Goal: Task Accomplishment & Management: Complete application form

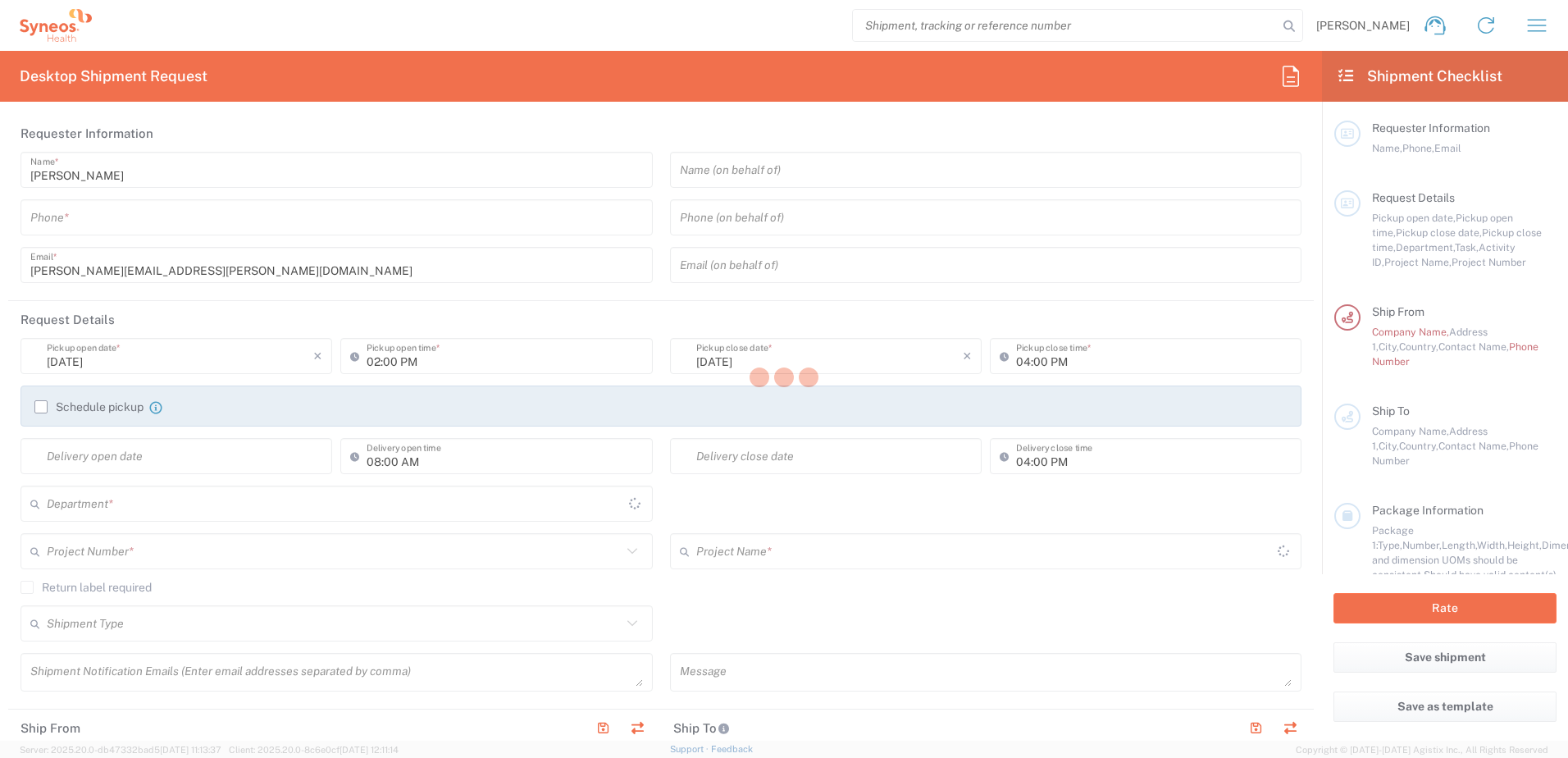
type input "8510"
type input "England"
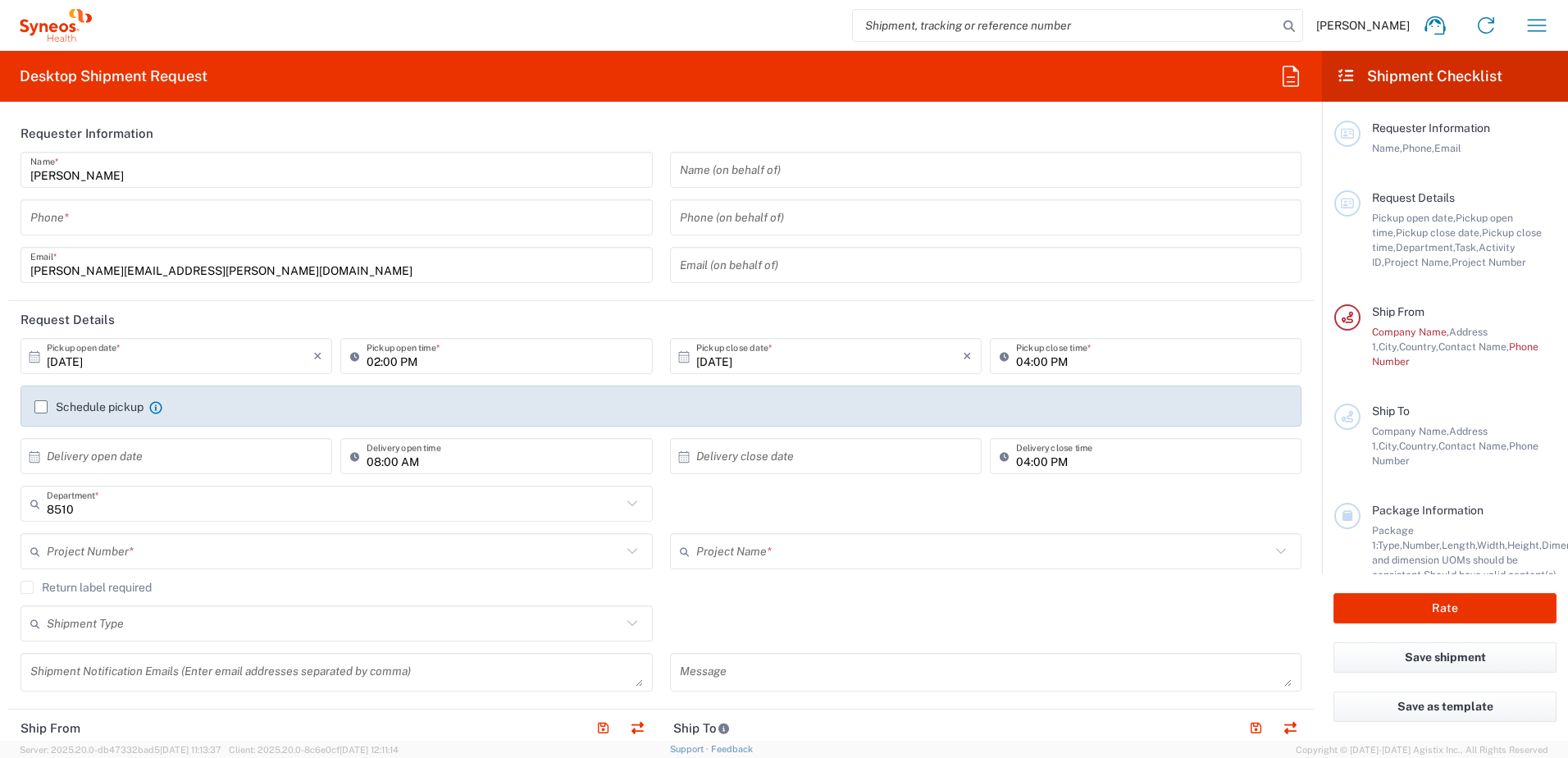
type input "United Kingdom"
type input "Syneos Health UK Limited"
click at [1542, 25] on icon "button" at bounding box center [1537, 26] width 26 height 27
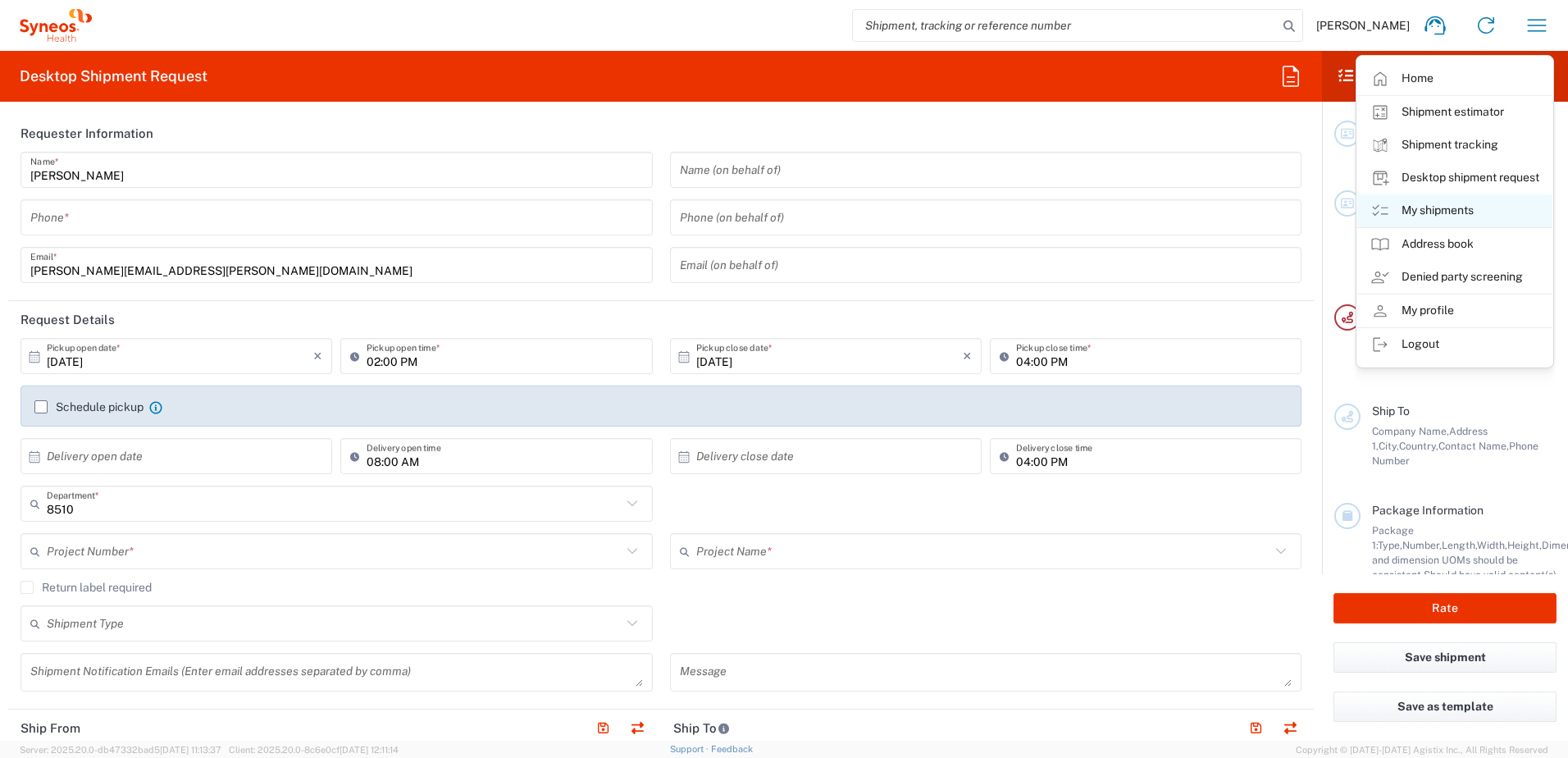
click at [1431, 203] on link "My shipments" at bounding box center [1455, 211] width 195 height 33
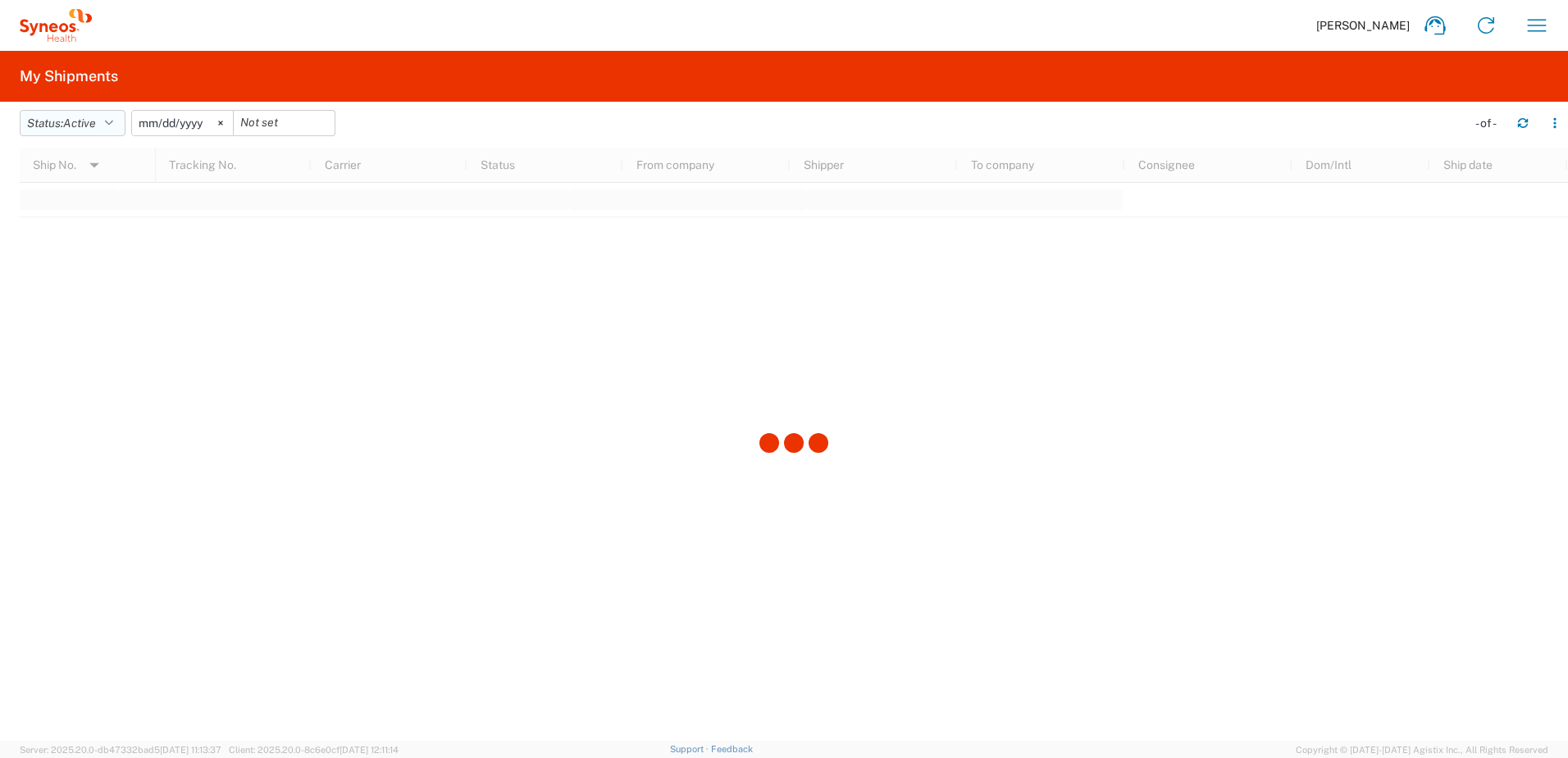
click at [96, 128] on span "Active" at bounding box center [79, 123] width 33 height 13
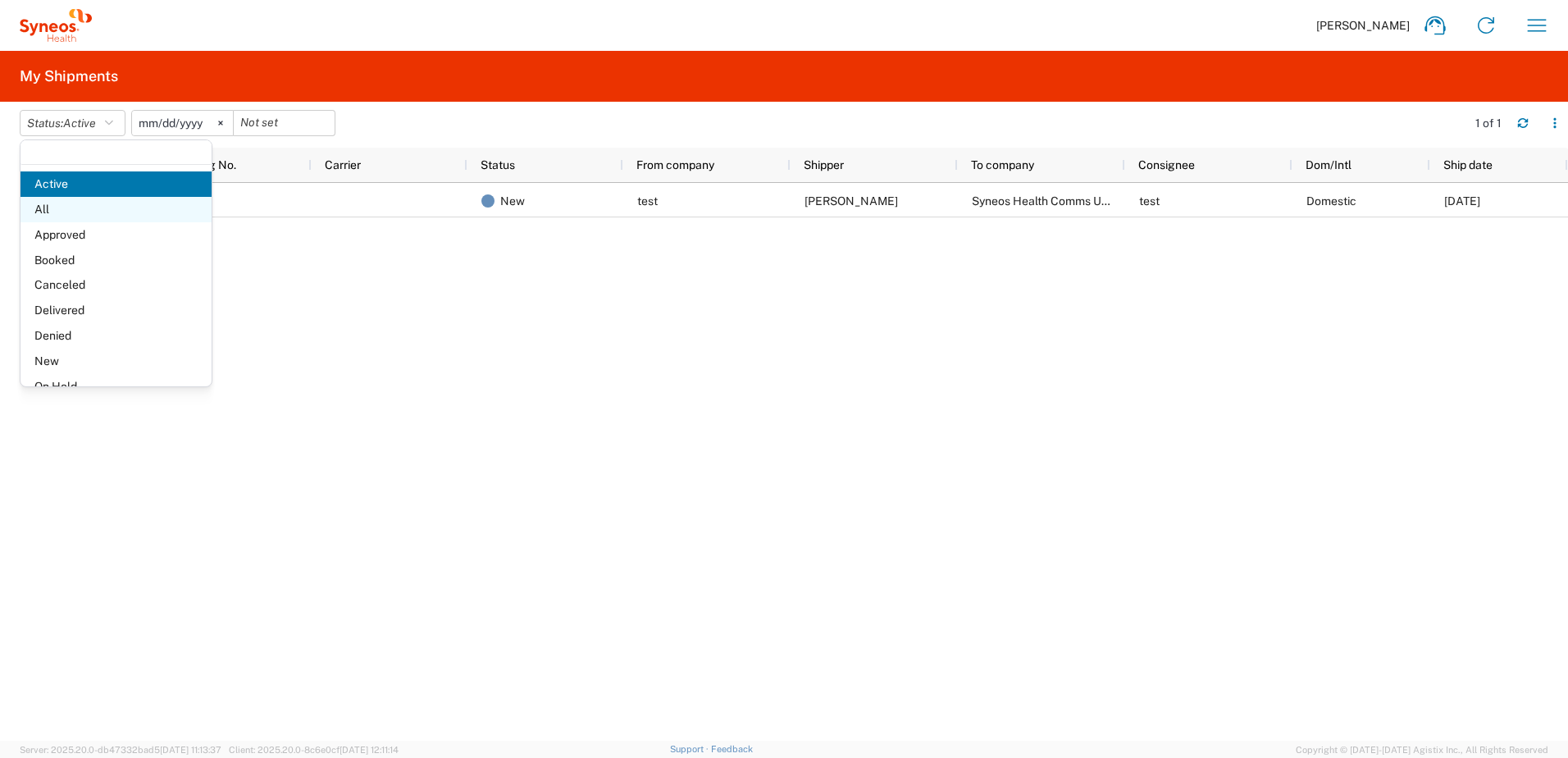
click at [73, 213] on span "All" at bounding box center [116, 210] width 191 height 26
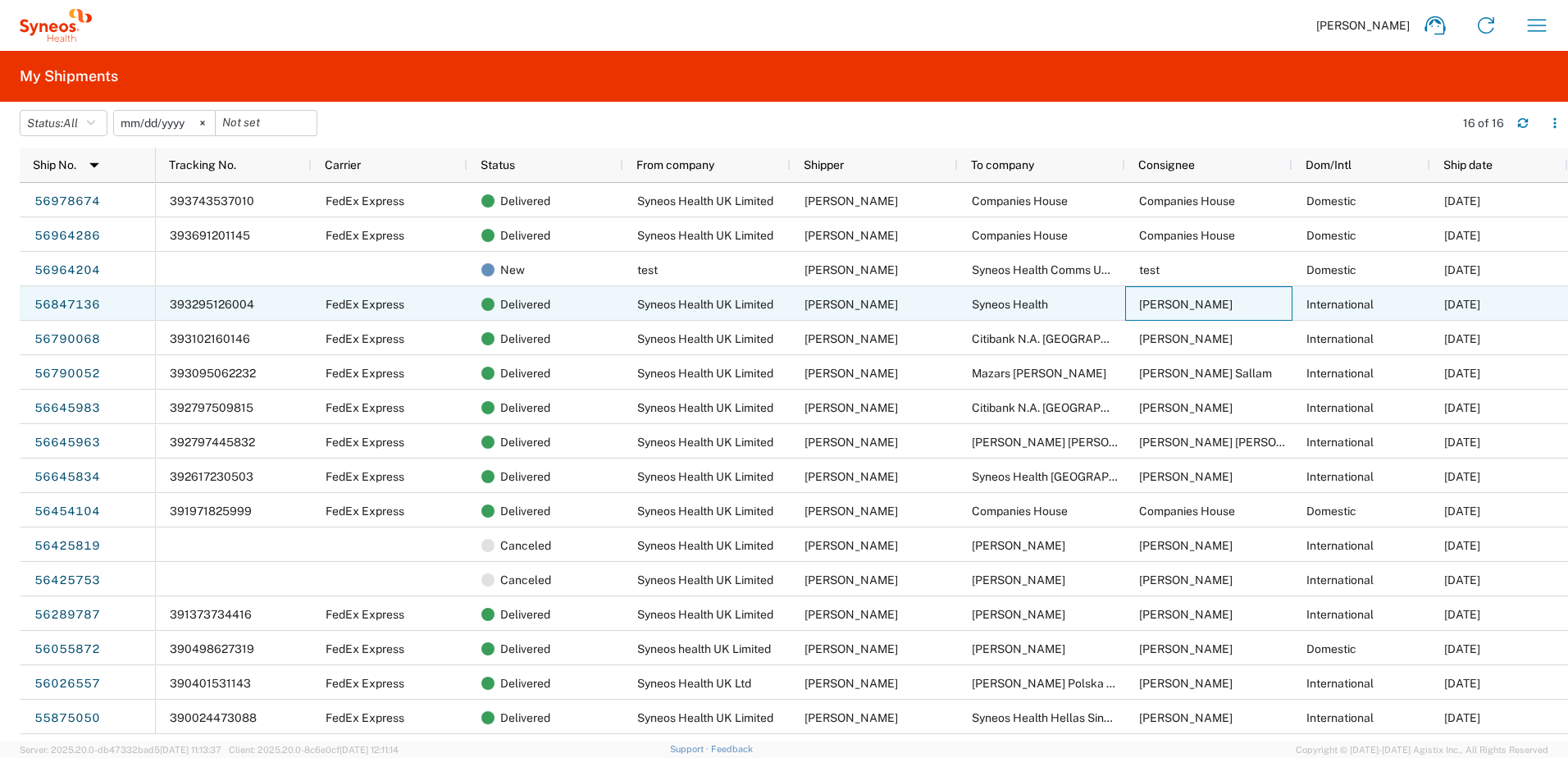
click at [1150, 309] on span "Pauline Khawand" at bounding box center [1186, 305] width 94 height 13
click at [54, 307] on link "56847136" at bounding box center [67, 306] width 67 height 27
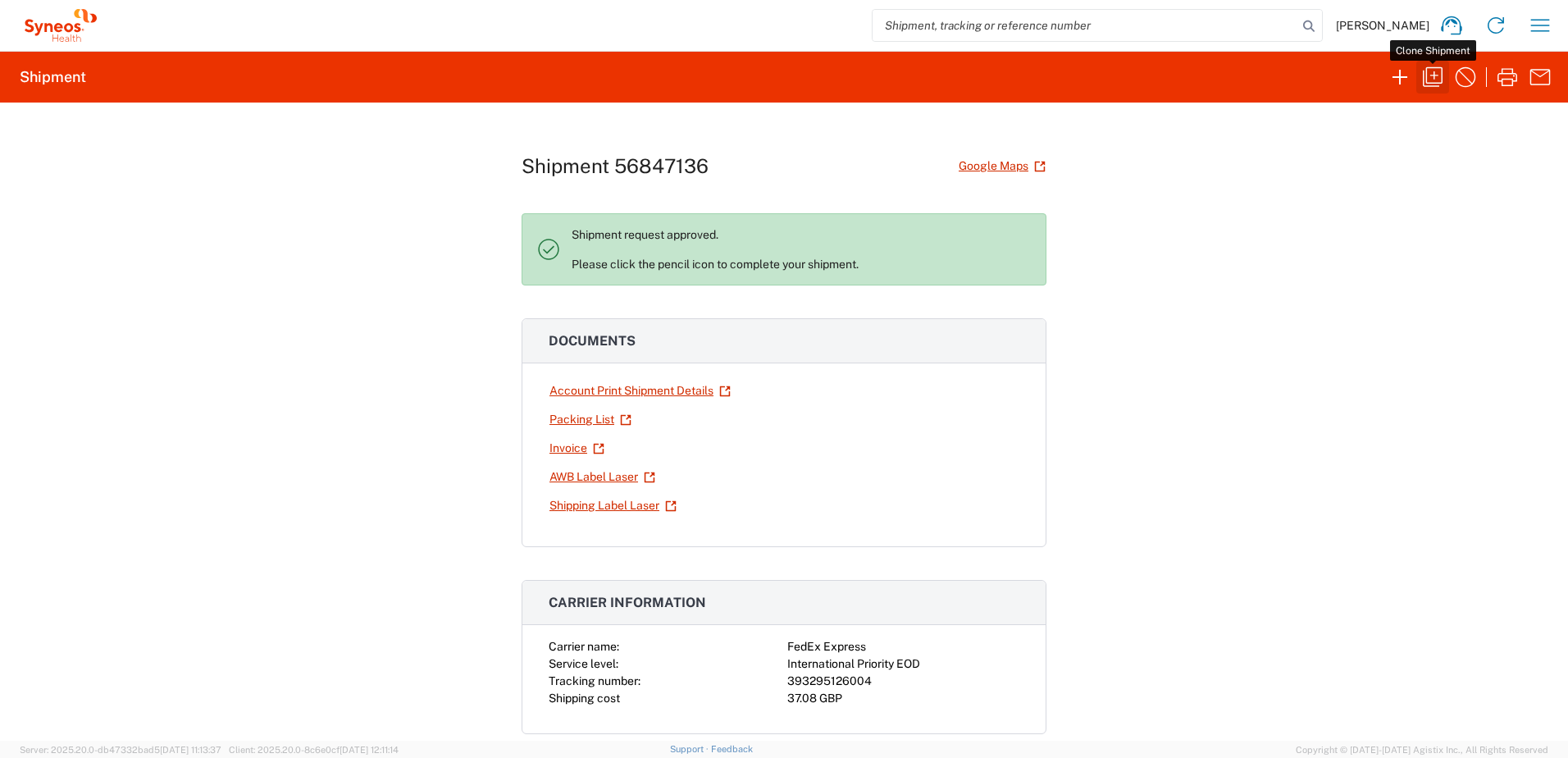
click at [1431, 74] on icon "button" at bounding box center [1433, 77] width 26 height 27
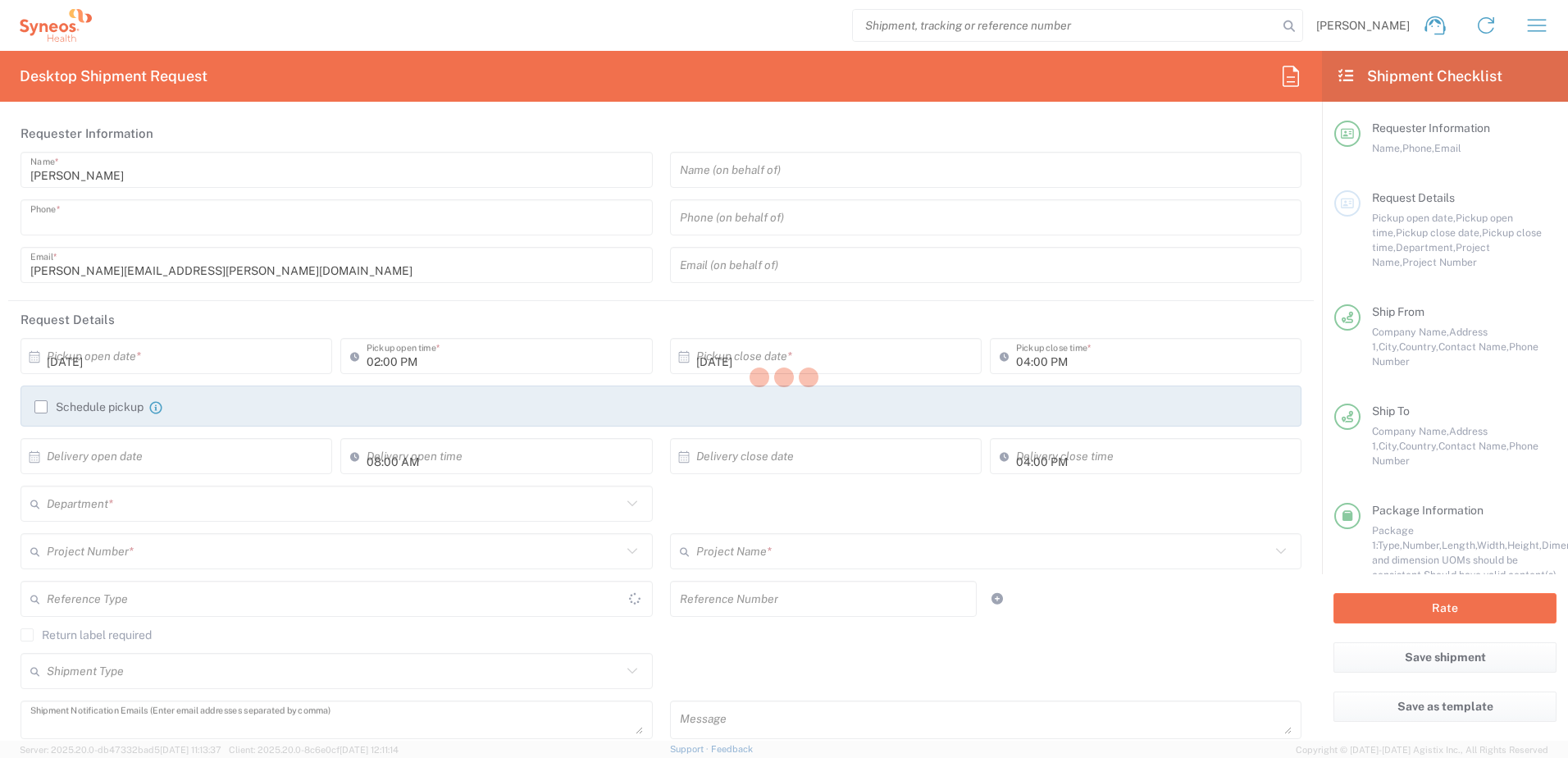
type input "07802741374"
type input "12:00 PM"
type textarea "[PERSON_NAME][EMAIL_ADDRESS][PERSON_NAME][DOMAIN_NAME]"
type input "Syneos Health UK Limited"
type input "[STREET_ADDRESS],"
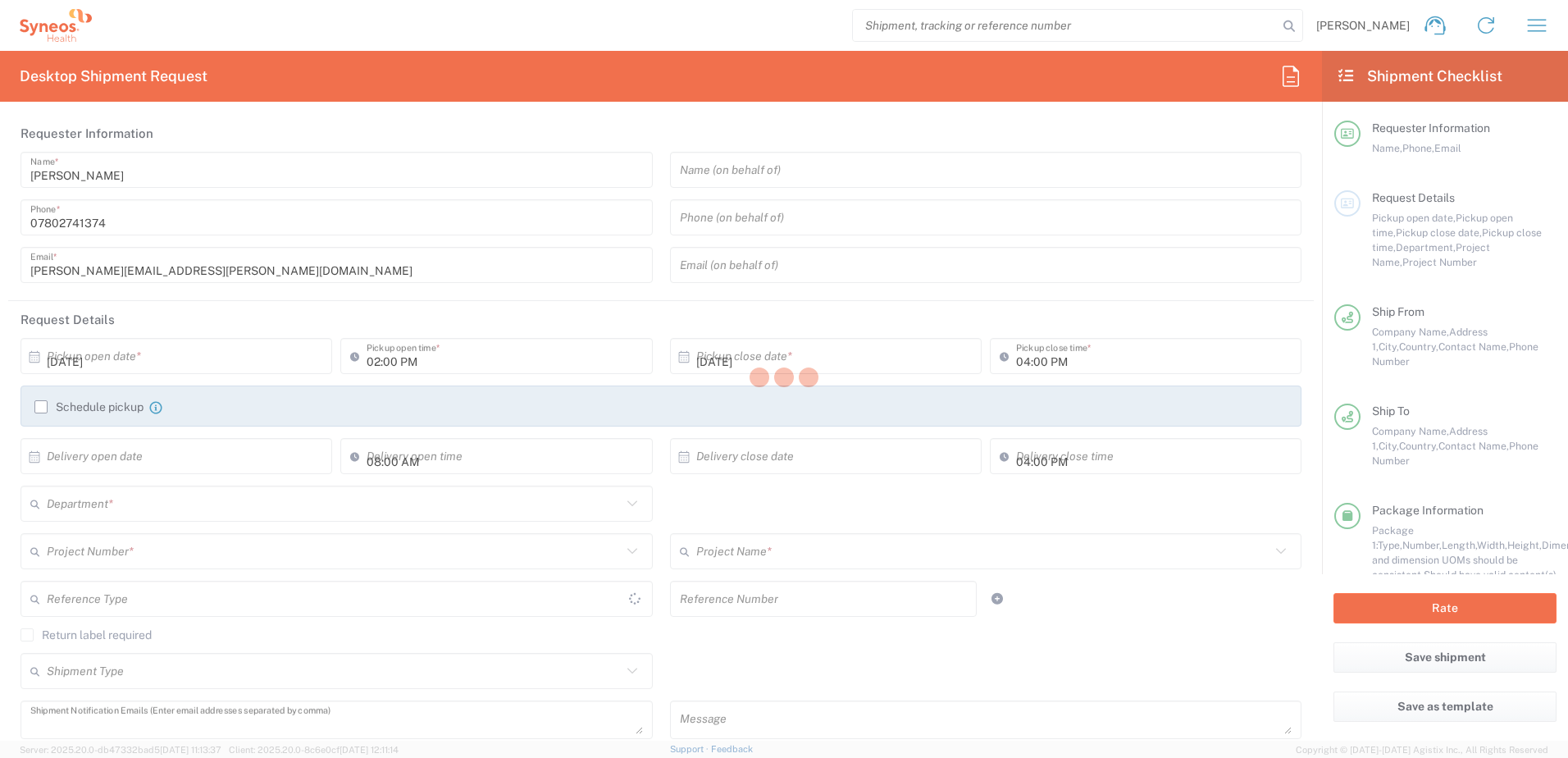
type input "[GEOGRAPHIC_DATA]"
type input "GU14 7BF"
type input "[PERSON_NAME]"
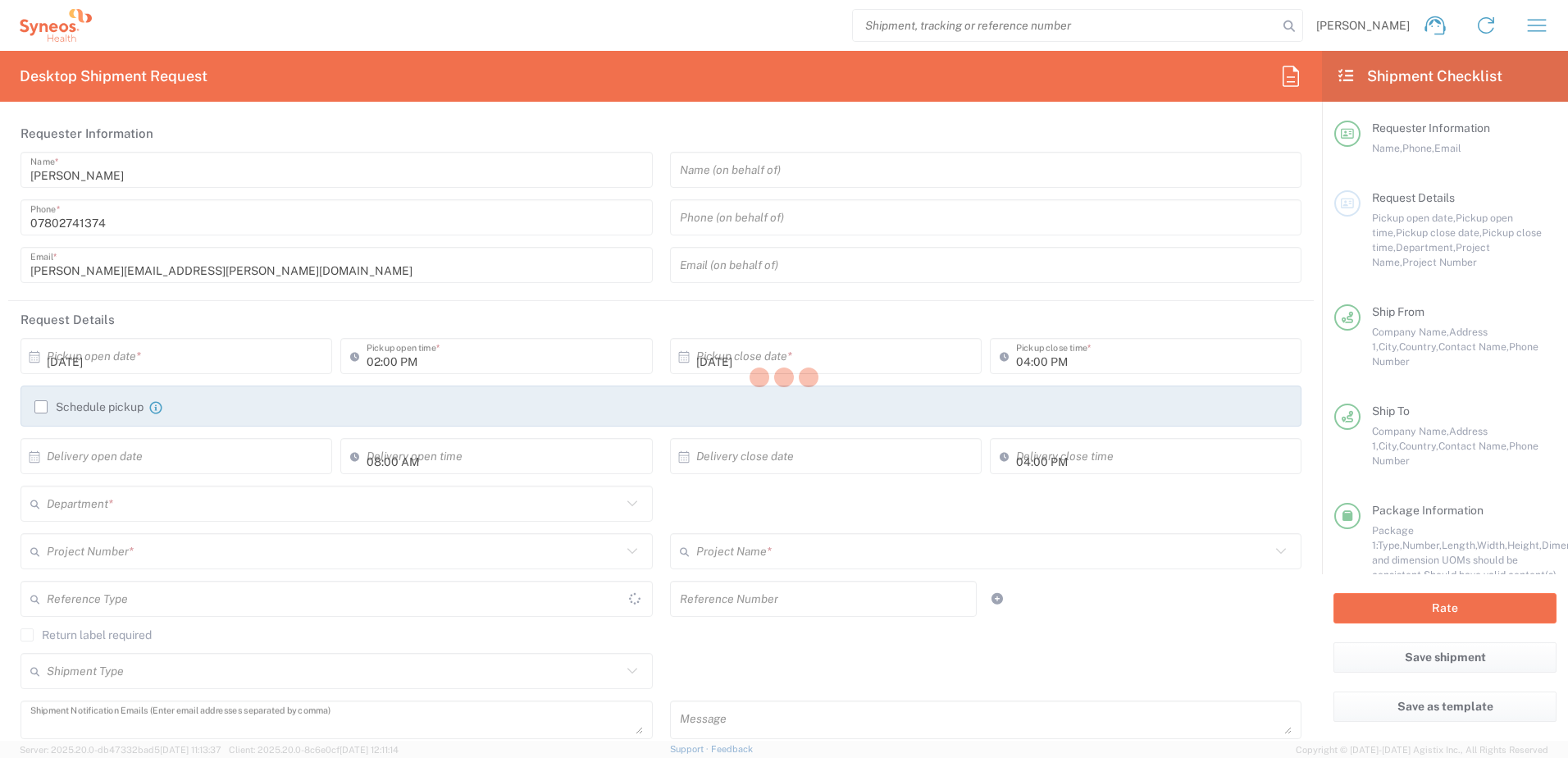
type input "07802741374"
type input "[PERSON_NAME][EMAIL_ADDRESS][PERSON_NAME][DOMAIN_NAME]"
type input "Business (General)"
type input "Syneos Health Lebanon SARL"
type input "Syneos Health"
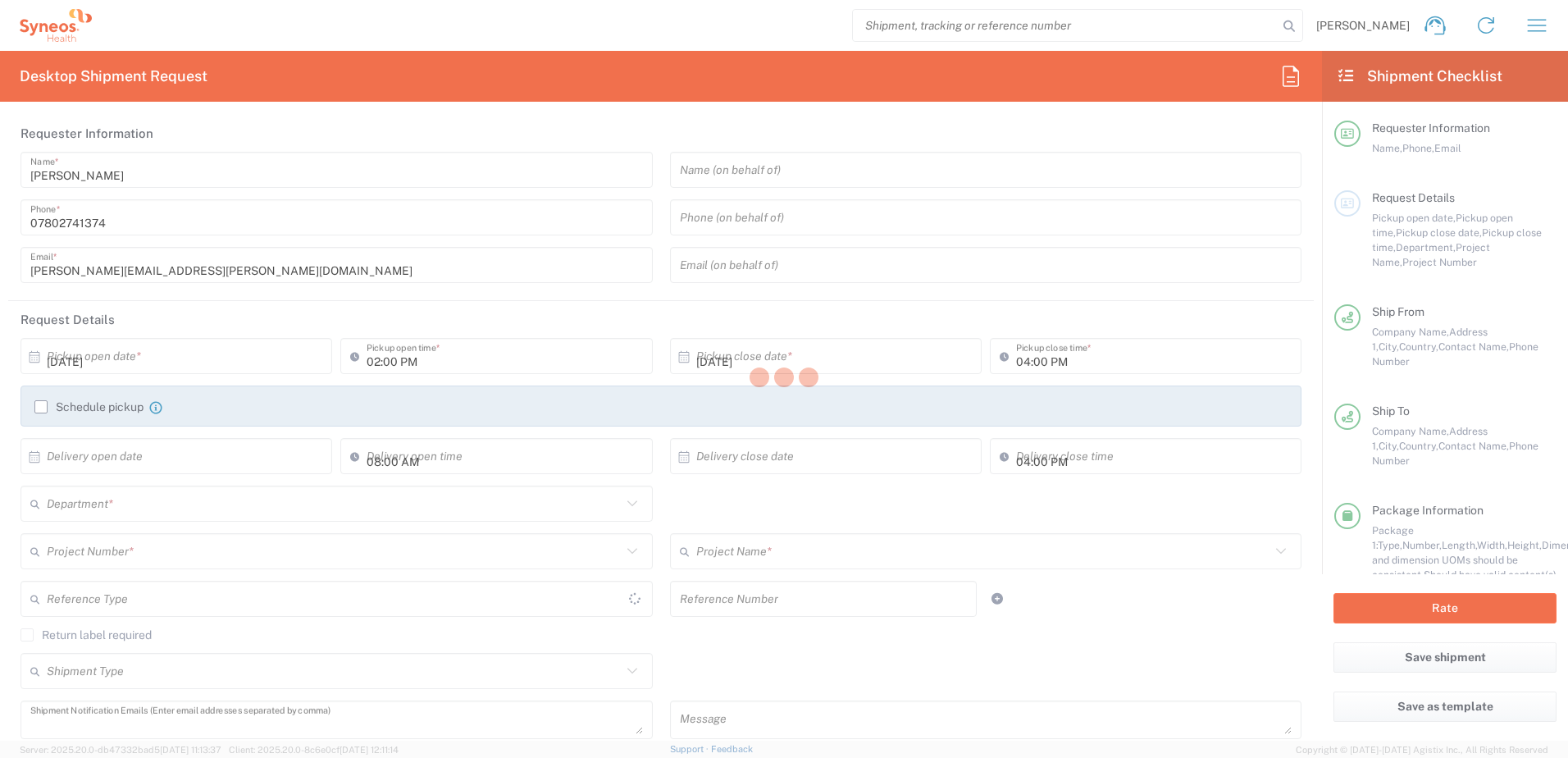
type input "Berytech Technology Pole"
type input "Berytech Building, Campus of Science and Technology"
type input "Beirut"
type input "[GEOGRAPHIC_DATA]"
type input "00000"
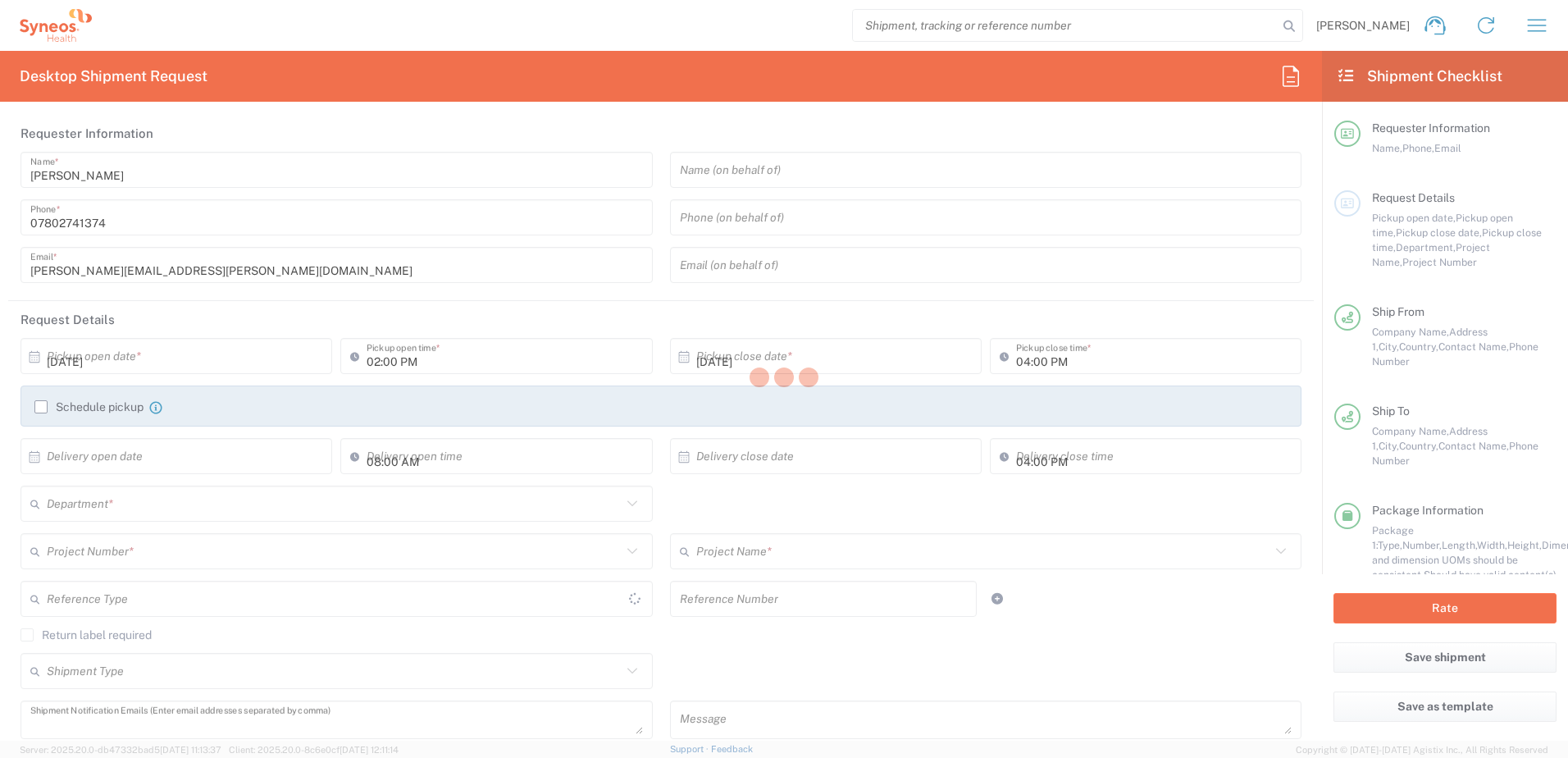
type input "Pauline Khawand"
type input "9614539077"
type input "Business (General)"
type input "Sender/Shipper"
type input "Not Sold"
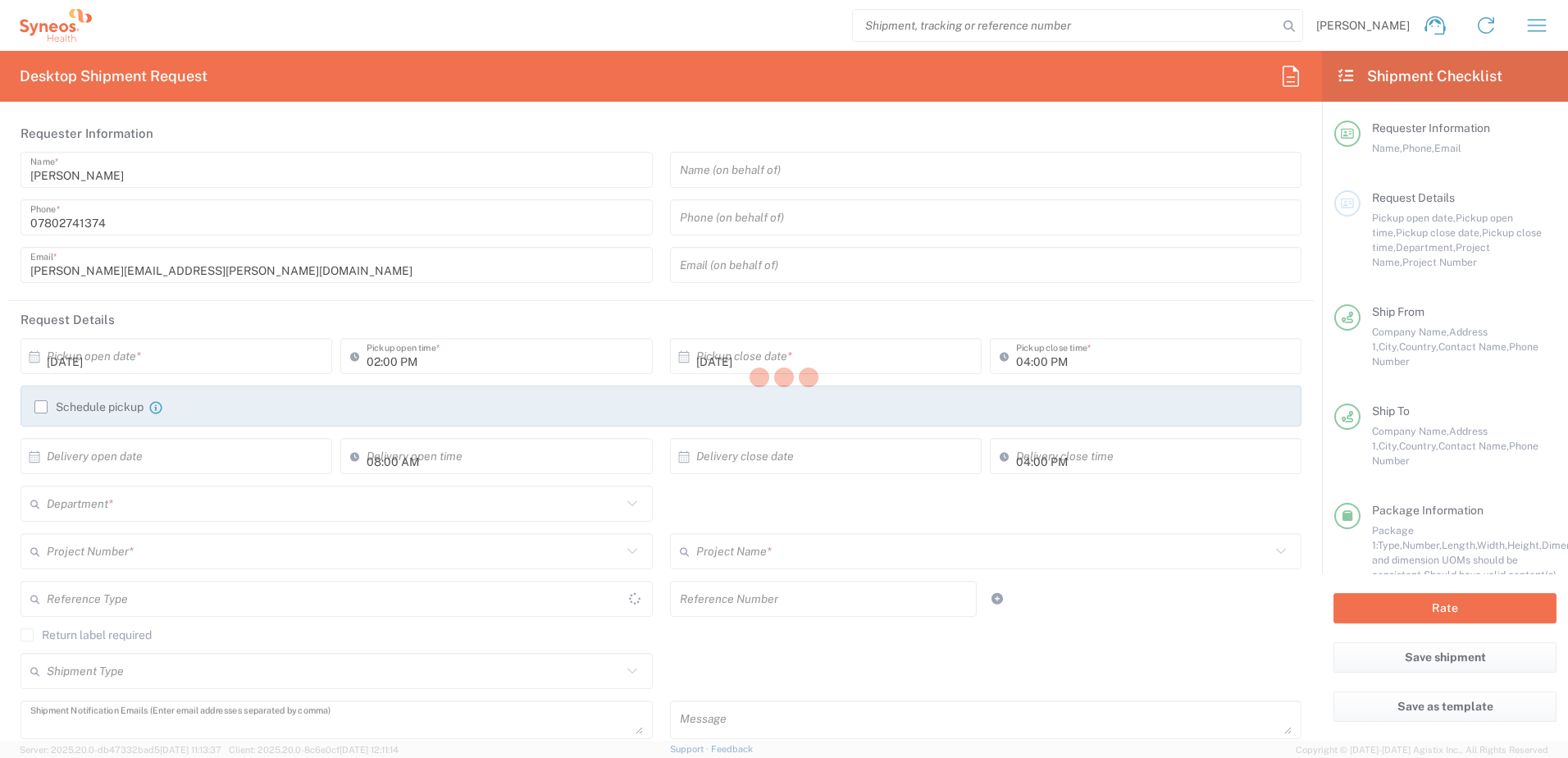
type input "Sender/Shipper"
type input "Delivery Duty Paid"
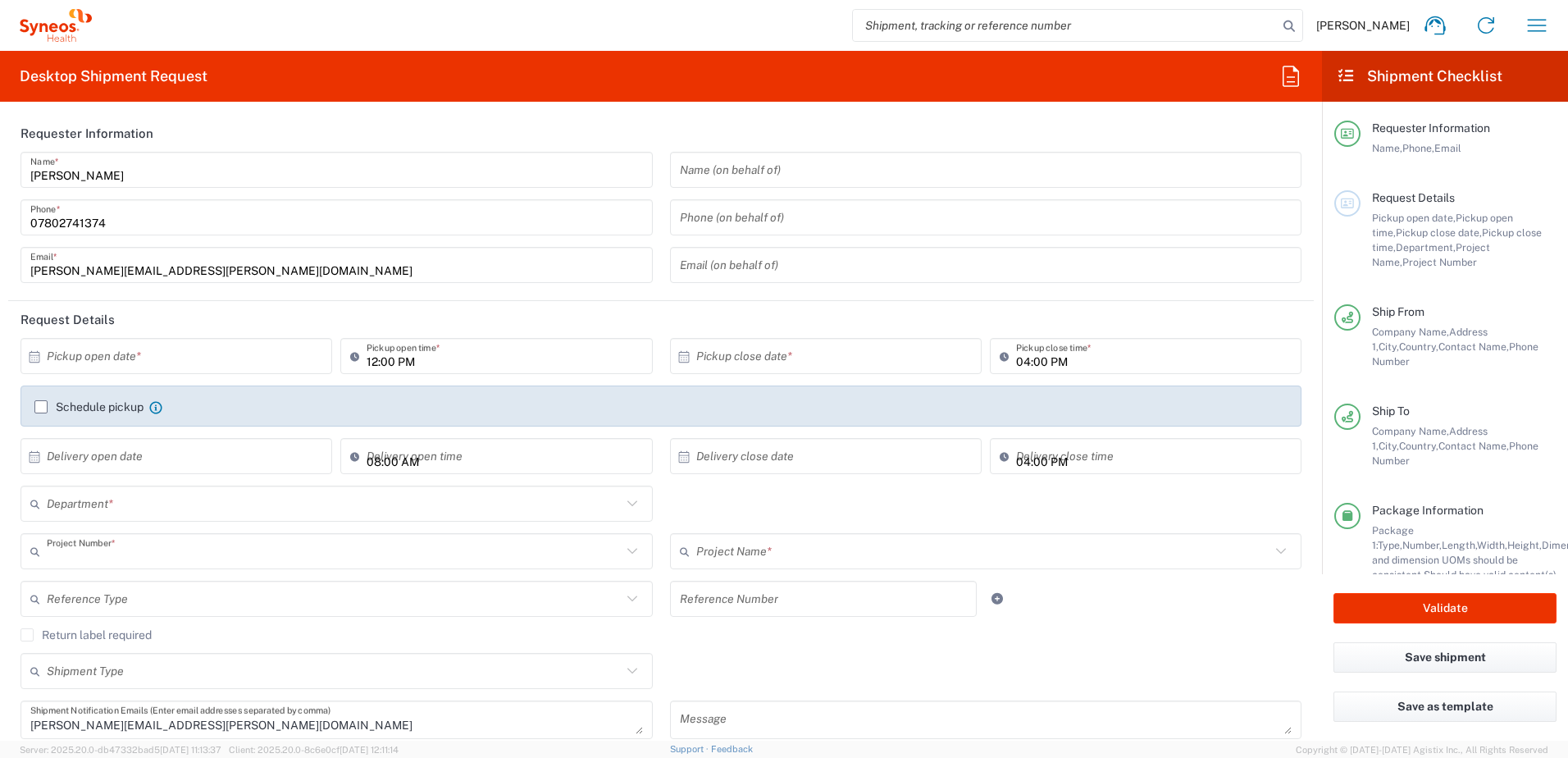
type input "8510"
type input "8510 DEPARTMENTAL EXPENSE"
type input "[GEOGRAPHIC_DATA]"
type input "Envelope"
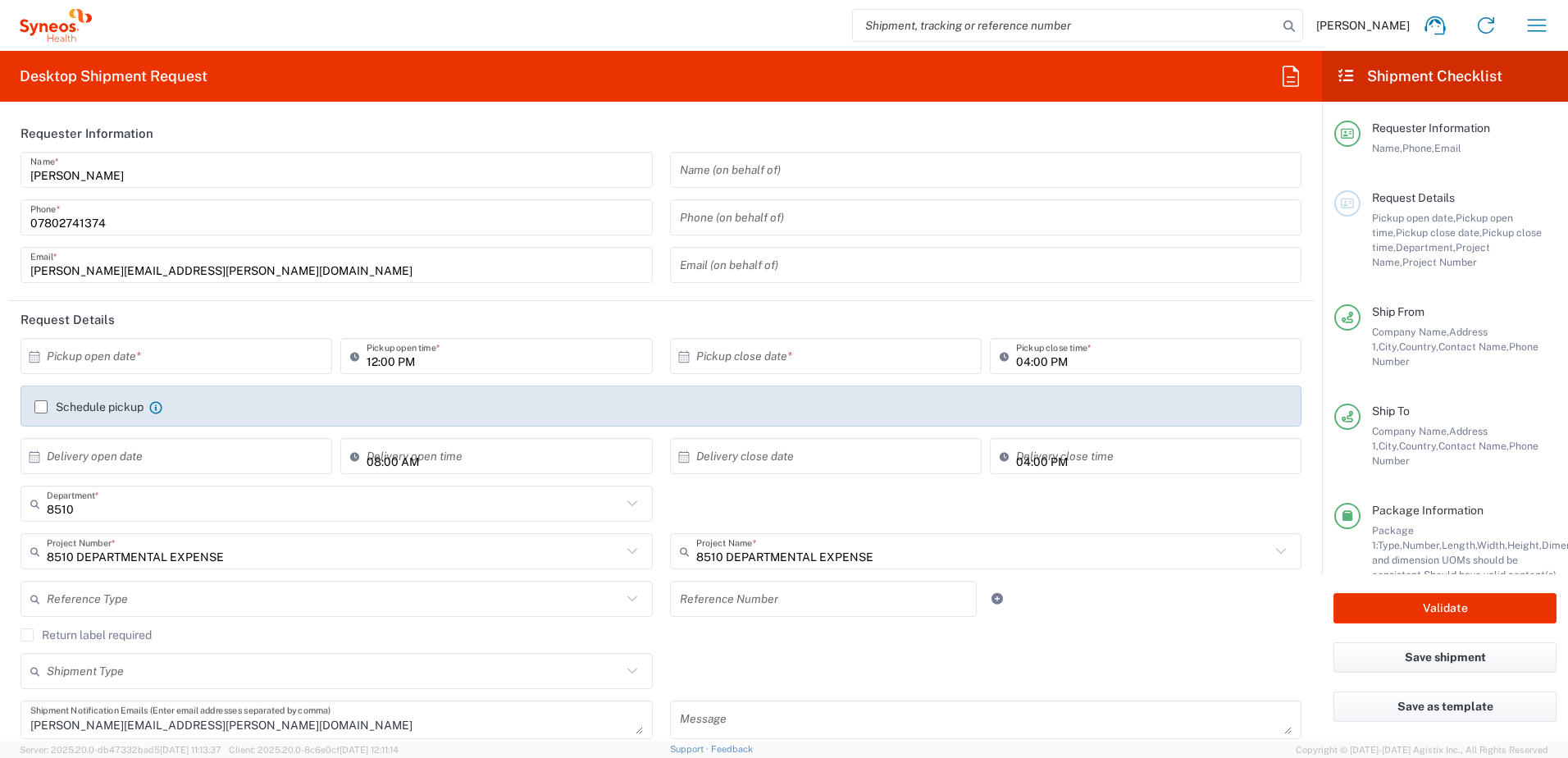
click at [172, 348] on input "text" at bounding box center [180, 356] width 267 height 29
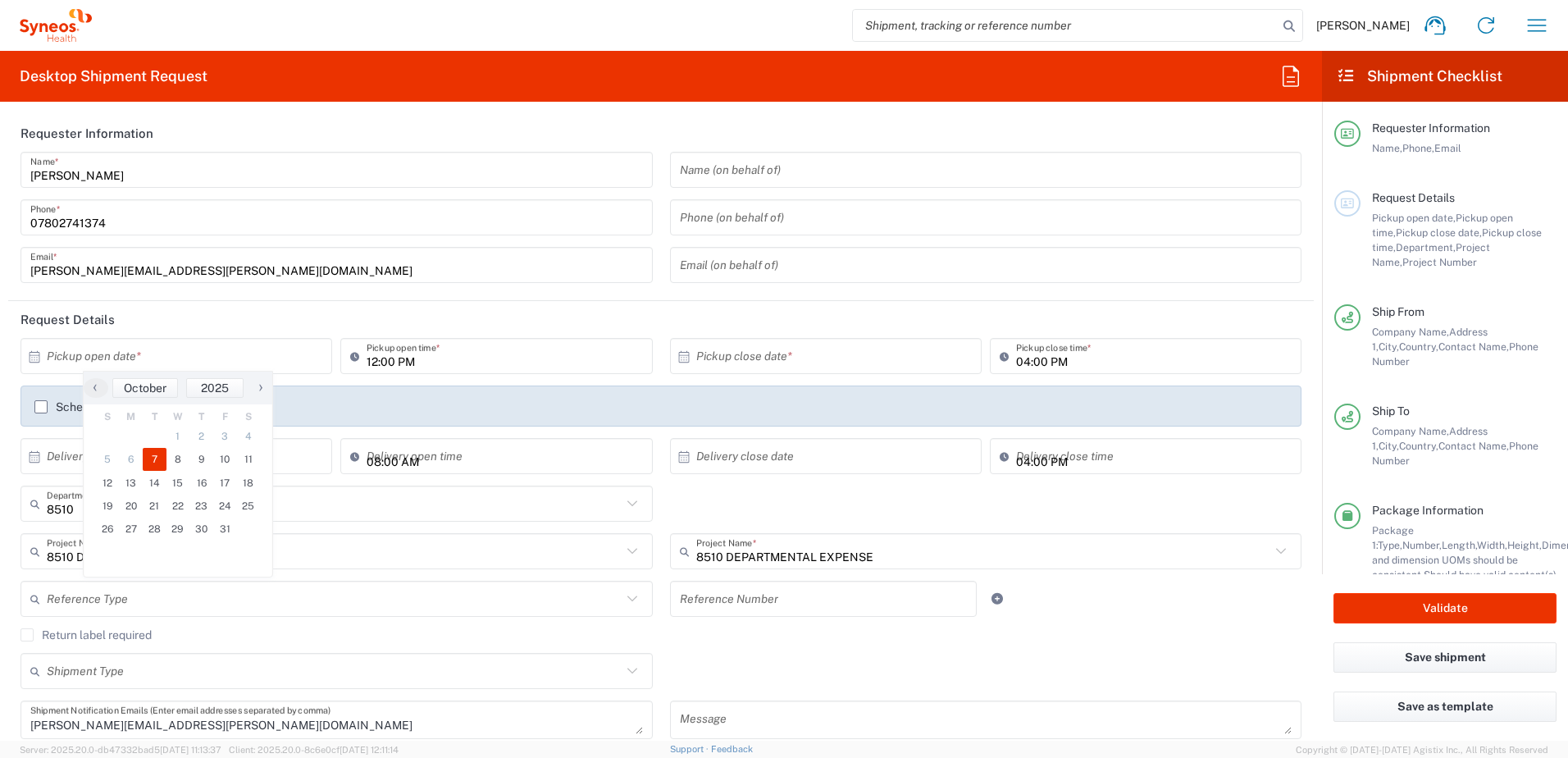
click at [155, 464] on span "7" at bounding box center [154, 460] width 24 height 23
type input "[DATE]"
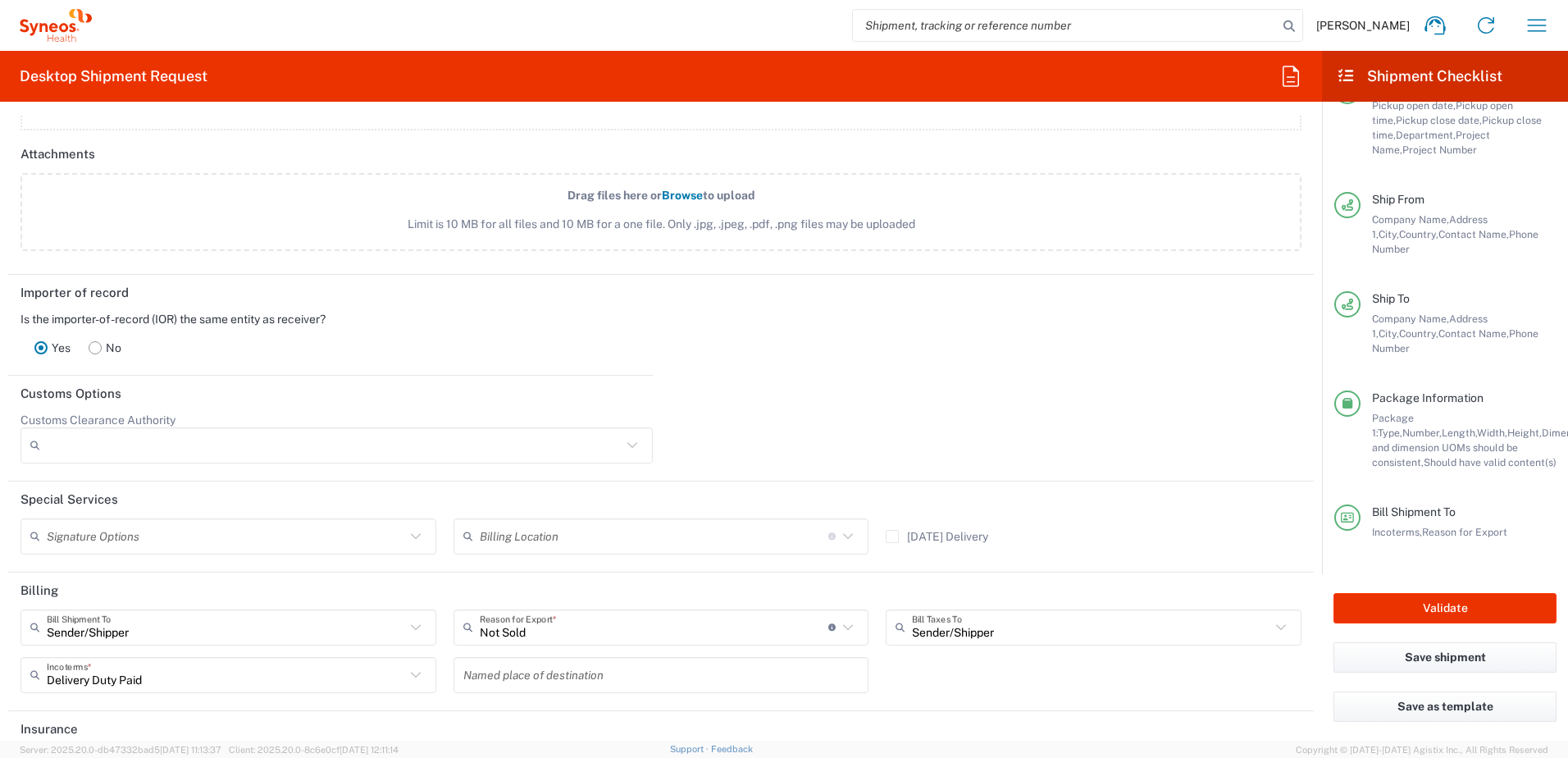
scroll to position [2161, 0]
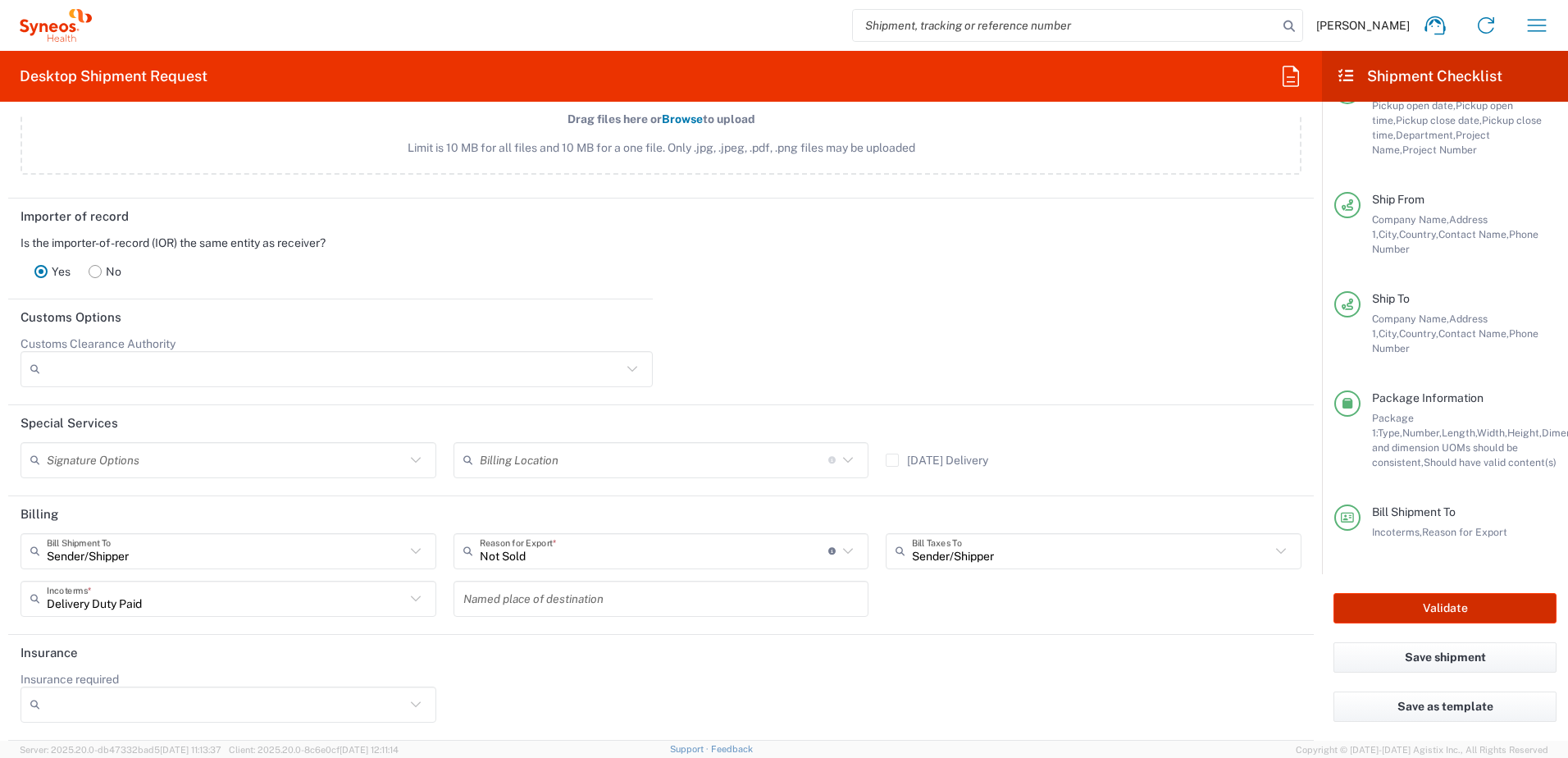
click at [1450, 611] on button "Validate" at bounding box center [1445, 608] width 223 height 31
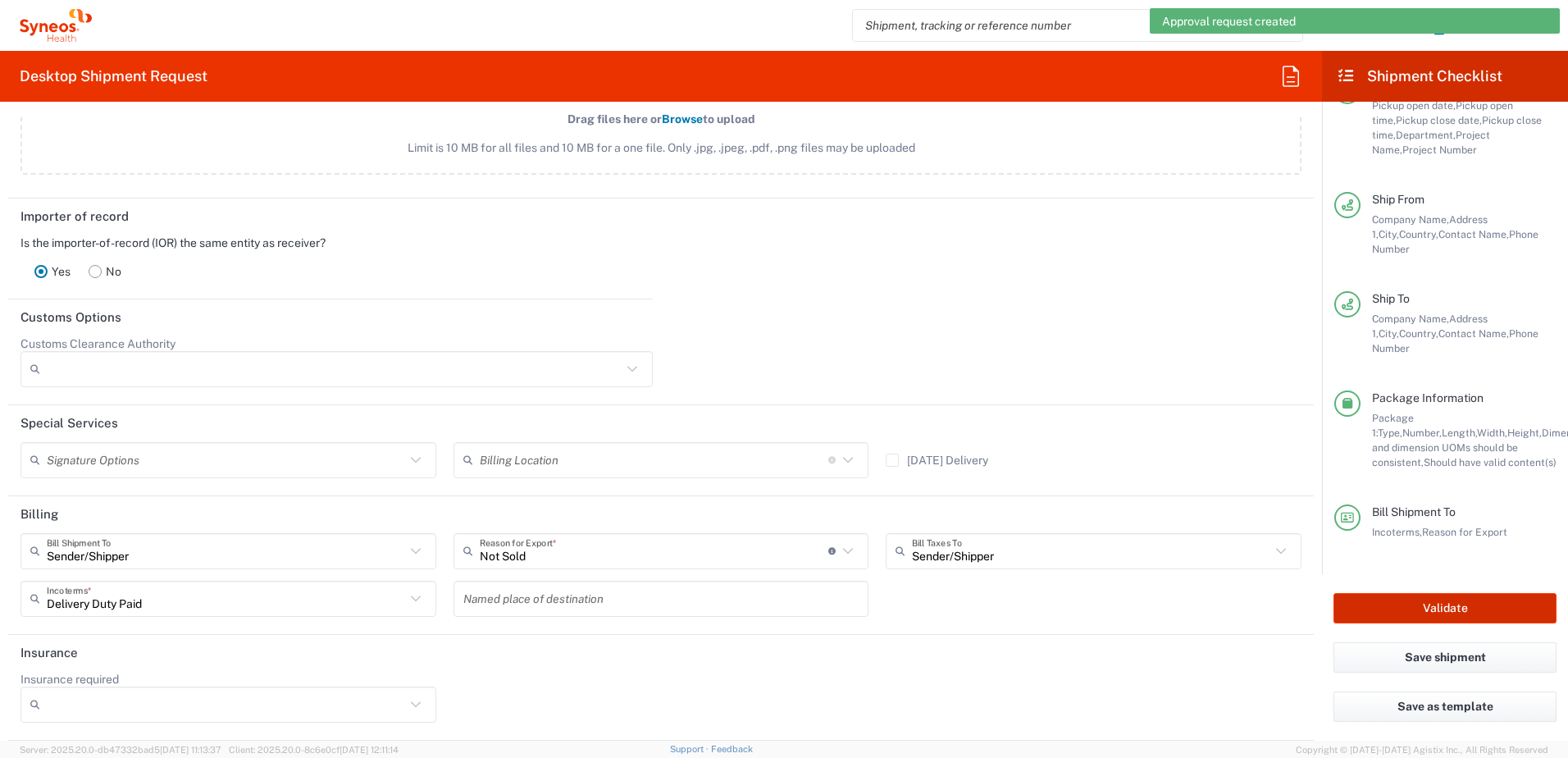
scroll to position [2088, 0]
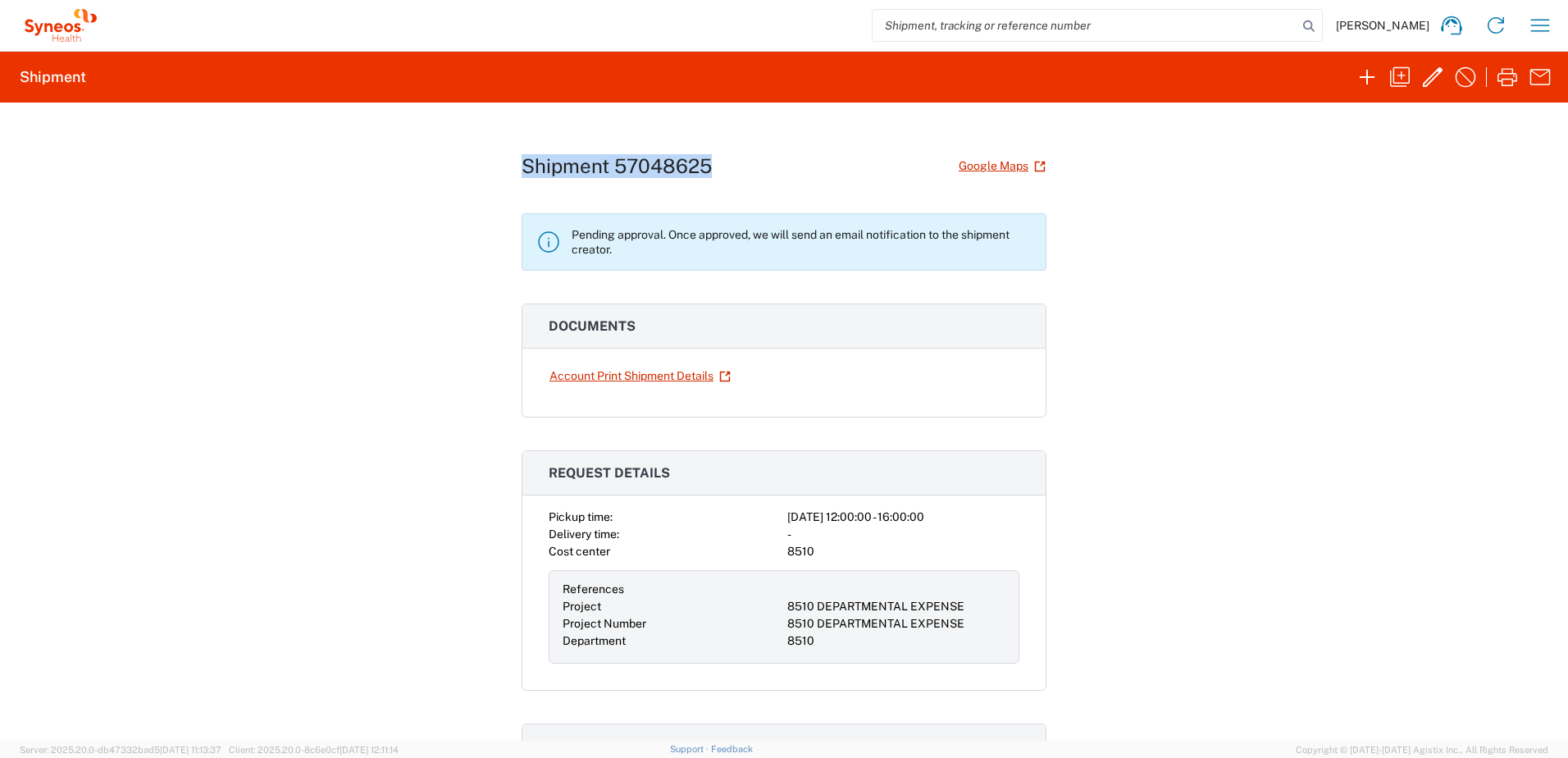
drag, startPoint x: 714, startPoint y: 167, endPoint x: 509, endPoint y: 180, distance: 205.4
click at [509, 180] on div "Shipment 57048625 Google Maps Pending approval. Once approved, we will send an …" at bounding box center [784, 422] width 1568 height 639
drag, startPoint x: 509, startPoint y: 180, endPoint x: 598, endPoint y: 165, distance: 90.3
copy h1 "Shipment 57048625"
click at [1532, 24] on icon "button" at bounding box center [1541, 26] width 26 height 27
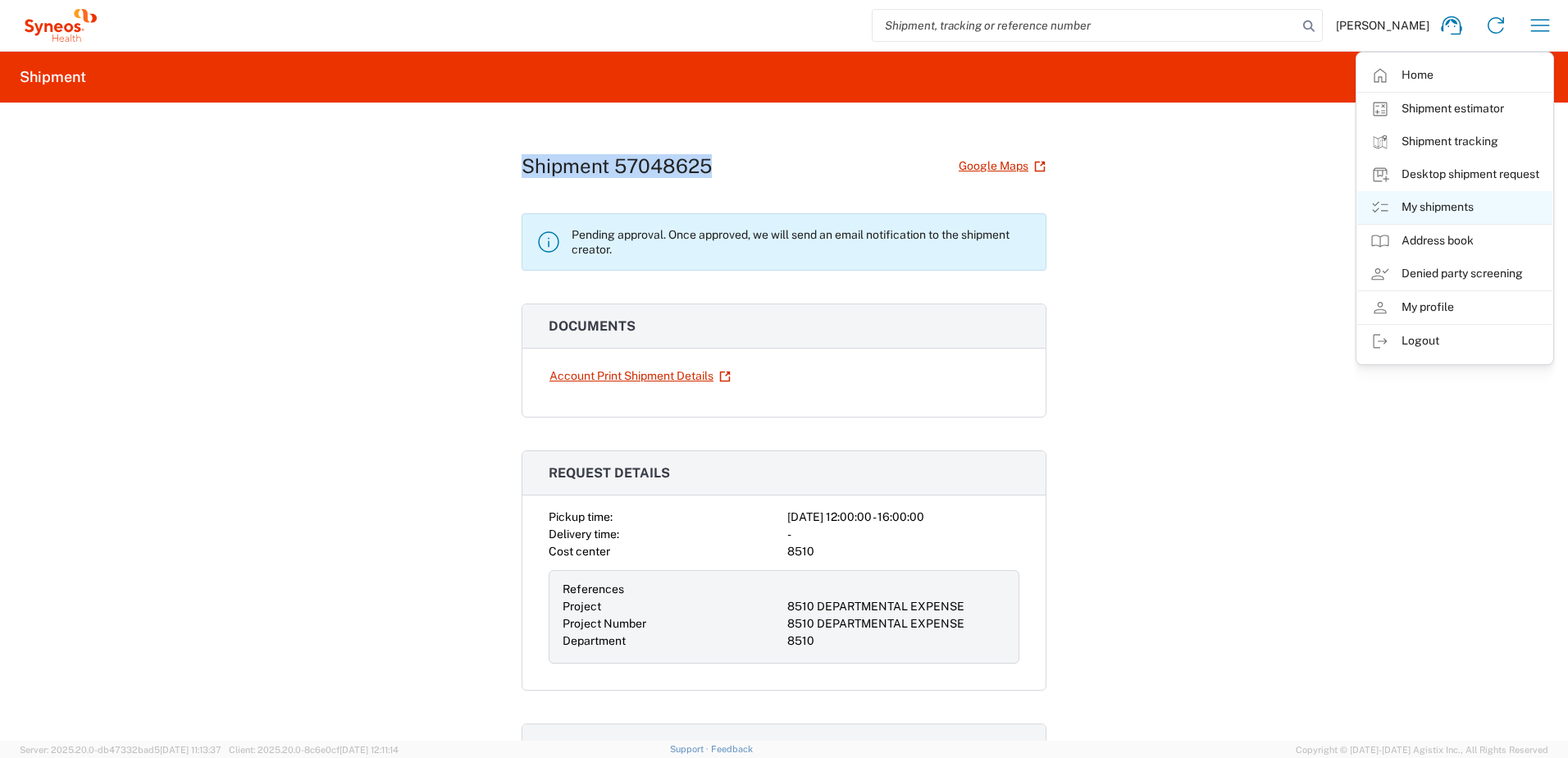
click at [1432, 200] on link "My shipments" at bounding box center [1455, 208] width 195 height 33
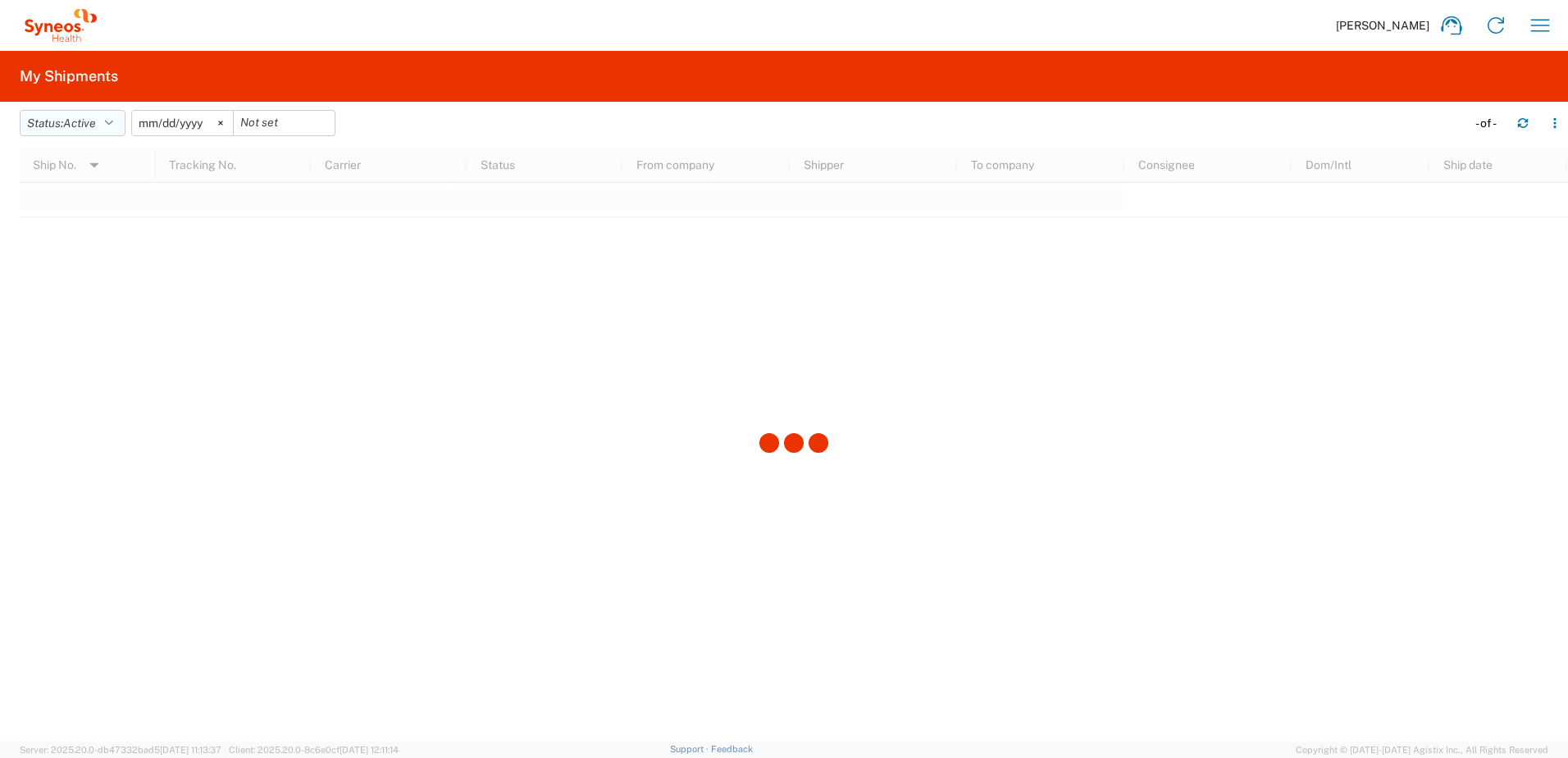
click at [110, 119] on icon "button" at bounding box center [109, 123] width 8 height 12
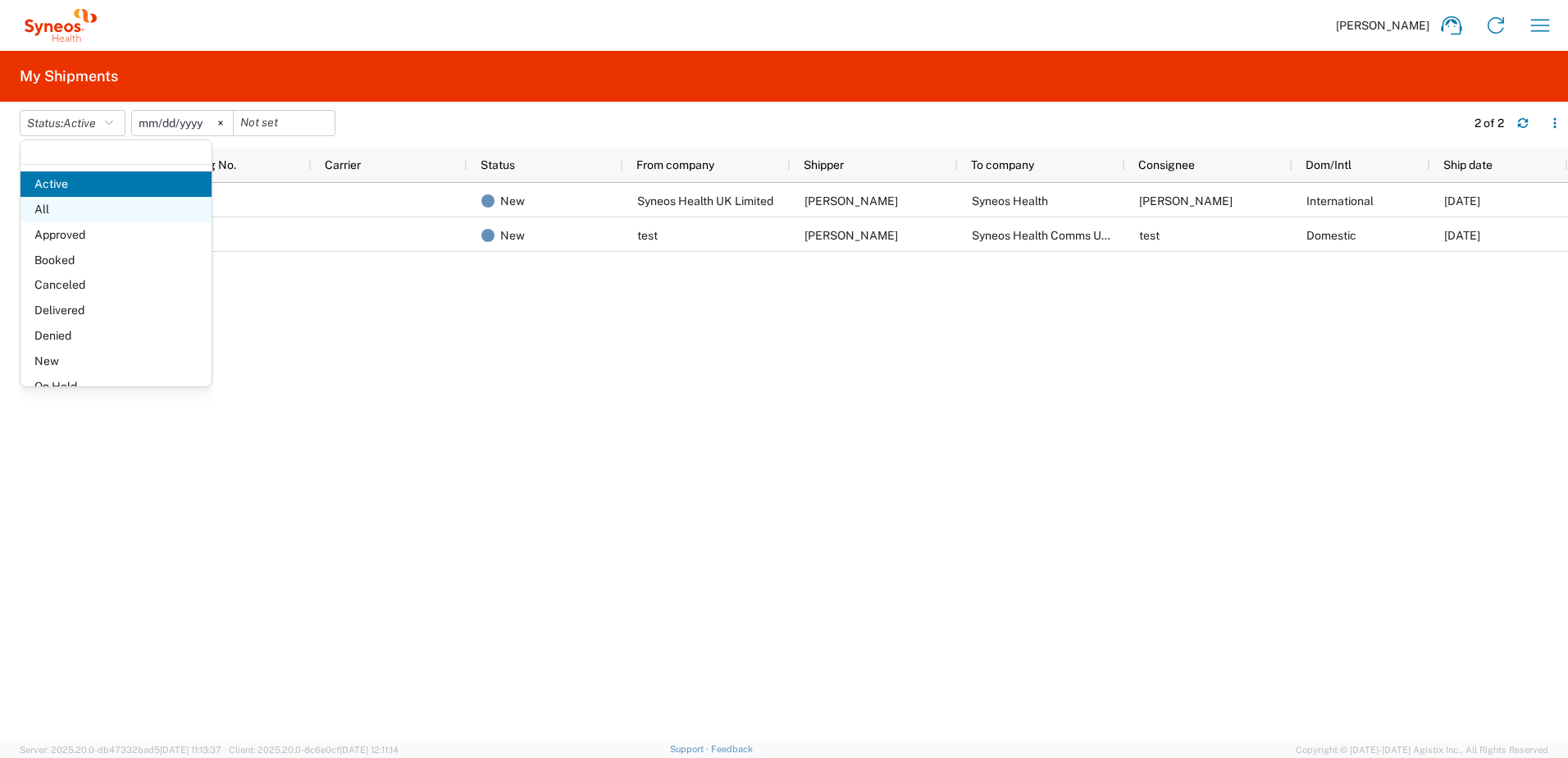
click at [79, 210] on span "All" at bounding box center [116, 210] width 191 height 26
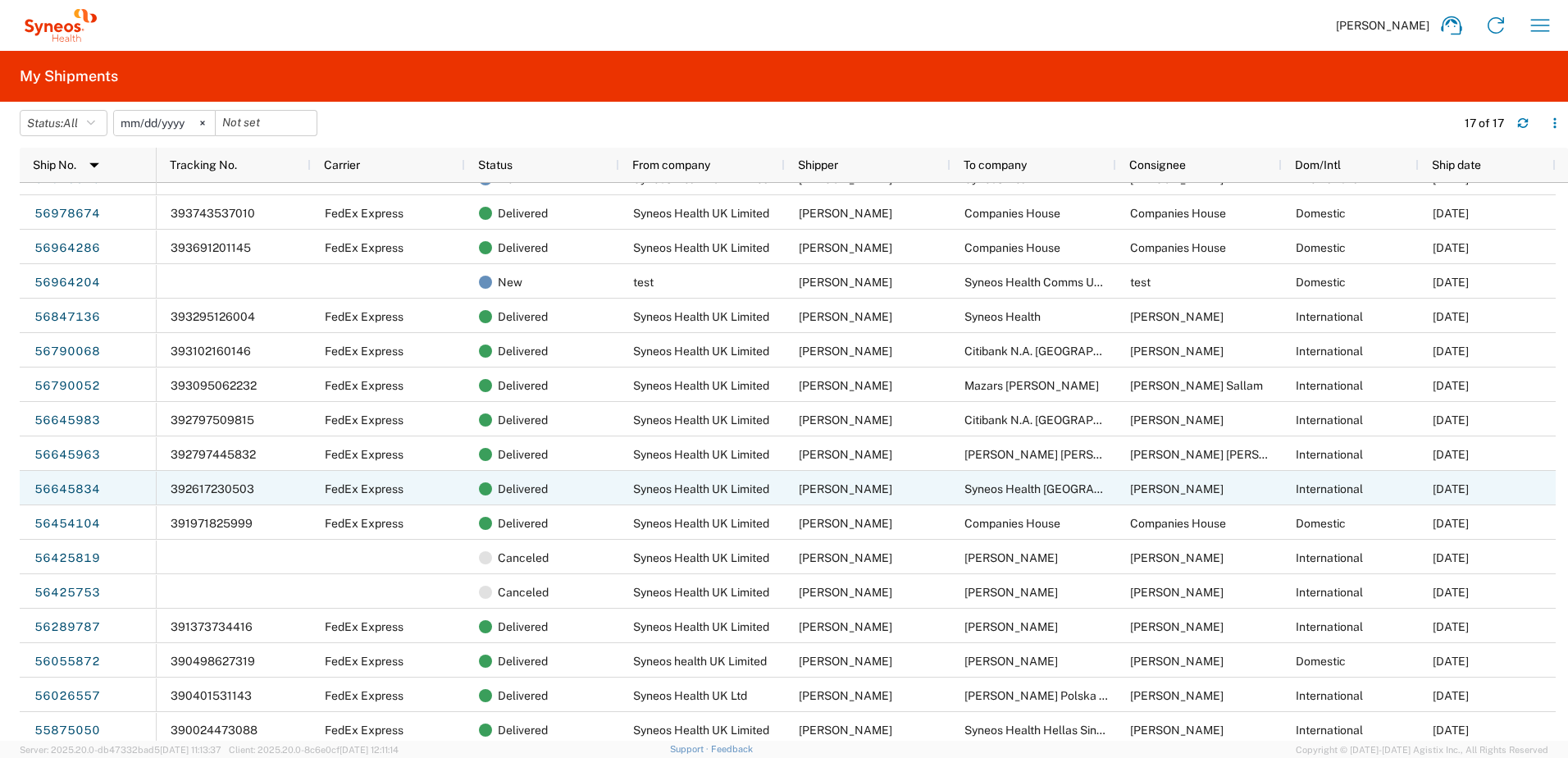
scroll to position [28, 0]
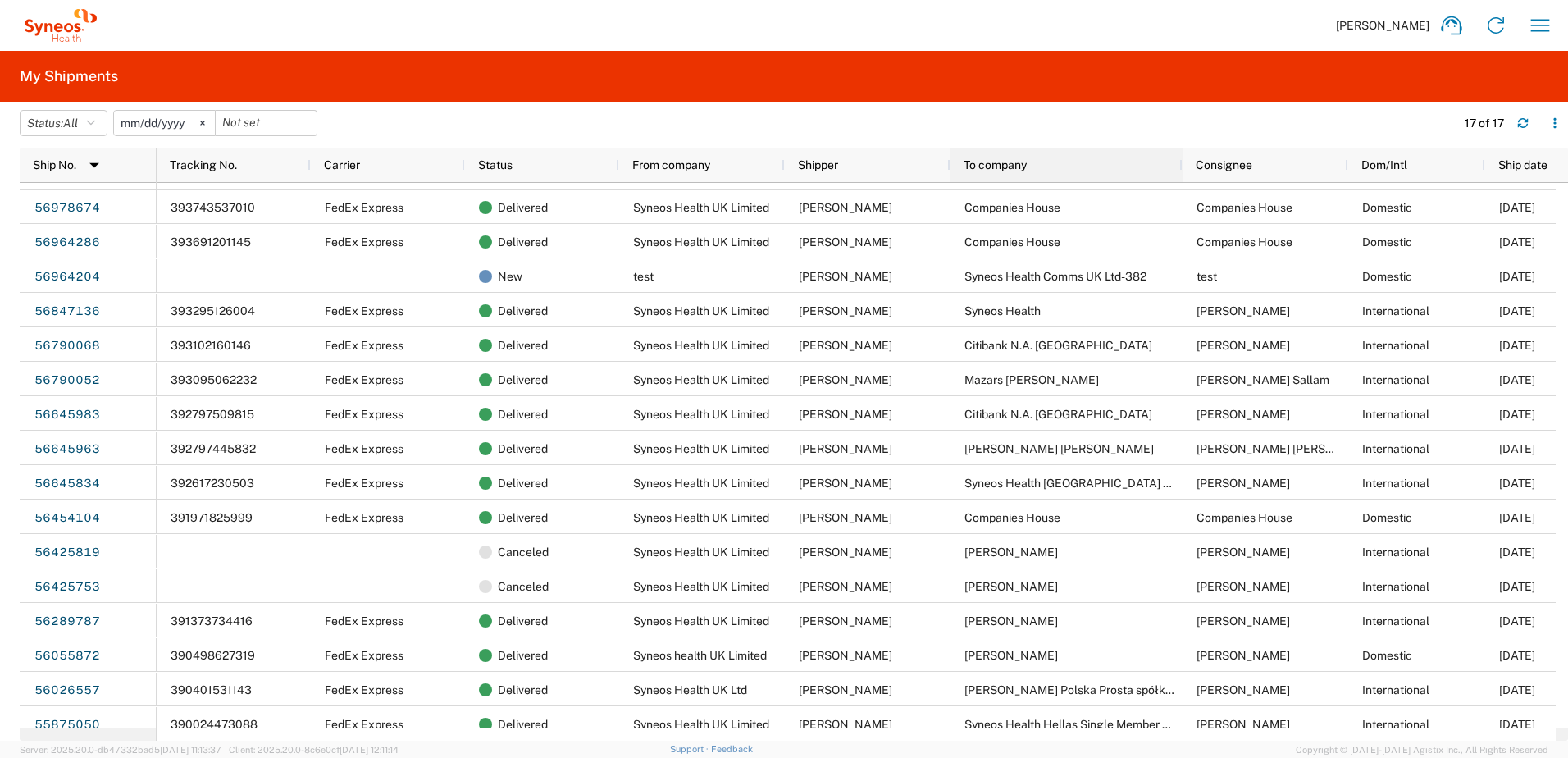
drag, startPoint x: 1113, startPoint y: 163, endPoint x: 1180, endPoint y: 181, distance: 69.4
click at [1180, 181] on div at bounding box center [1182, 165] width 7 height 35
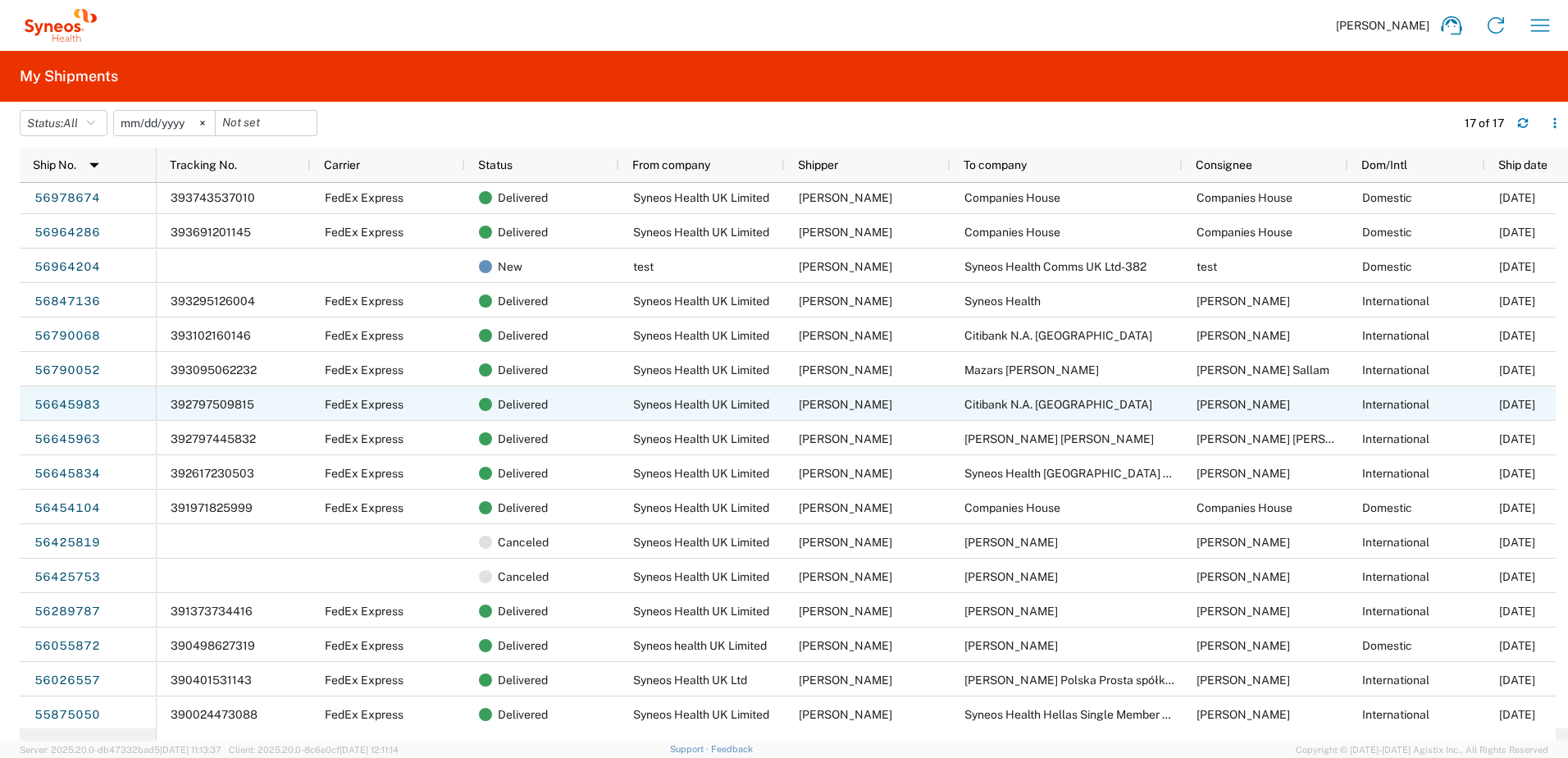
scroll to position [41, 0]
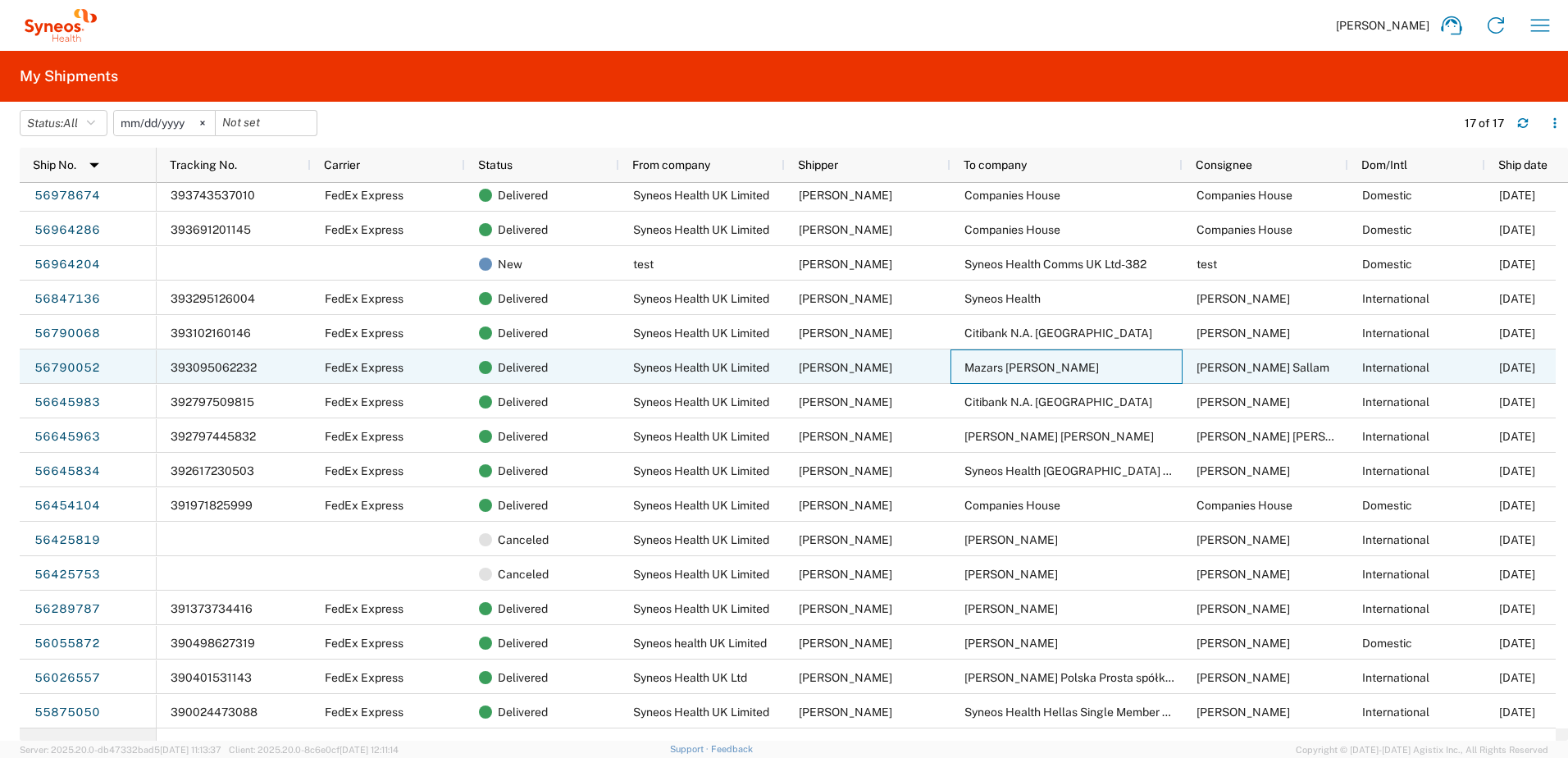
click at [1021, 370] on span "Mazars Mostafa Shawki" at bounding box center [1032, 368] width 134 height 13
click at [69, 364] on link "56790052" at bounding box center [67, 369] width 67 height 27
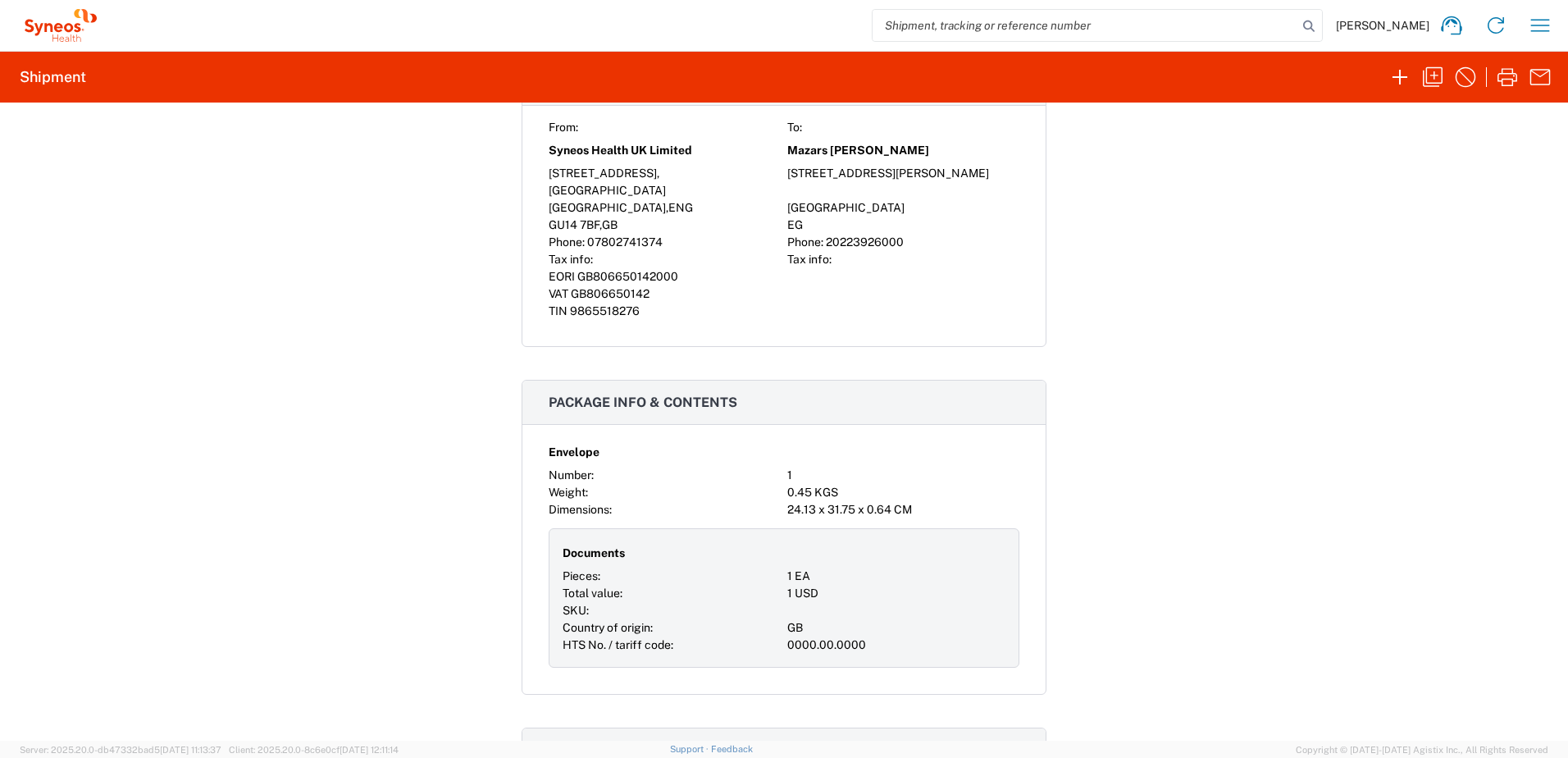
scroll to position [821, 0]
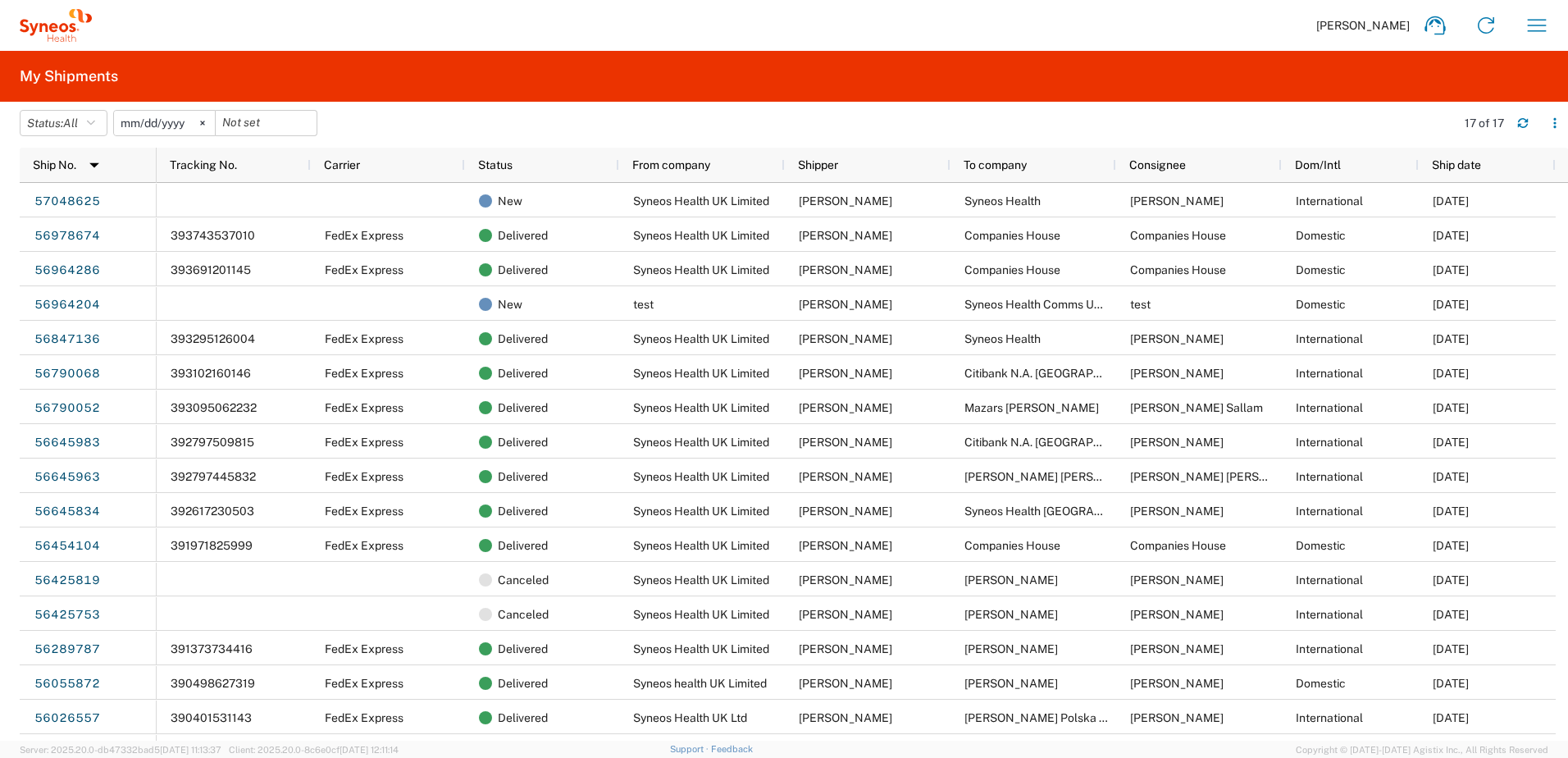
click at [29, 31] on icon at bounding box center [55, 26] width 72 height 33
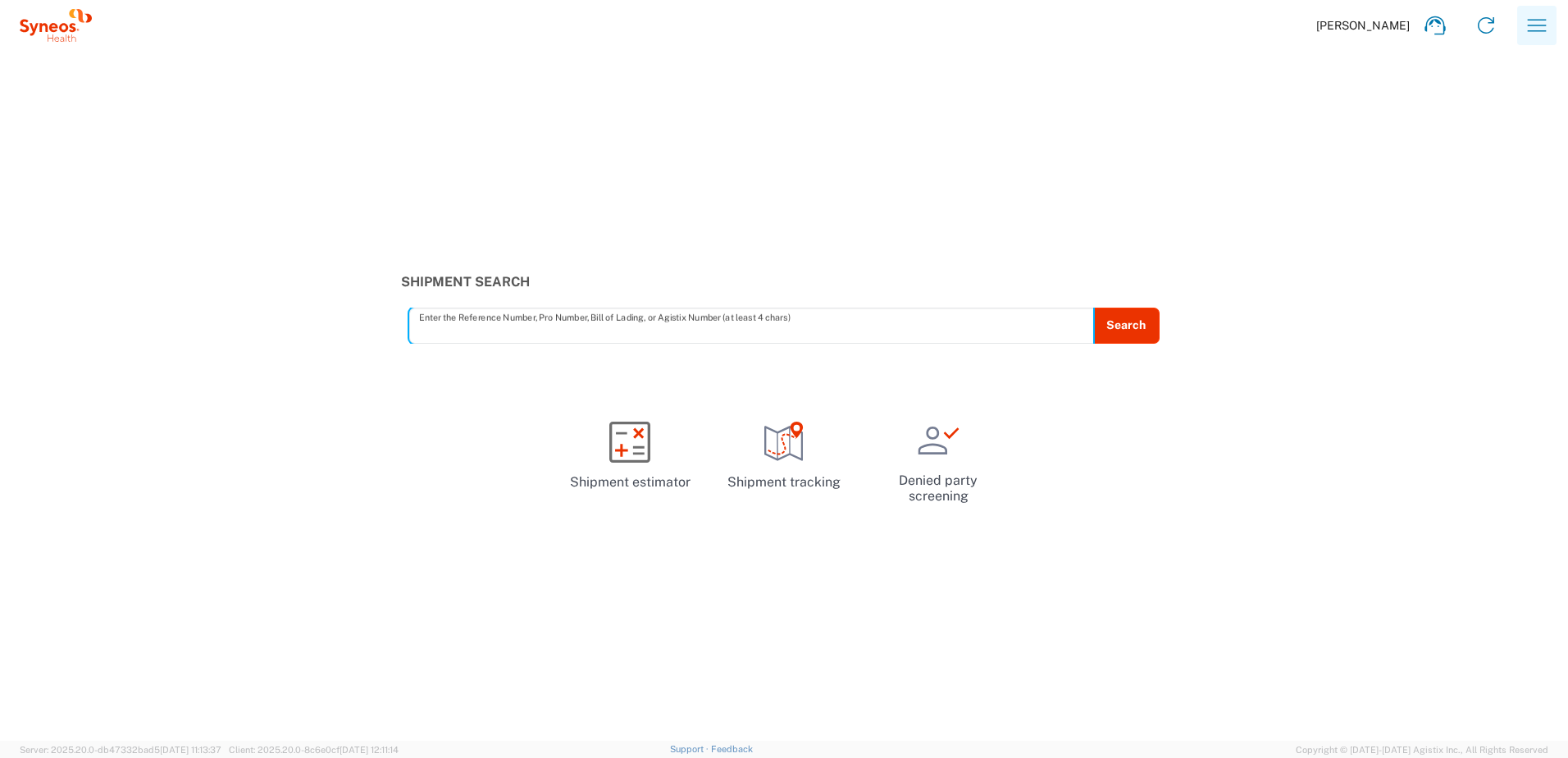
click at [1537, 26] on icon "button" at bounding box center [1537, 25] width 19 height 12
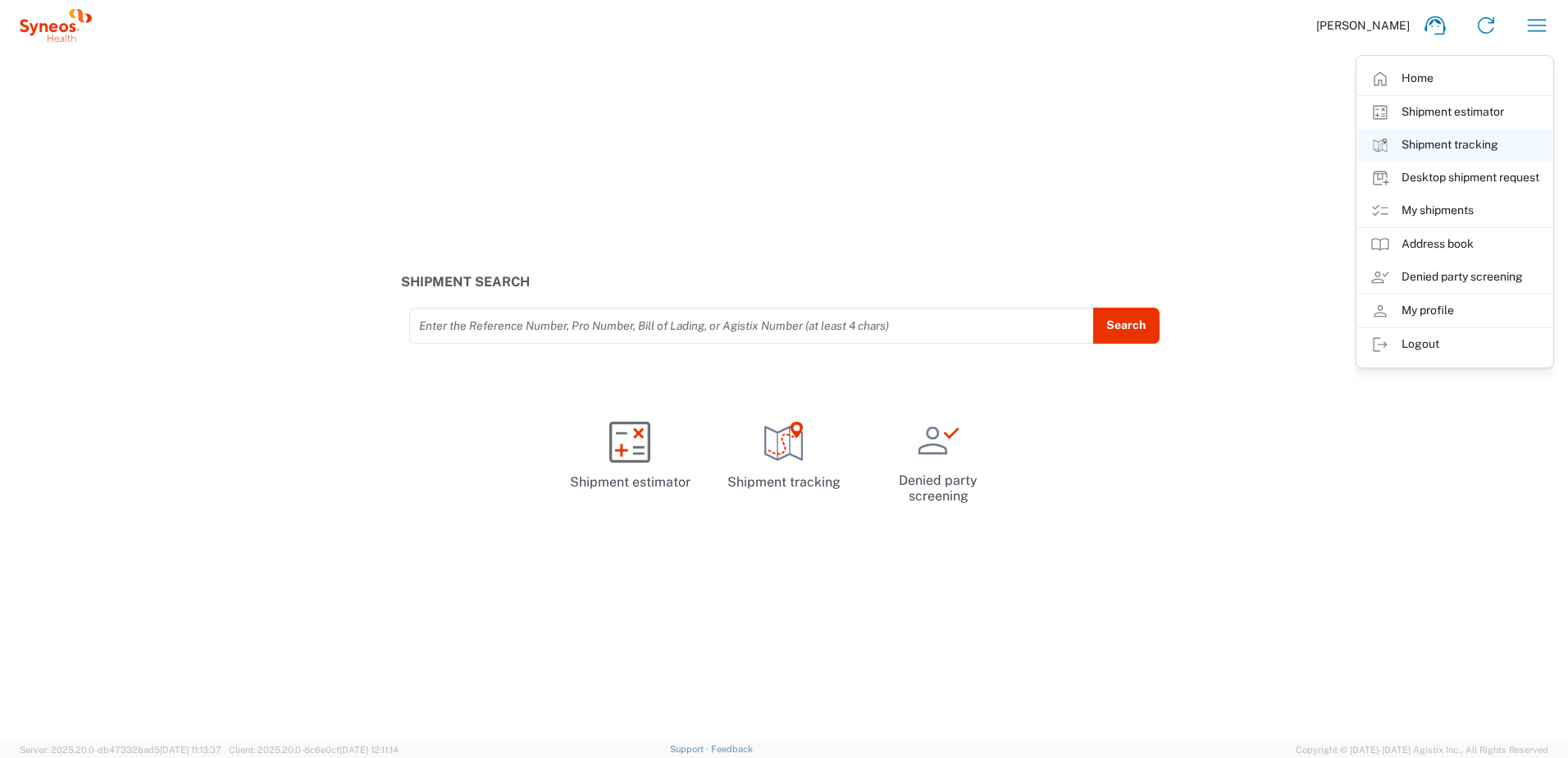
click at [1441, 136] on link "Shipment tracking" at bounding box center [1455, 146] width 195 height 33
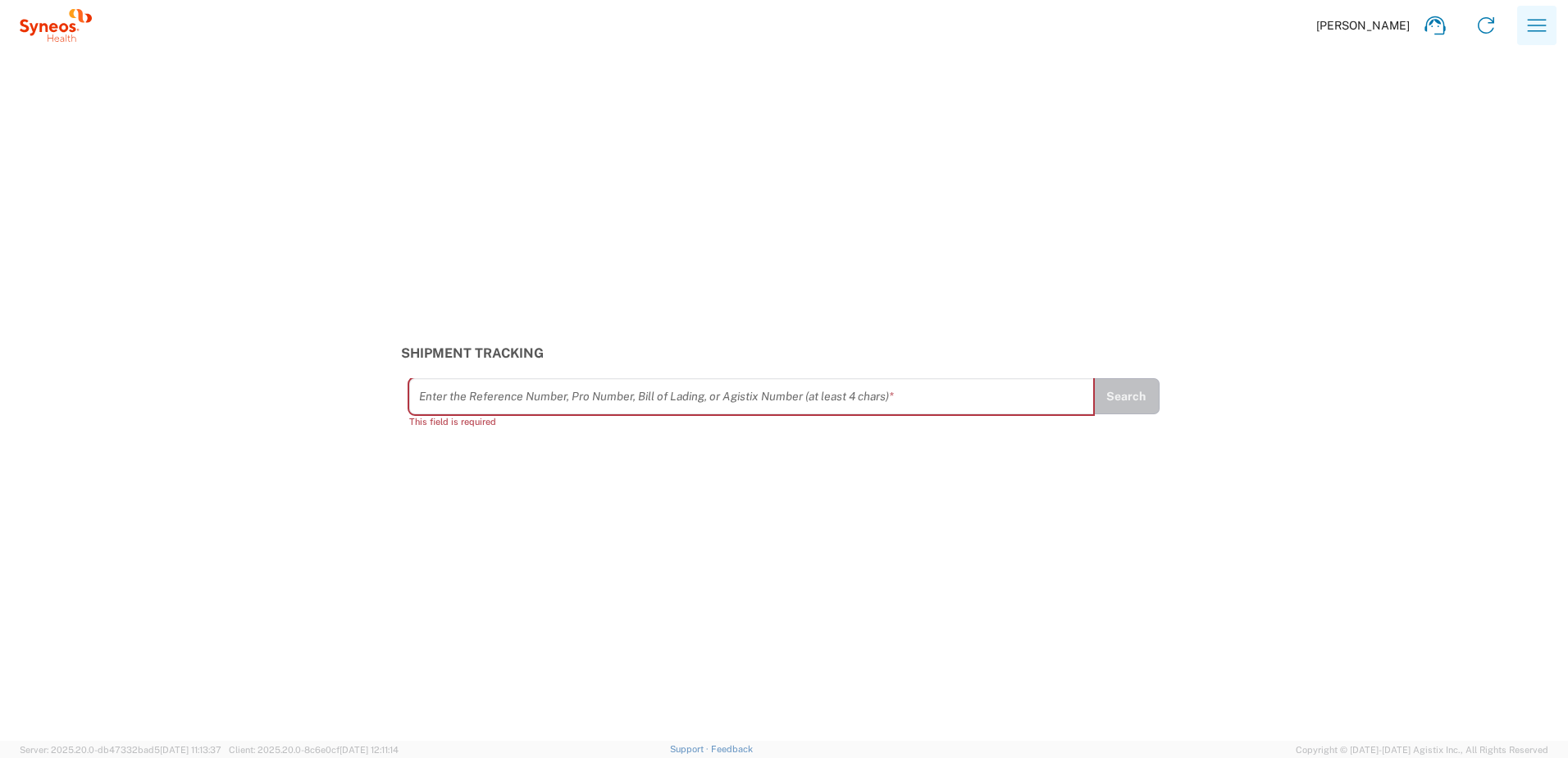
click at [1534, 26] on icon "button" at bounding box center [1537, 25] width 19 height 12
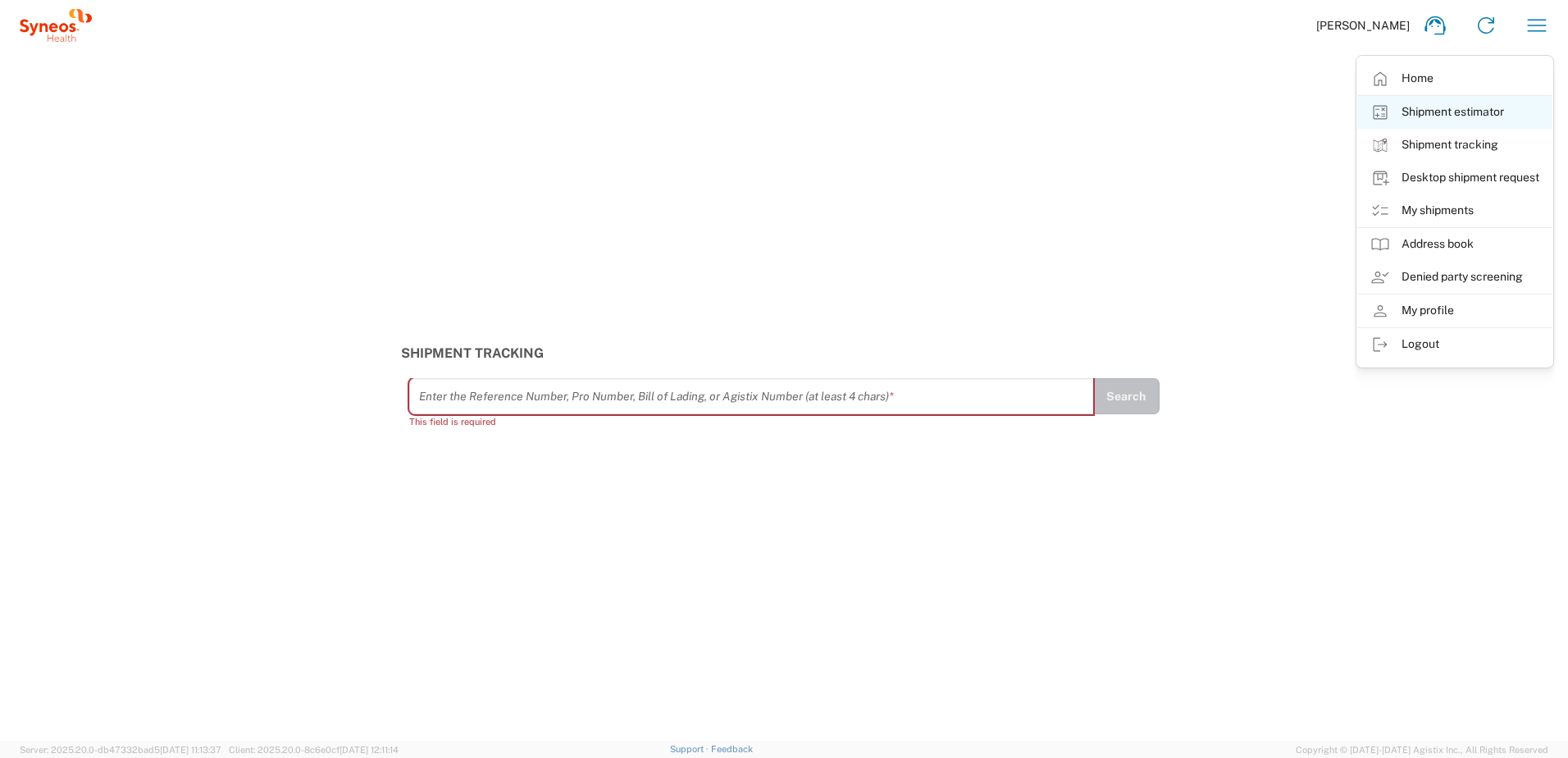
click at [1416, 105] on link "Shipment estimator" at bounding box center [1455, 113] width 195 height 33
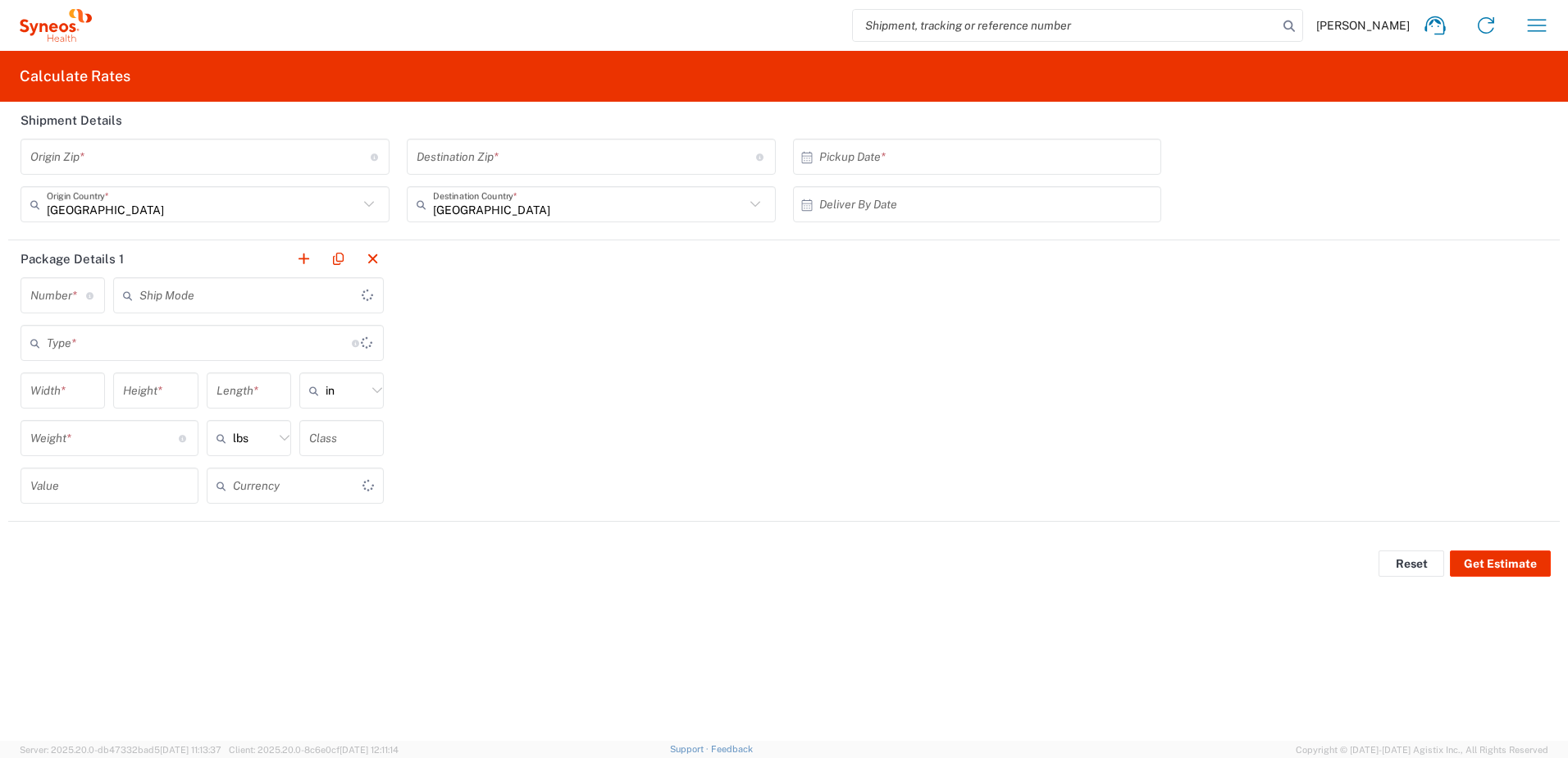
type input "US Dollar"
click at [1530, 23] on icon "button" at bounding box center [1537, 26] width 26 height 27
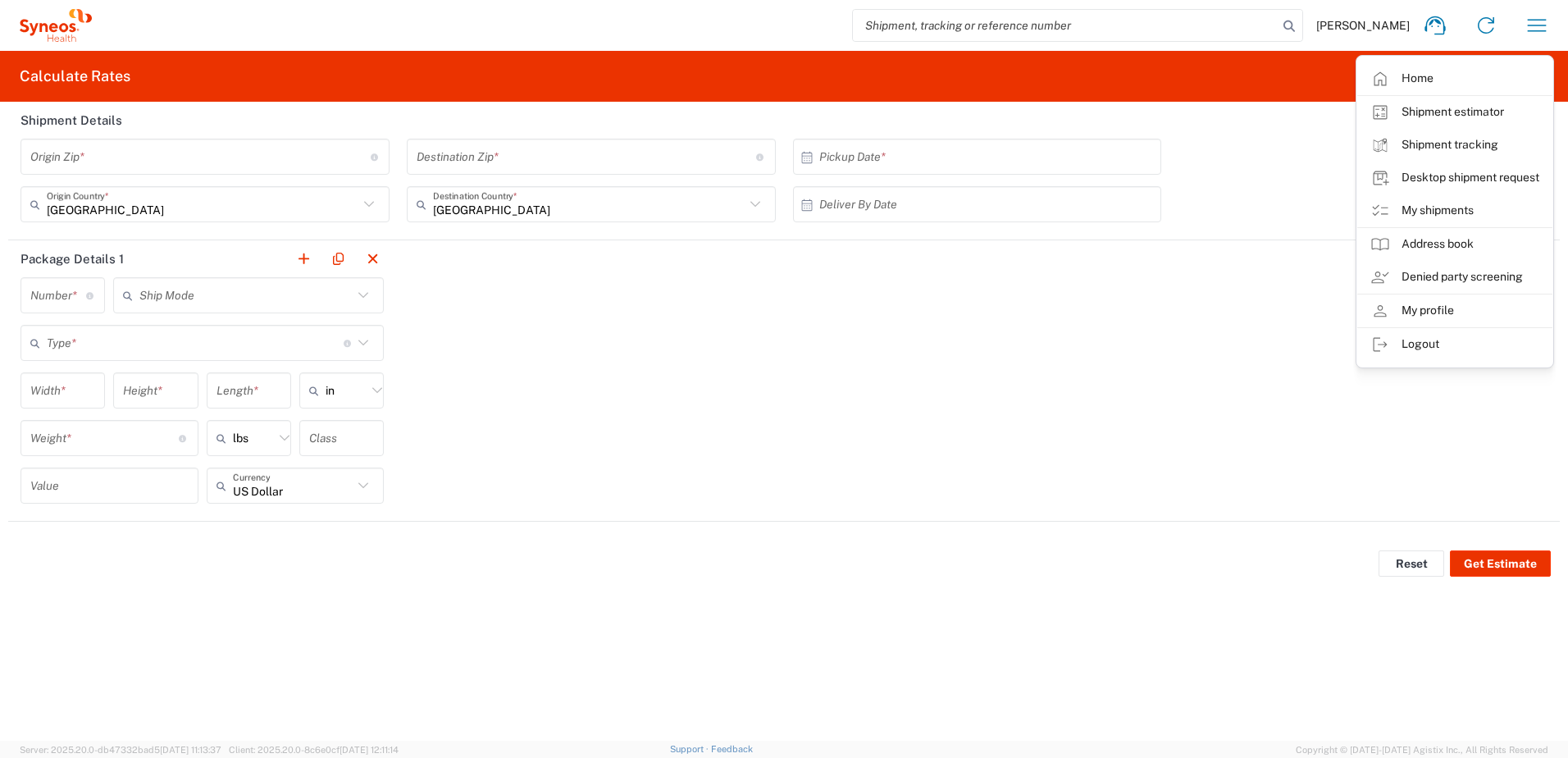
click at [719, 300] on div "Package Details 1 Number * Number of packages of specified package type and dim…" at bounding box center [784, 381] width 1551 height 282
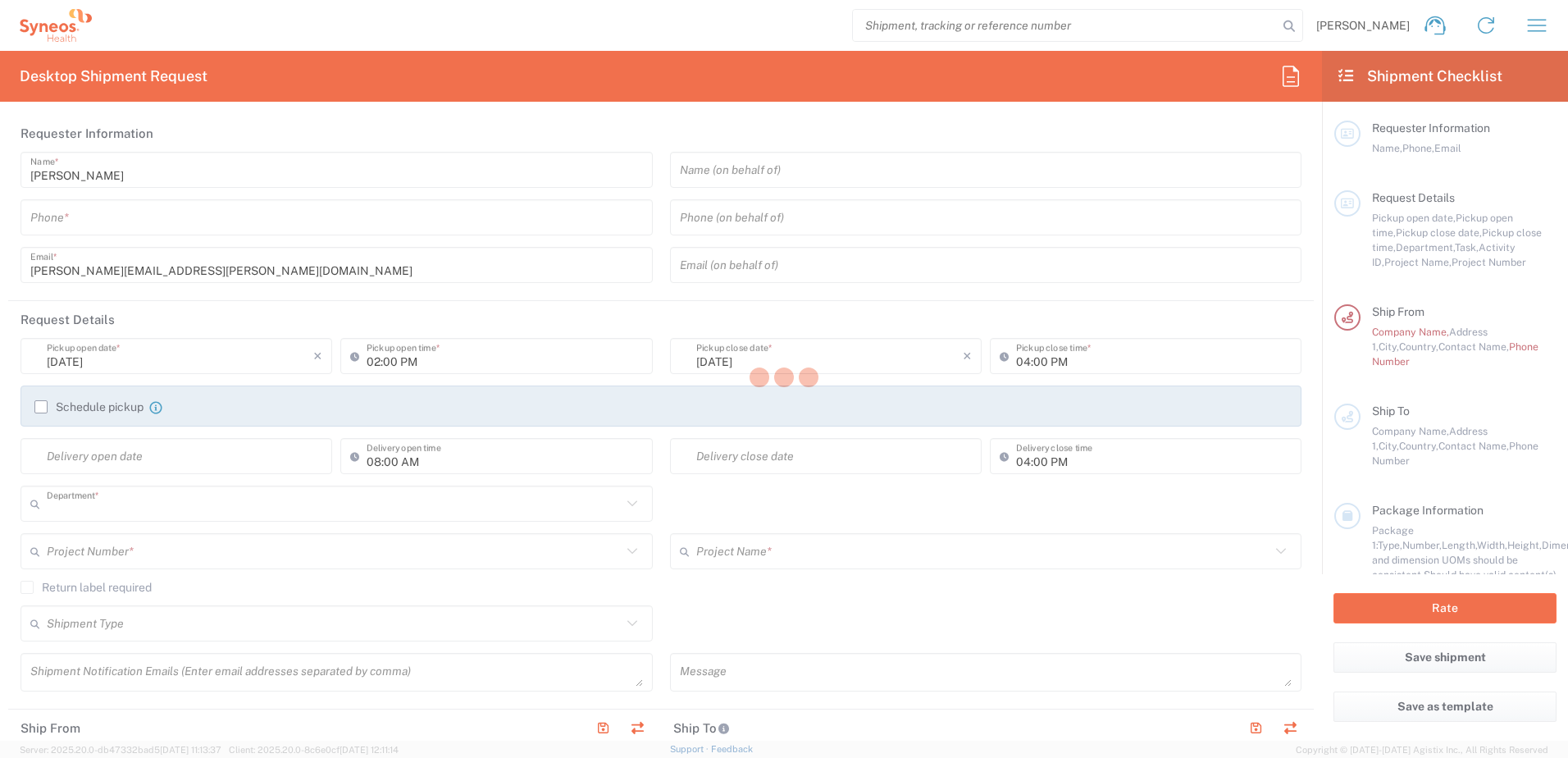
type input "8510"
type input "[GEOGRAPHIC_DATA]"
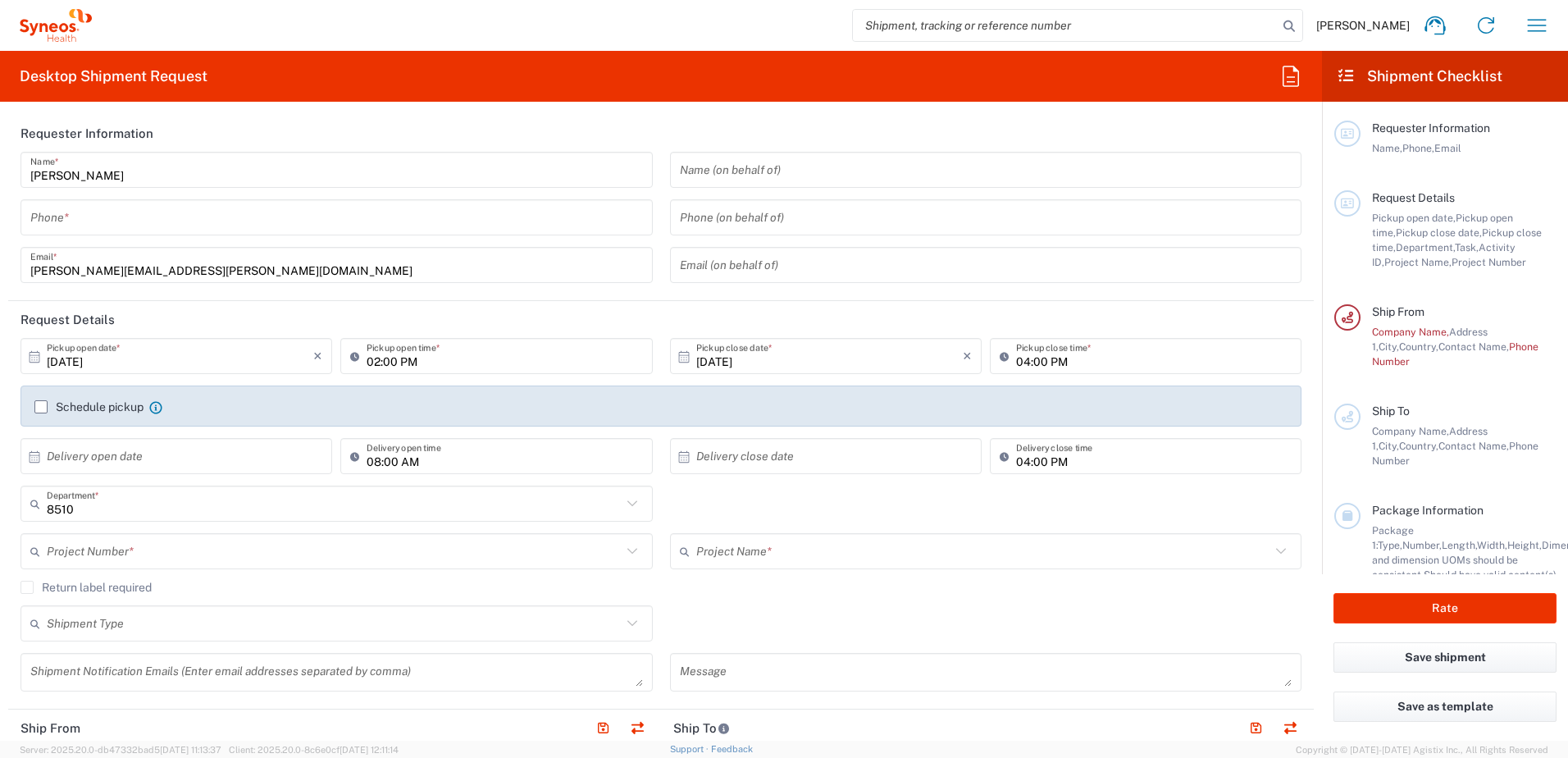
type input "Syneos Health UK Limited"
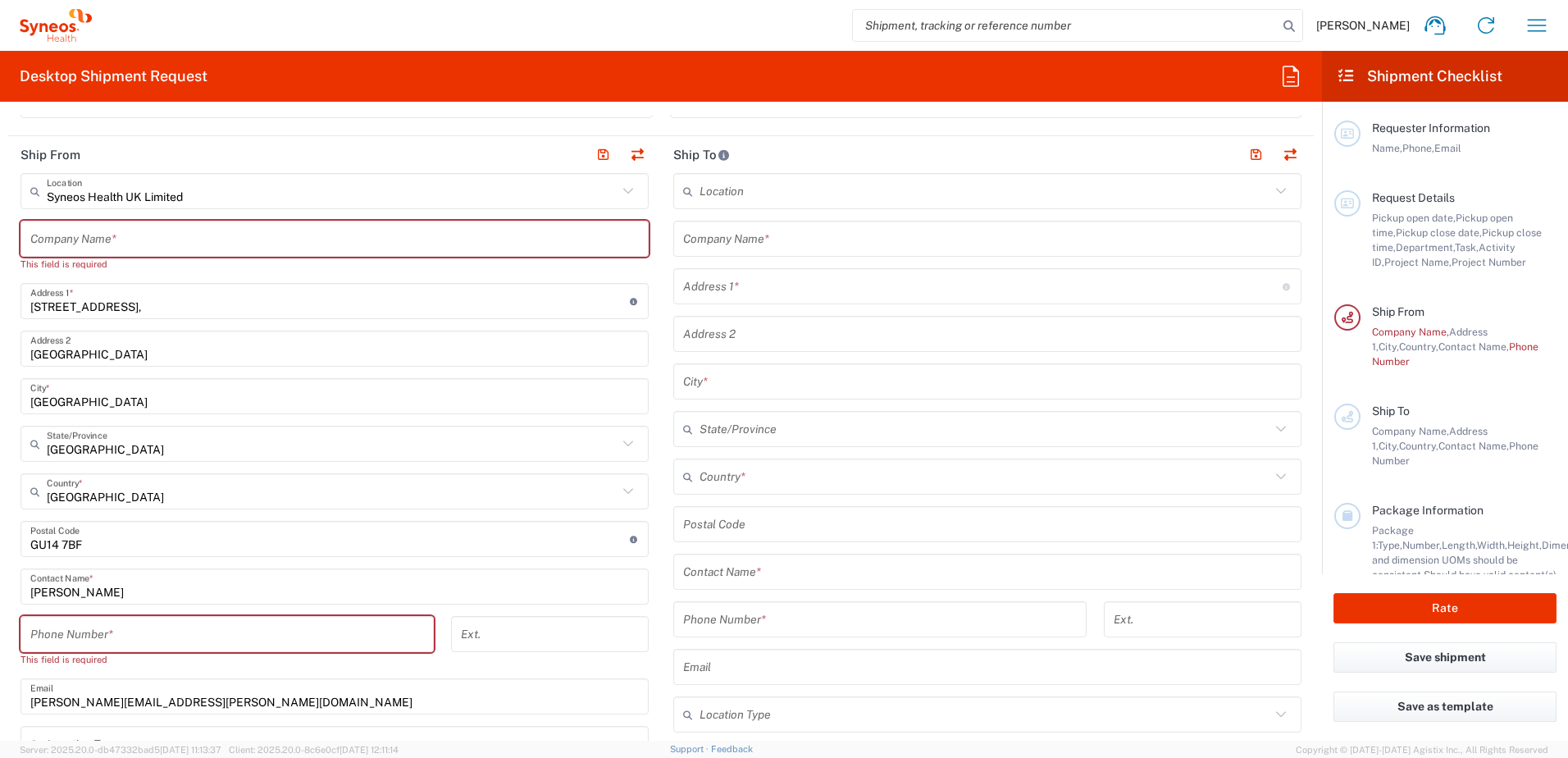
scroll to position [575, 0]
click at [810, 169] on header "Ship To" at bounding box center [988, 153] width 653 height 37
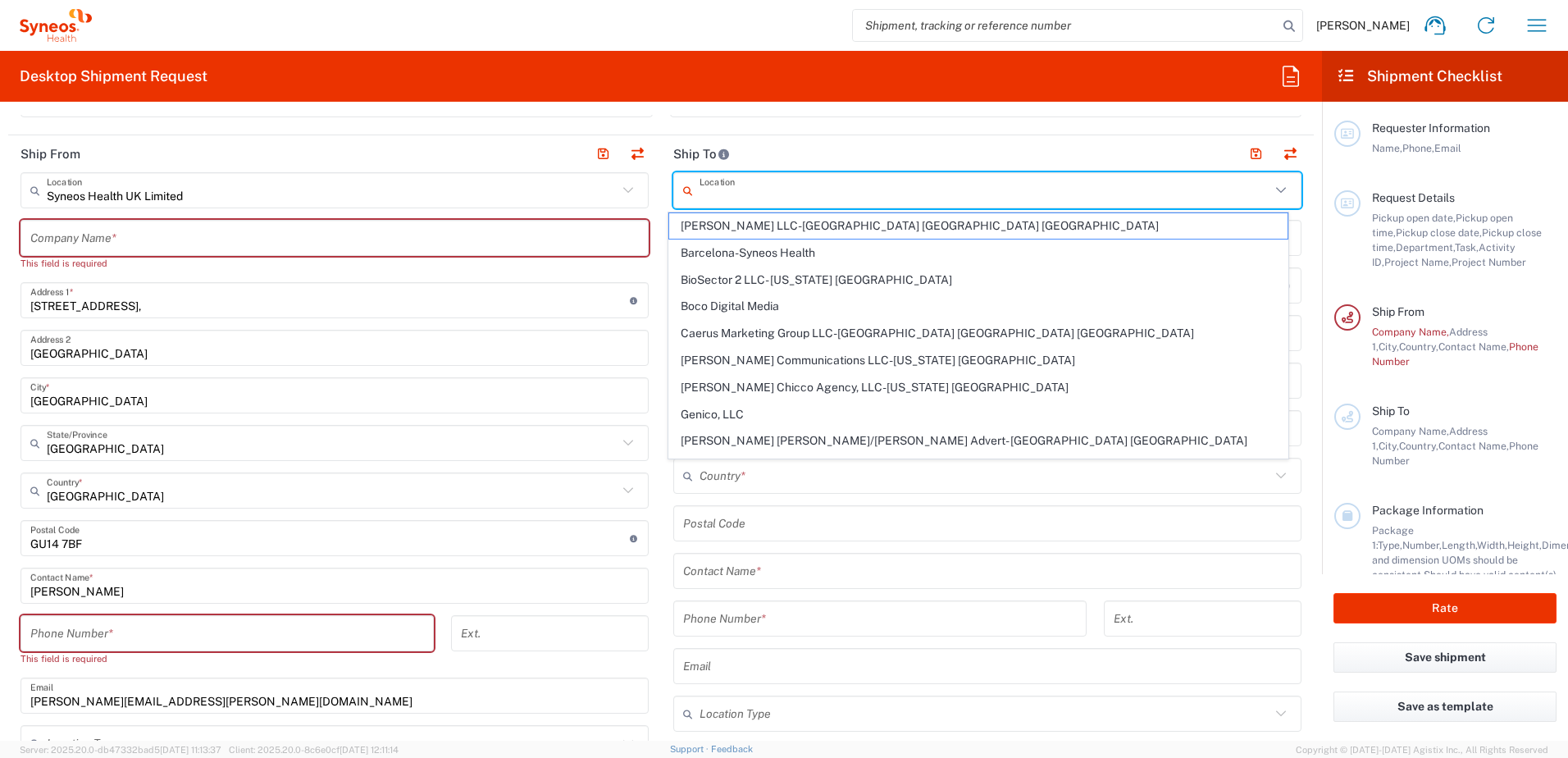
click at [810, 191] on input "text" at bounding box center [985, 191] width 571 height 29
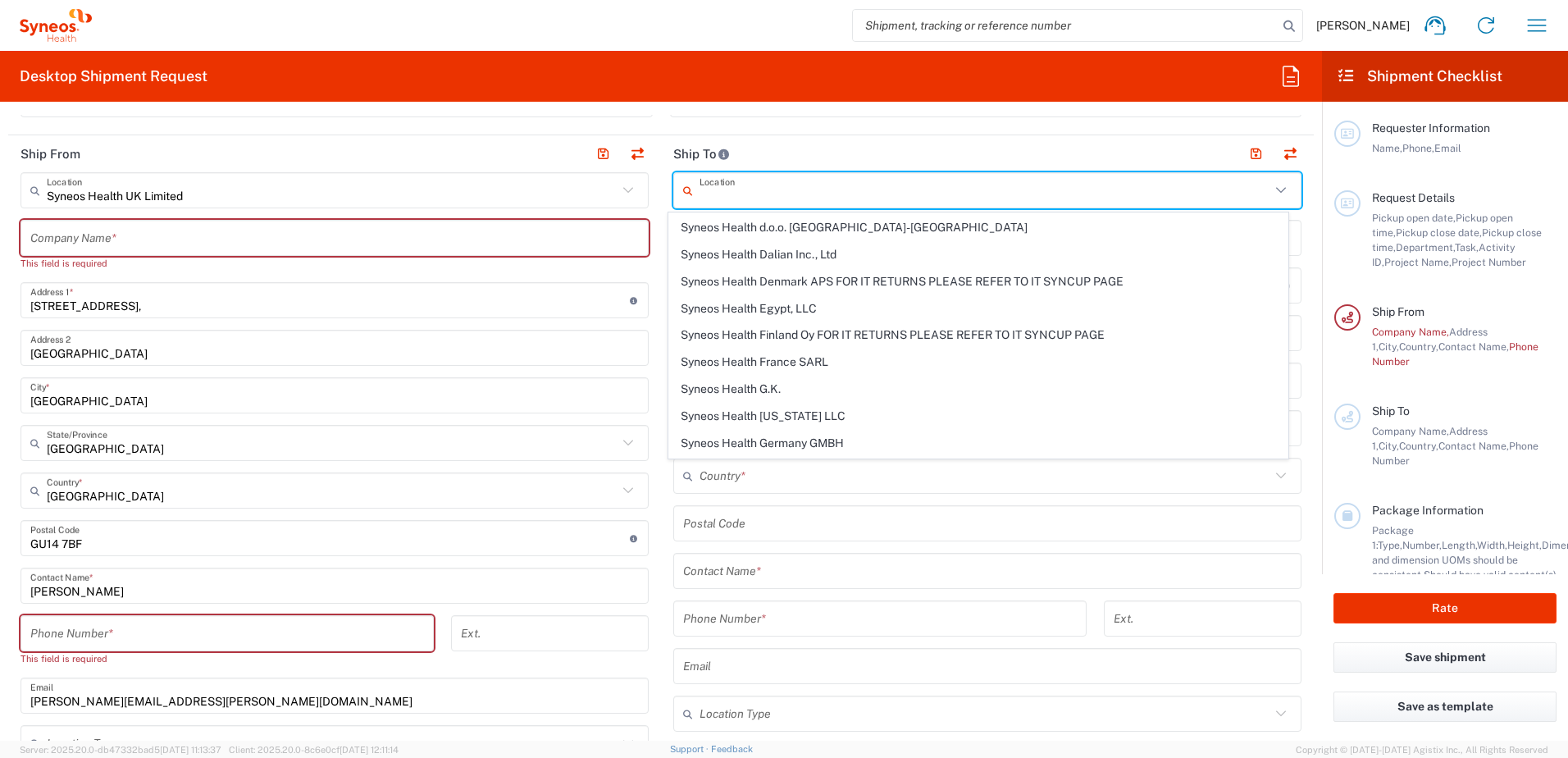
scroll to position [1641, 0]
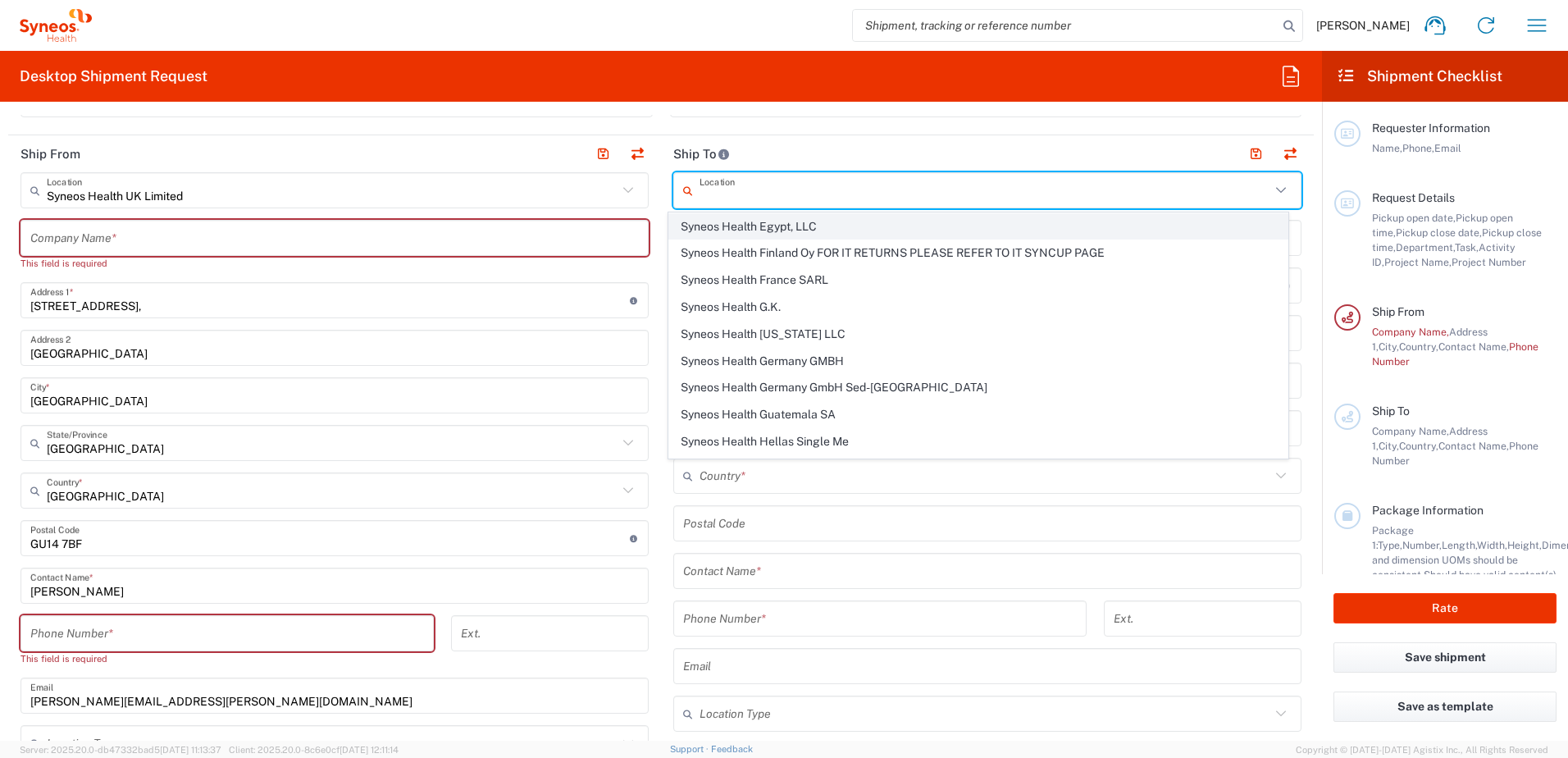
click at [796, 235] on span "Syneos Health Egypt, LLC" at bounding box center [979, 227] width 619 height 26
type input "Syneos Health Egypt, LLC"
type input "Syneos Health"
type input "[US_STATE][GEOGRAPHIC_DATA], [GEOGRAPHIC_DATA]"
type input "[GEOGRAPHIC_DATA]"
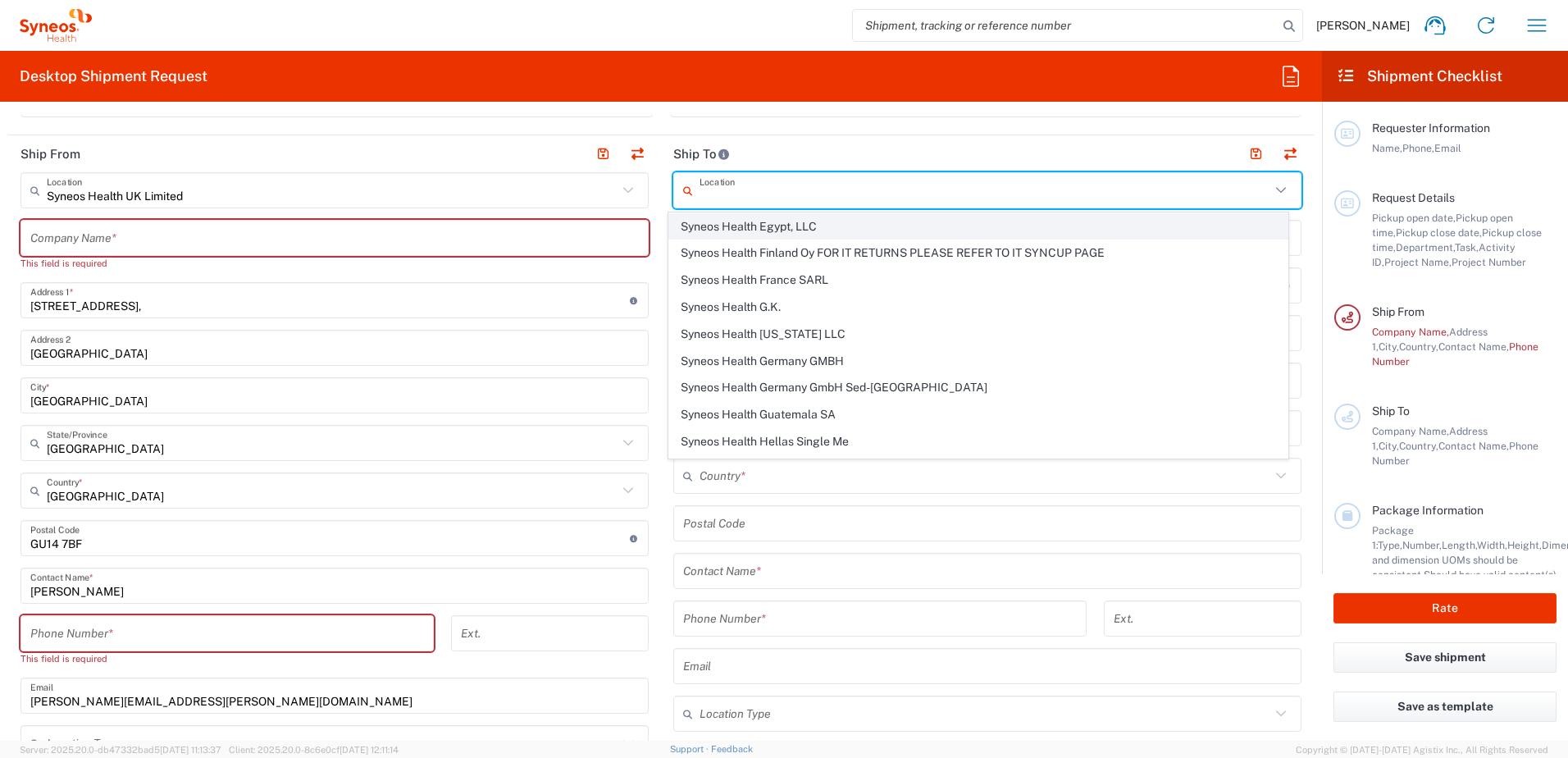
type input "[GEOGRAPHIC_DATA]"
type input "1028894446"
type input "Sender/Shipper"
type input "Delivery Duty Paid"
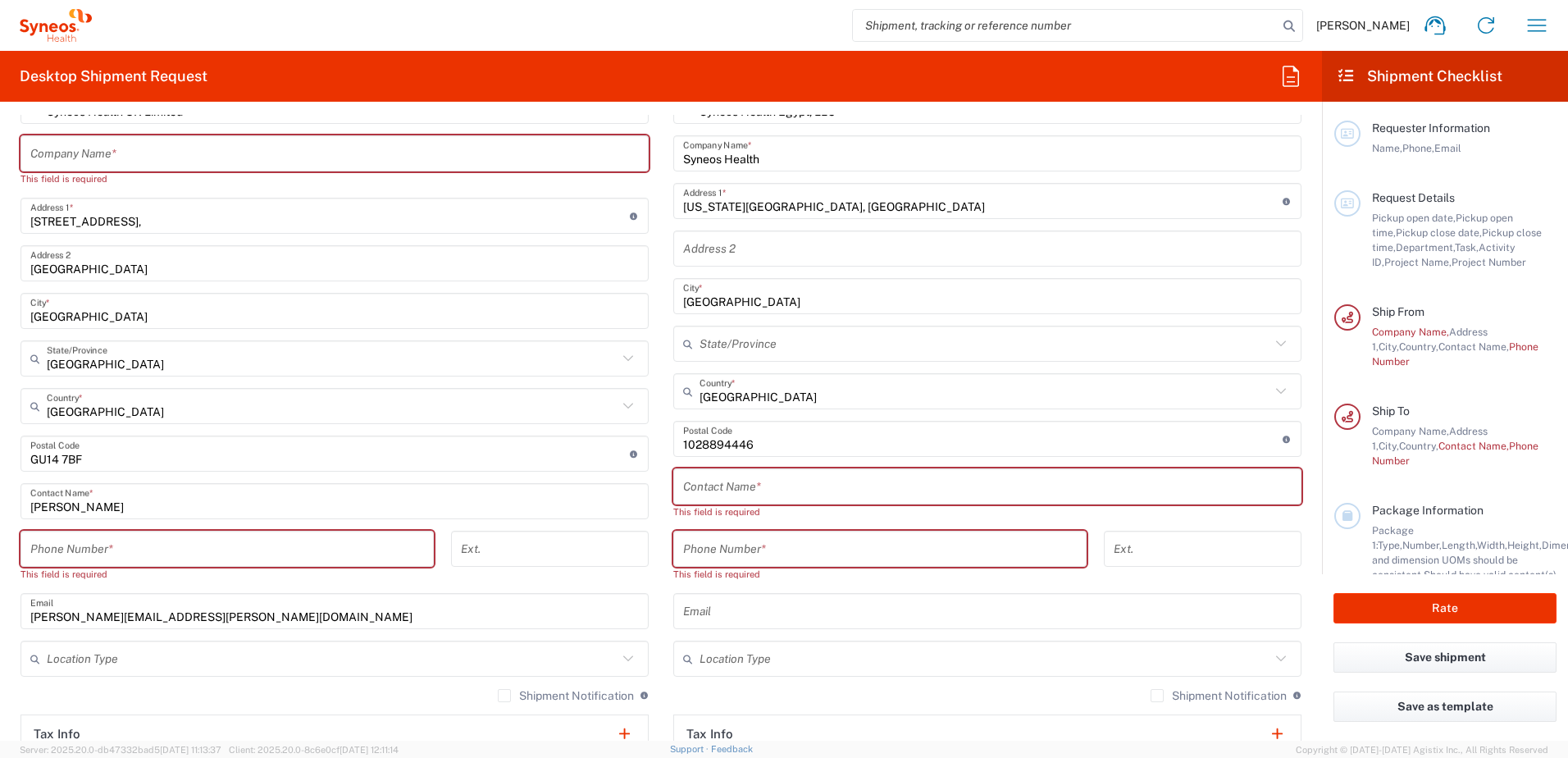
scroll to position [739, 0]
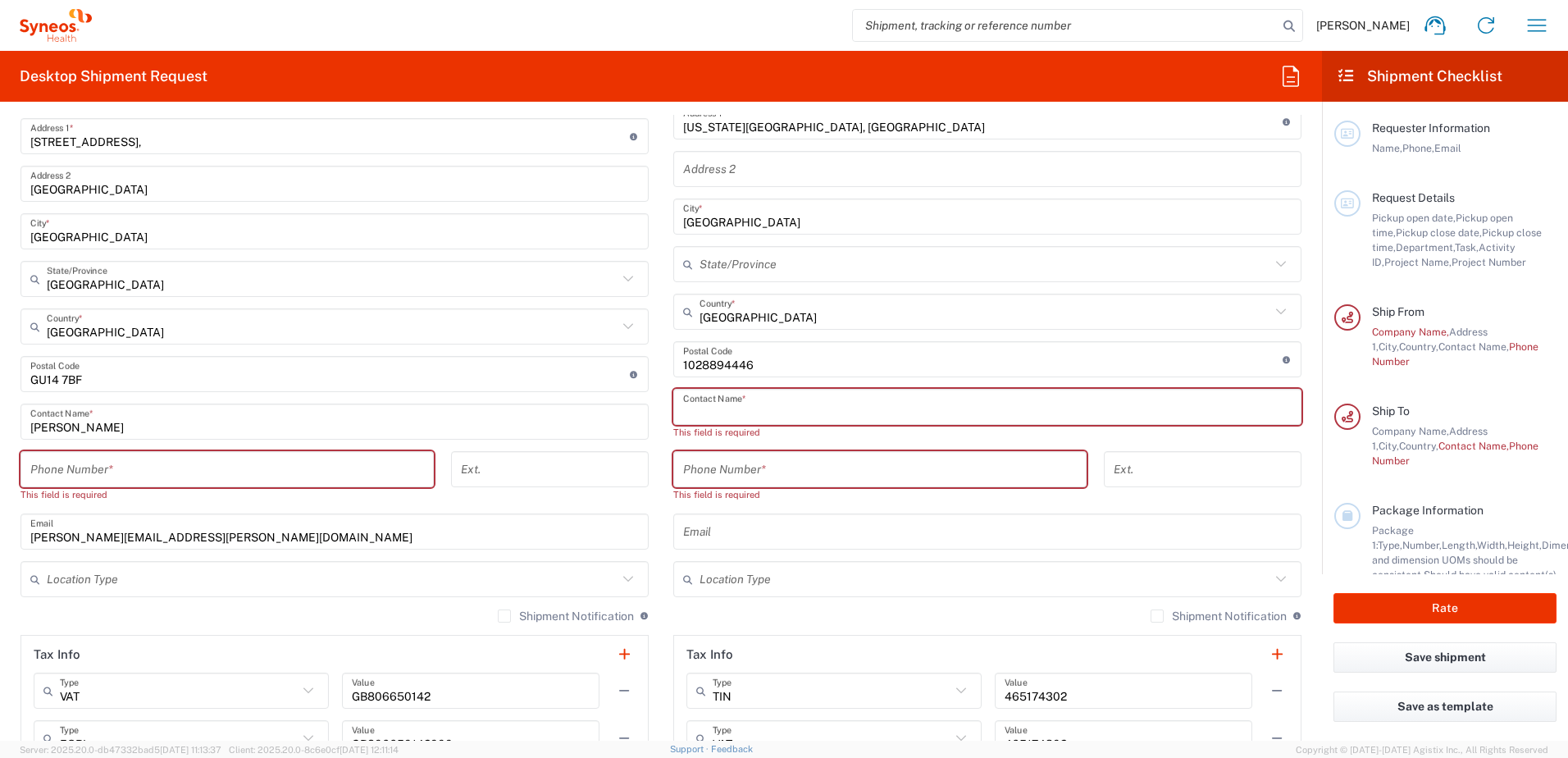
click at [747, 412] on input "text" at bounding box center [987, 408] width 608 height 29
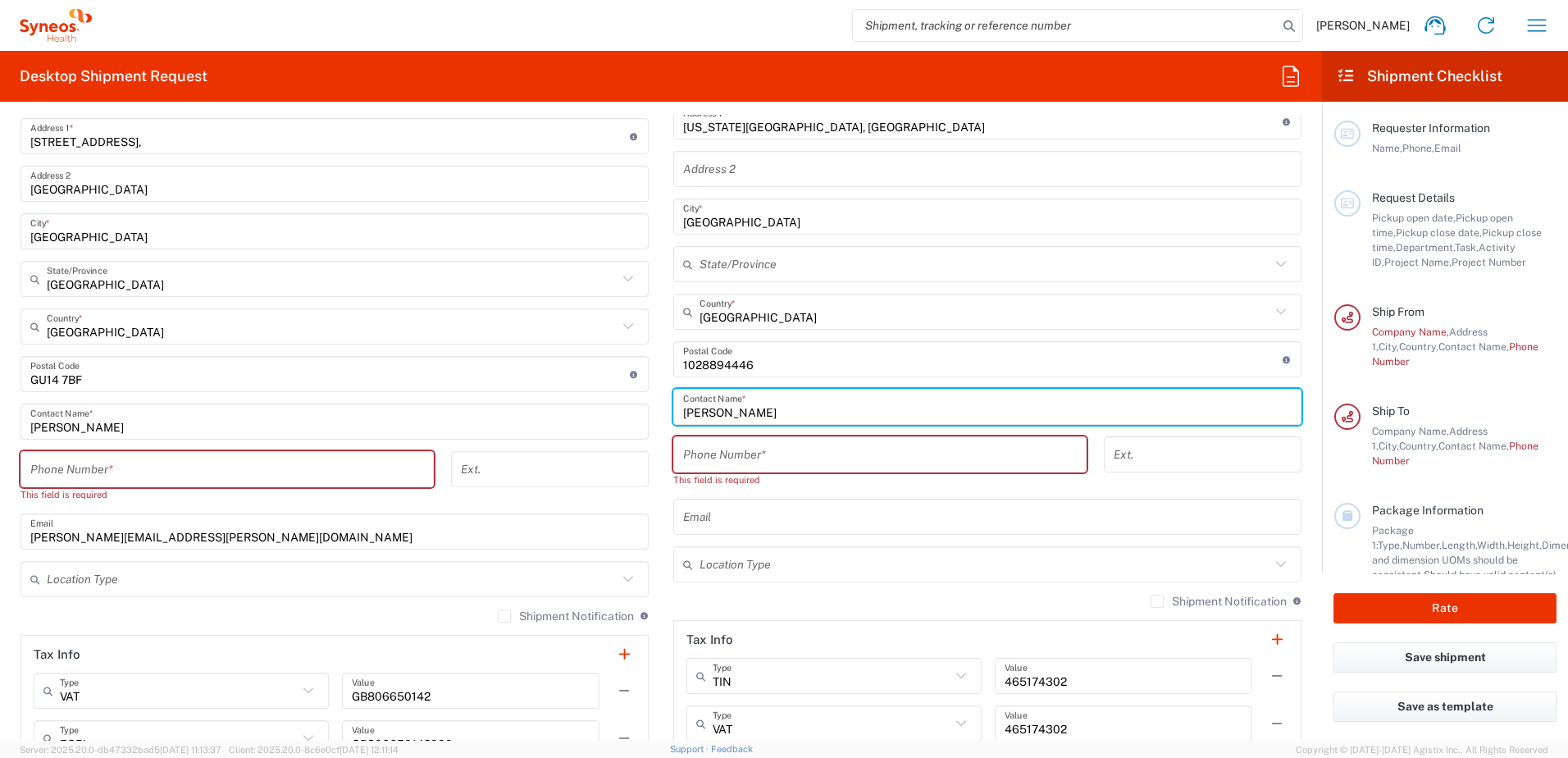
type input "[PERSON_NAME]"
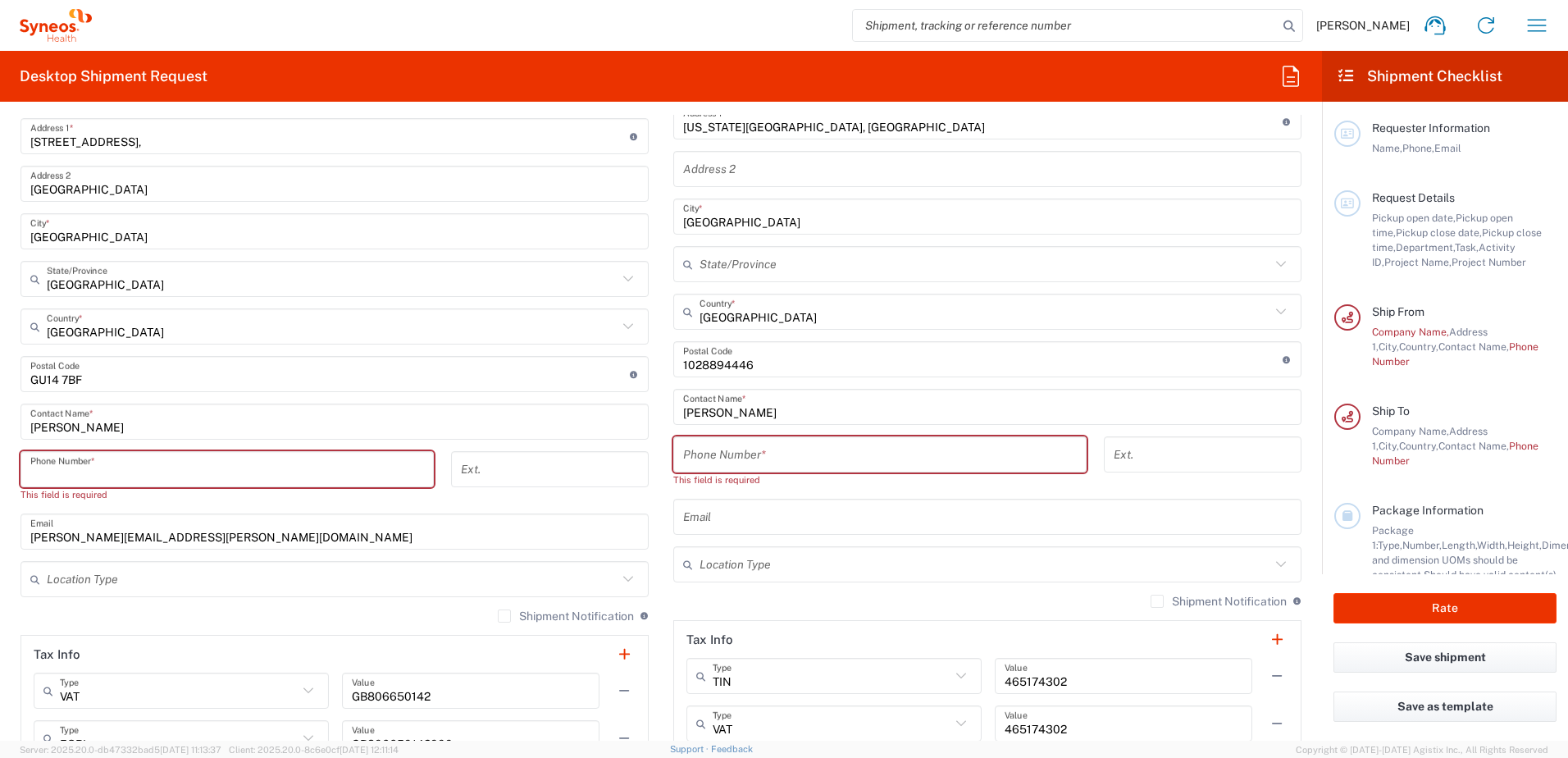
click at [276, 477] on input "tel" at bounding box center [228, 470] width 394 height 29
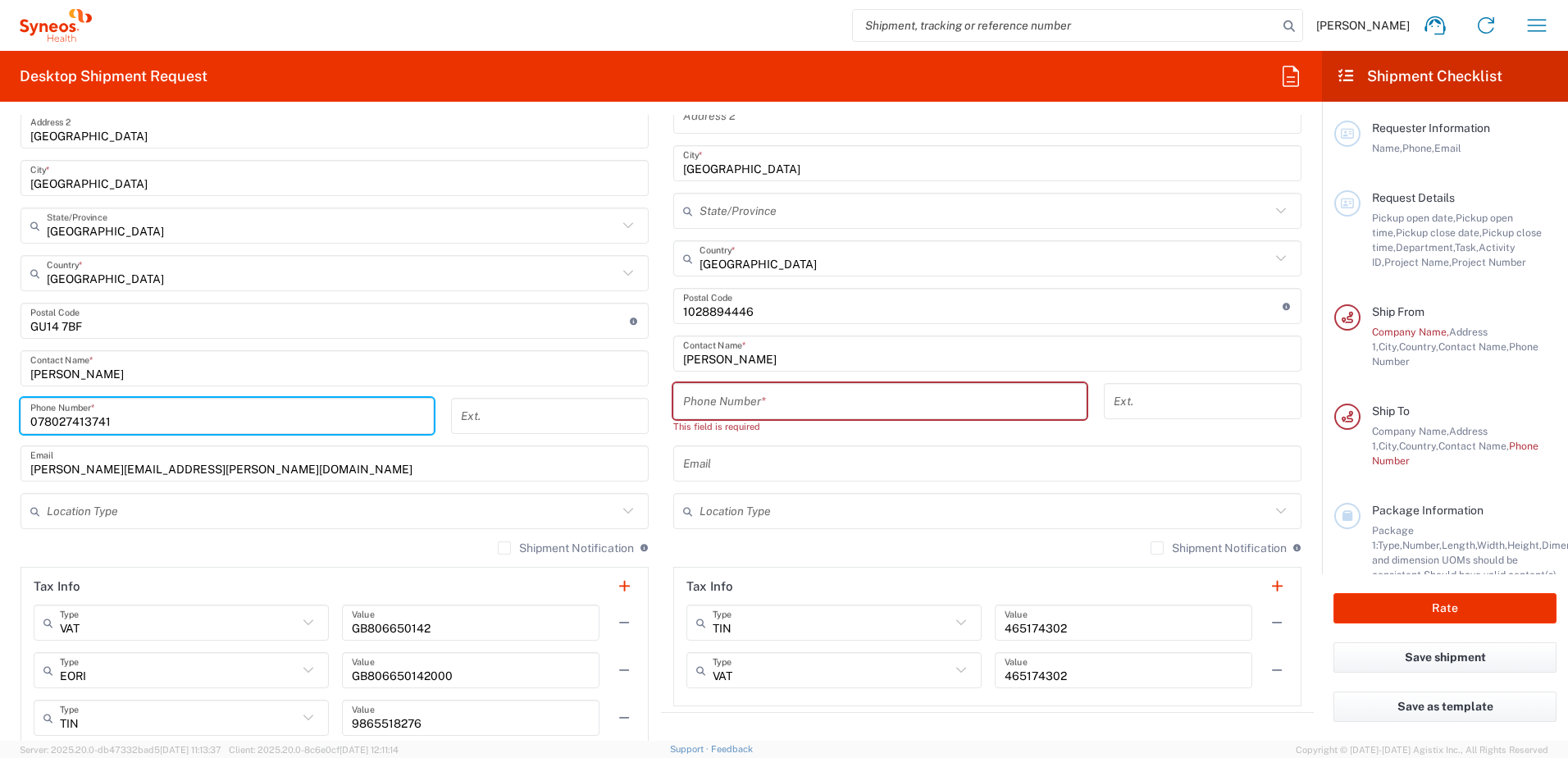
scroll to position [821, 0]
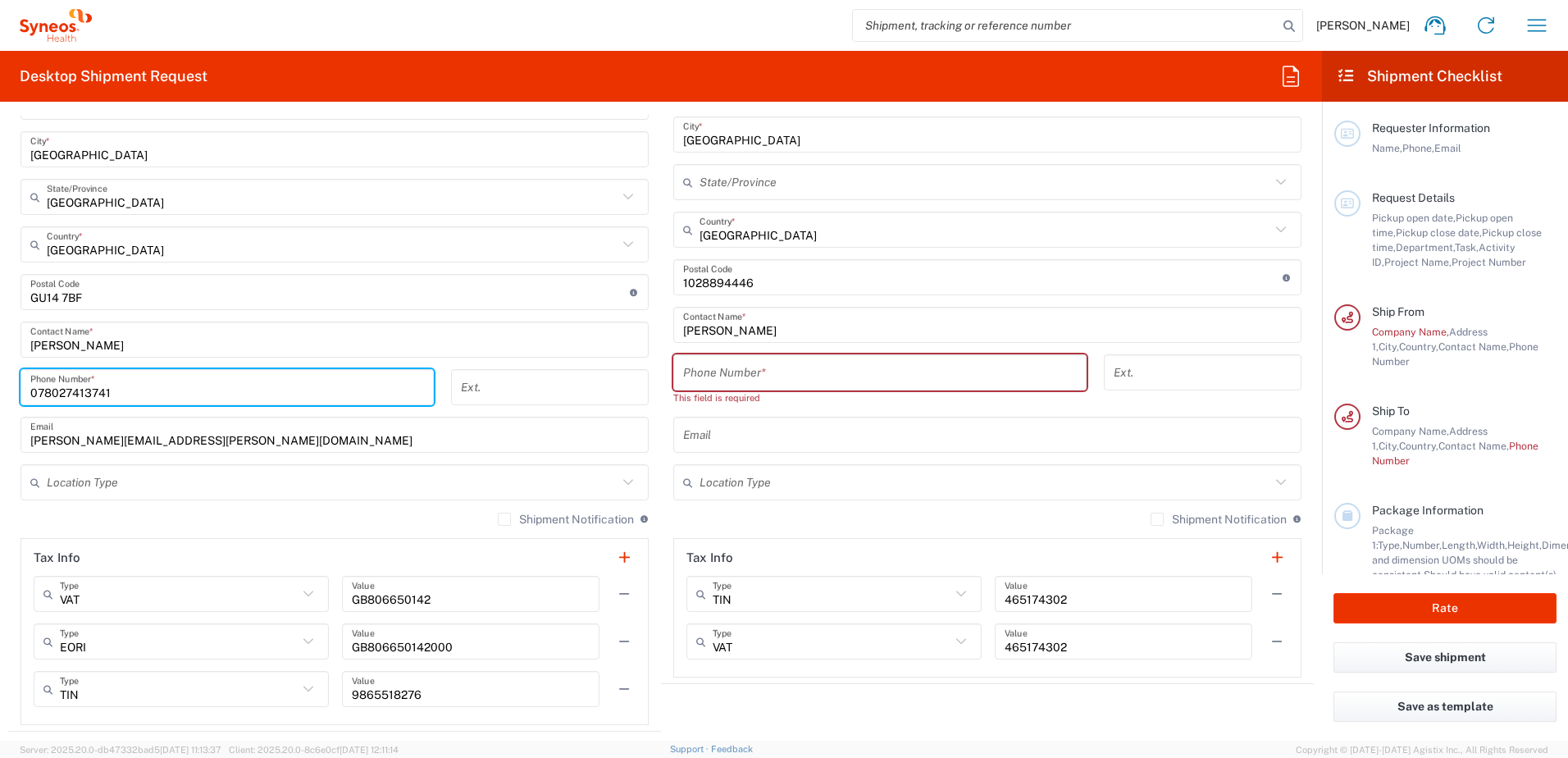
type input "078027413741"
click at [826, 378] on input "tel" at bounding box center [880, 373] width 394 height 29
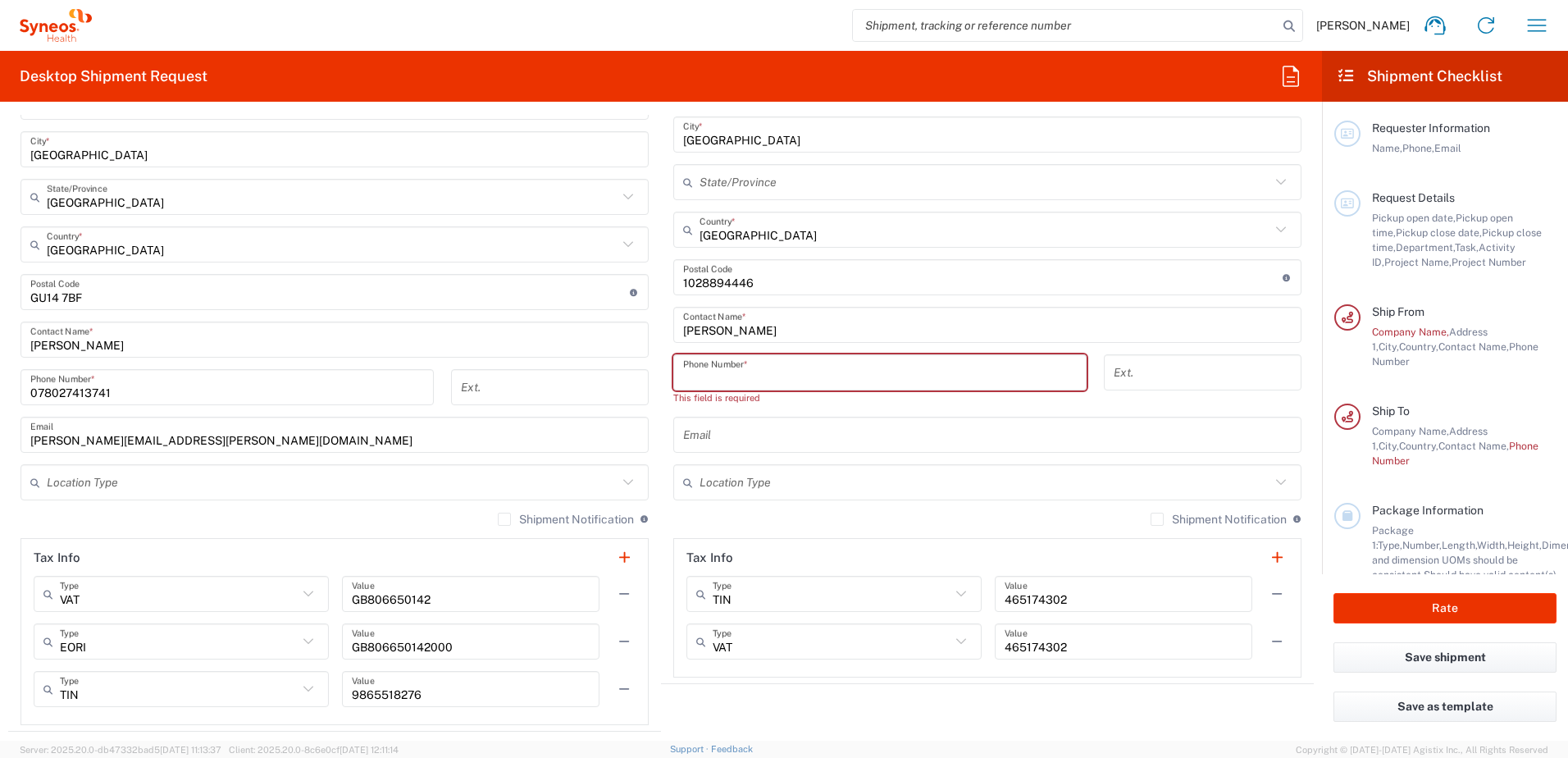
paste input "20 2 2417 0290"
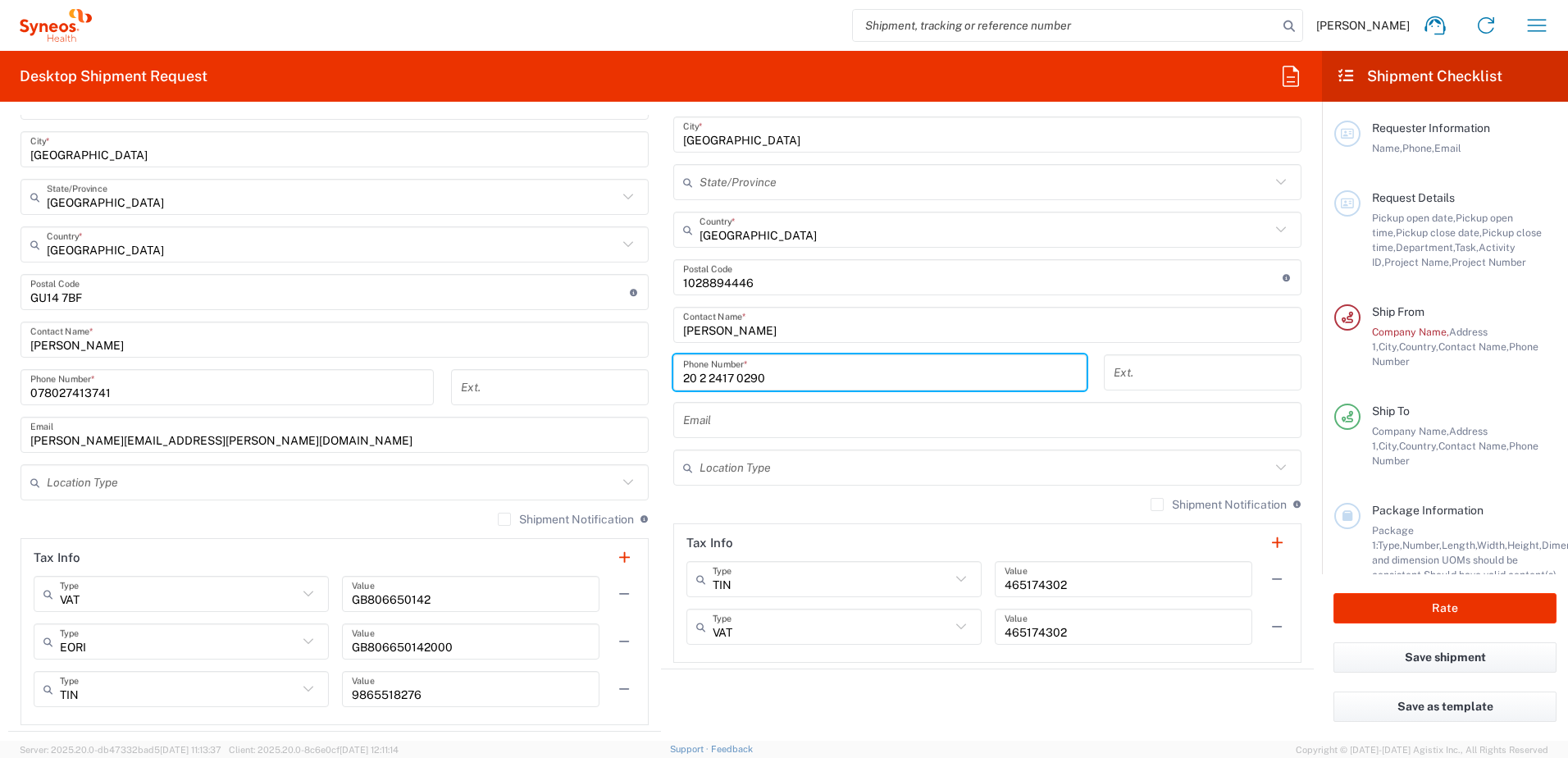
click at [694, 380] on input "20 2 2417 0290" at bounding box center [880, 373] width 394 height 29
click at [705, 378] on input "202 2417 0290" at bounding box center [880, 373] width 394 height 29
click at [723, 378] on input "2022417 0290" at bounding box center [880, 373] width 394 height 29
type input "20224170290"
click at [531, 490] on input "text" at bounding box center [332, 483] width 571 height 29
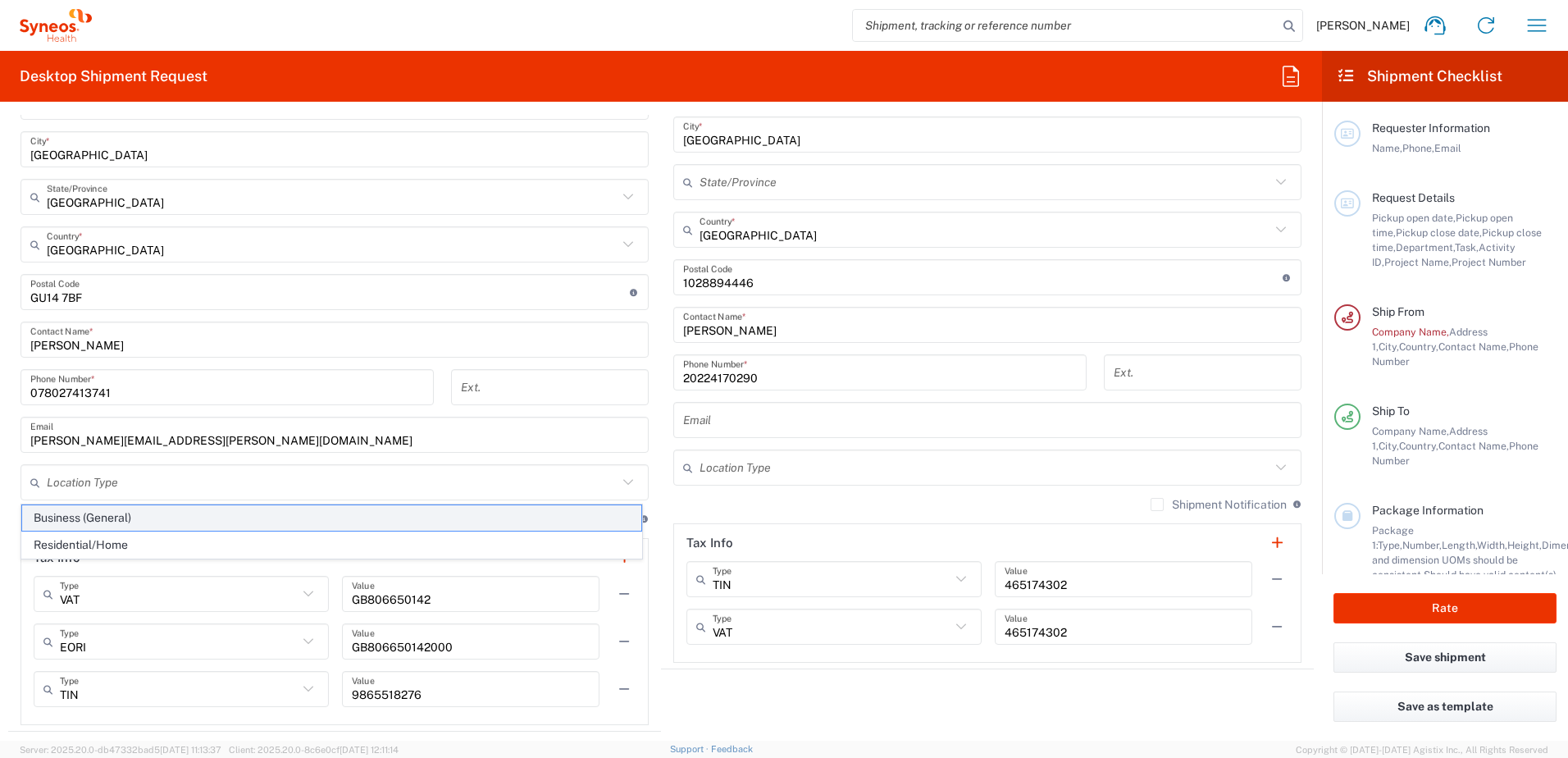
click at [429, 509] on span "Business (General)" at bounding box center [332, 518] width 619 height 26
type input "Business (General)"
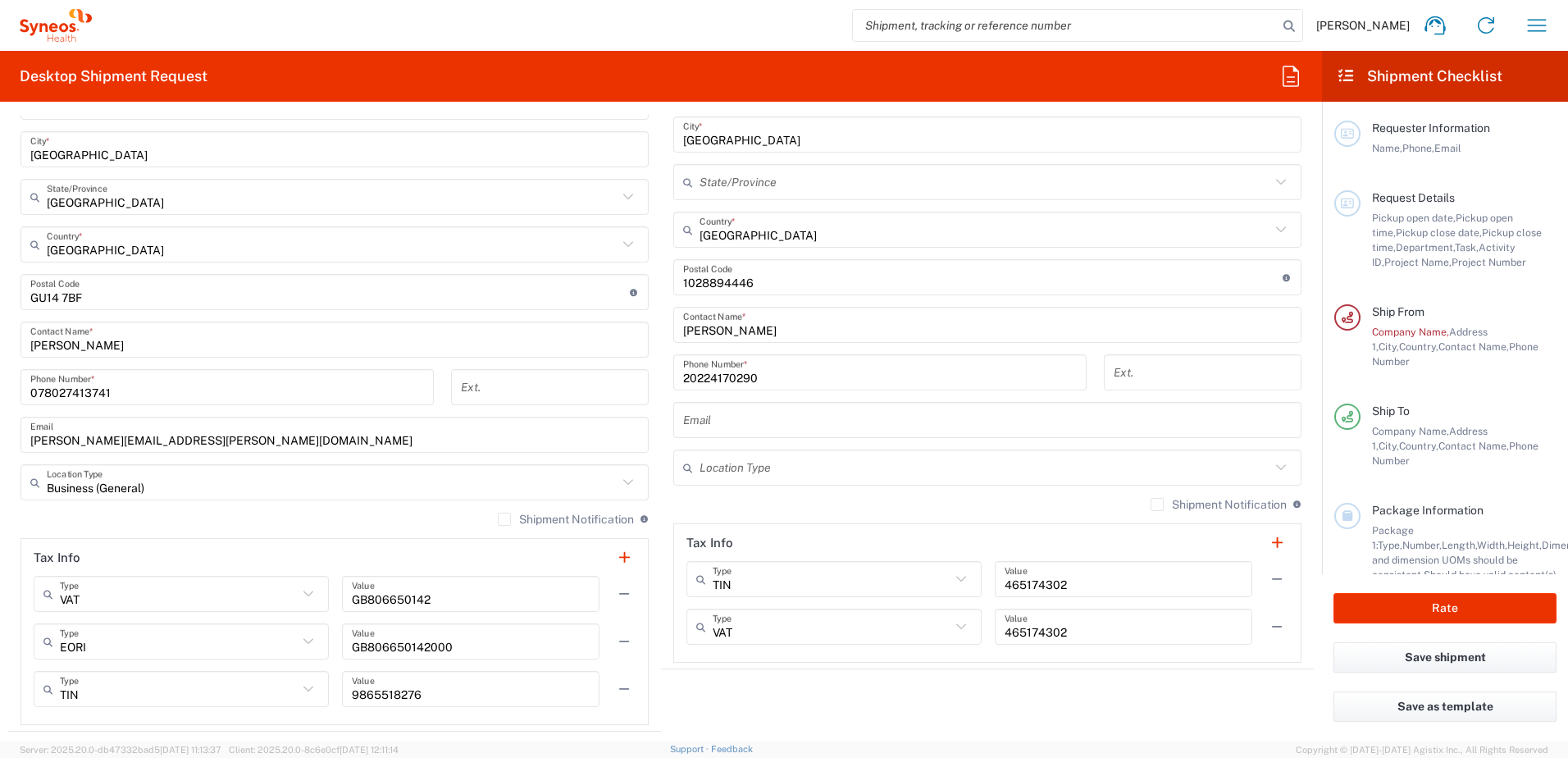
click at [777, 450] on div "Location Type" at bounding box center [987, 468] width 628 height 36
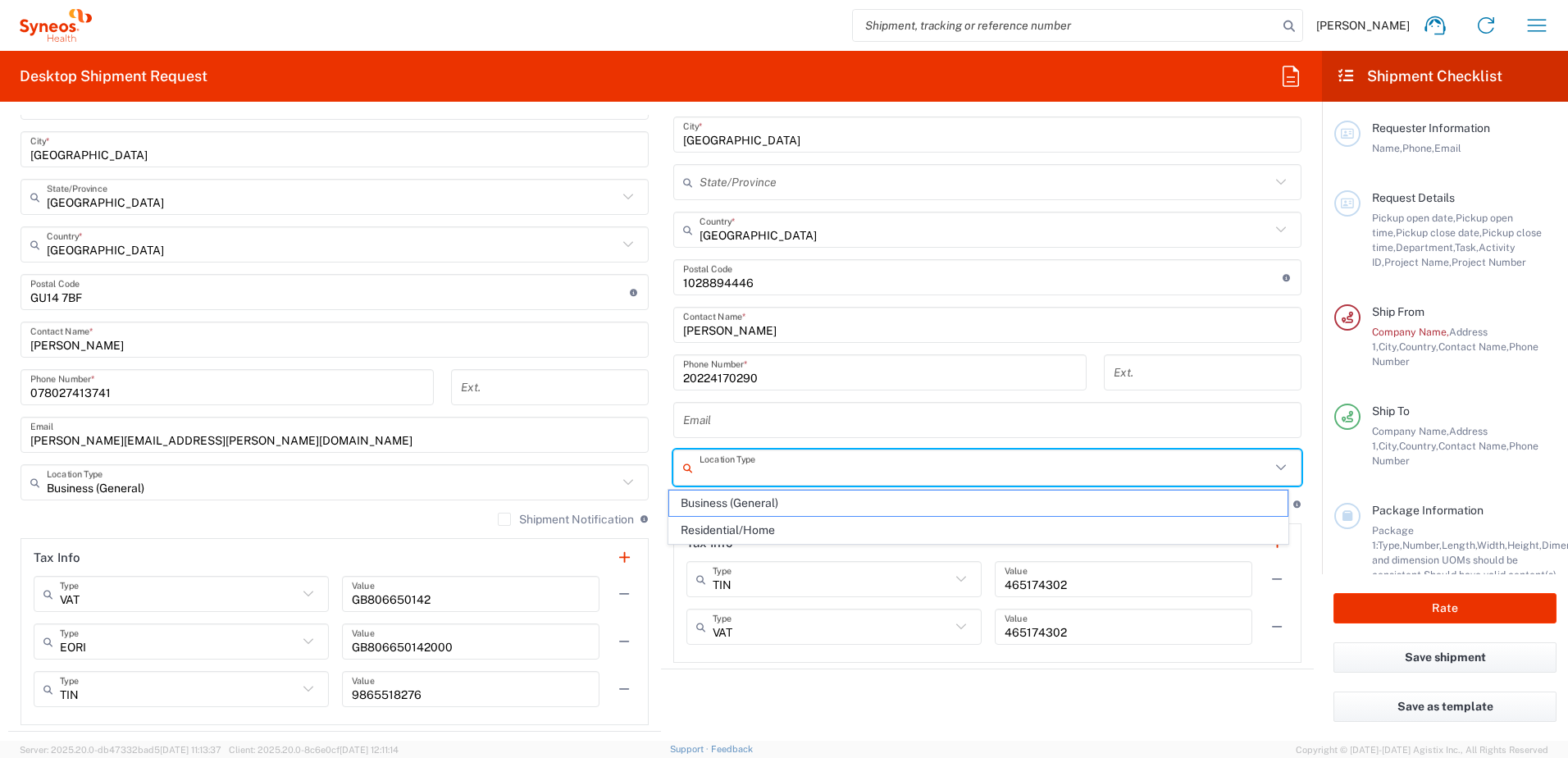
click at [772, 467] on input "text" at bounding box center [985, 468] width 571 height 29
click at [751, 503] on span "Business (General)" at bounding box center [979, 503] width 619 height 26
type input "Business (General)"
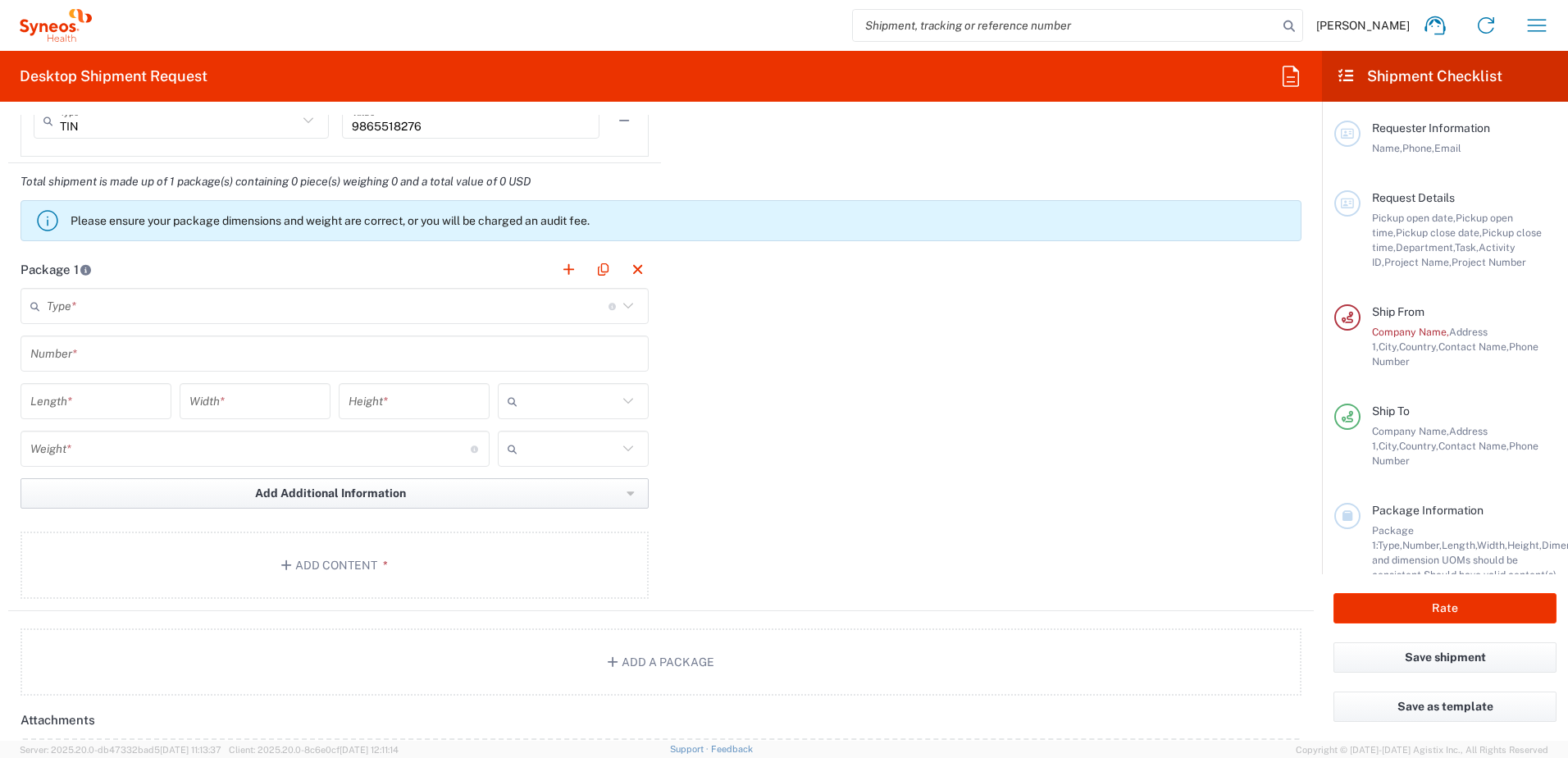
scroll to position [1395, 0]
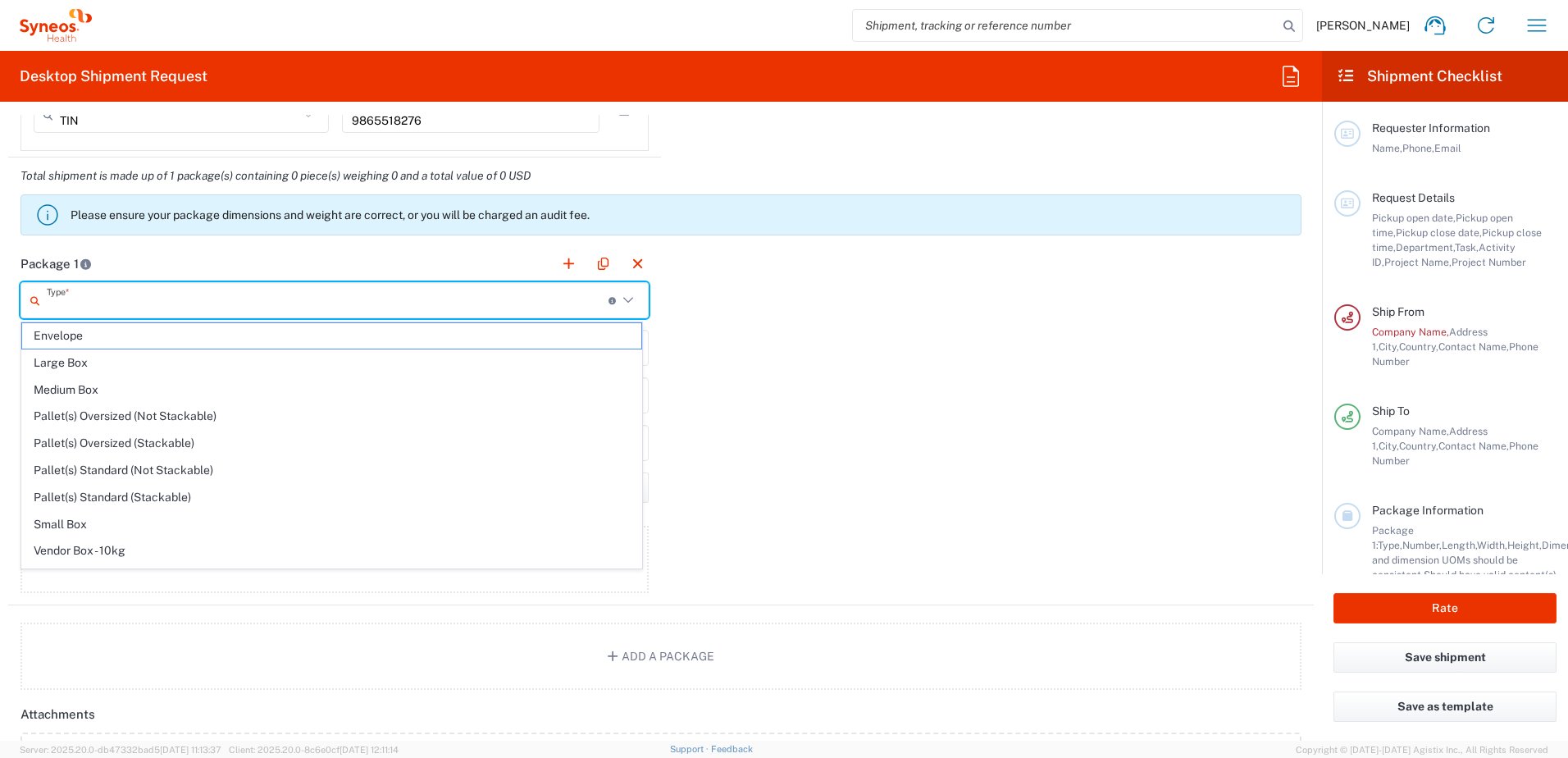
click at [282, 305] on input "text" at bounding box center [327, 301] width 562 height 29
click at [193, 334] on span "Envelope" at bounding box center [332, 336] width 619 height 26
type input "Envelope"
type input "1"
type input "9.5"
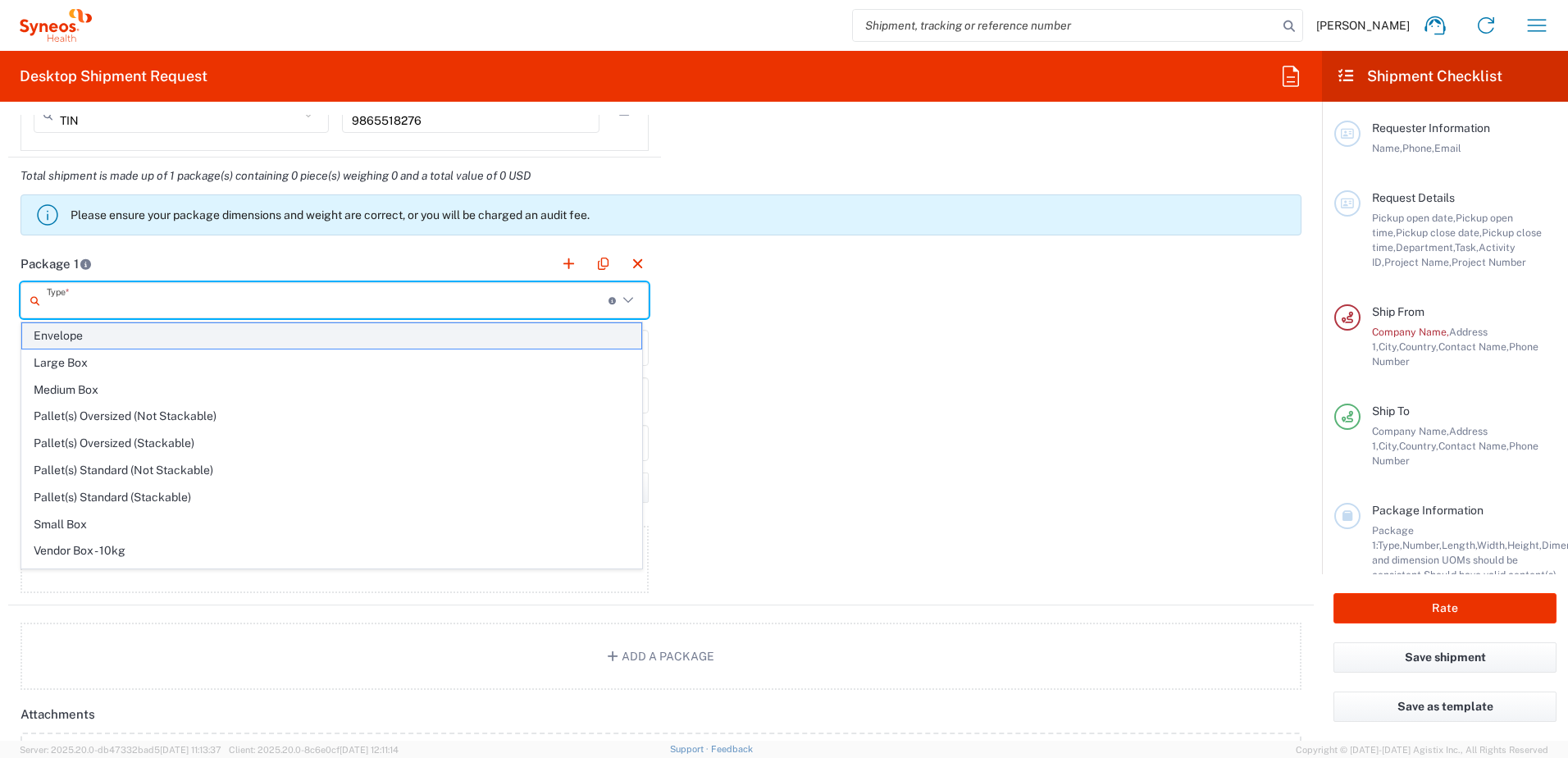
type input "12.5"
type input "0.25"
type input "in"
type input "0.45"
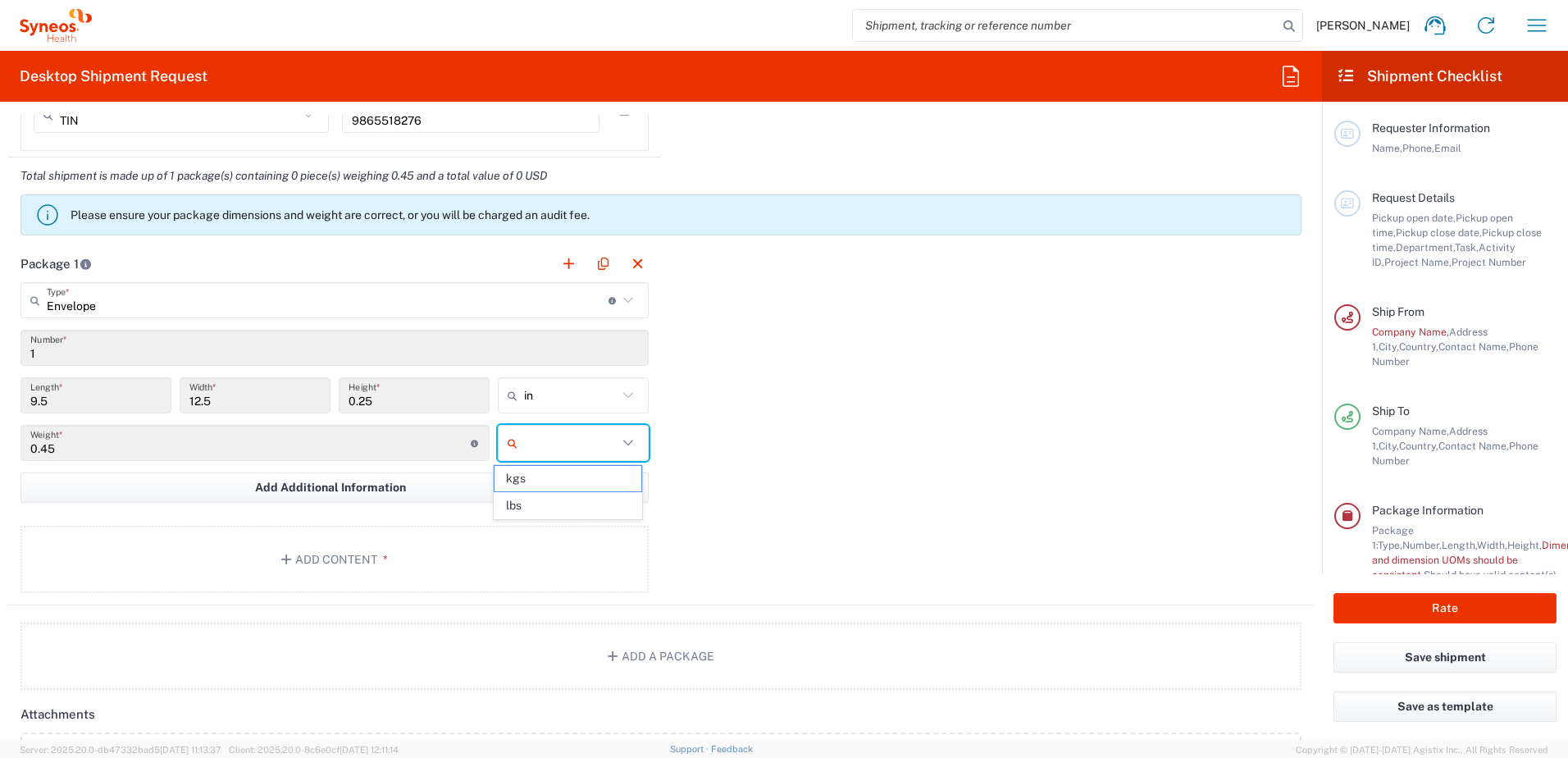
click at [527, 446] on input "text" at bounding box center [570, 443] width 94 height 27
drag, startPoint x: 572, startPoint y: 481, endPoint x: 563, endPoint y: 496, distance: 17.5
click at [571, 481] on span "kgs" at bounding box center [567, 479] width 146 height 26
type input "kgs"
click at [620, 389] on icon at bounding box center [628, 396] width 22 height 22
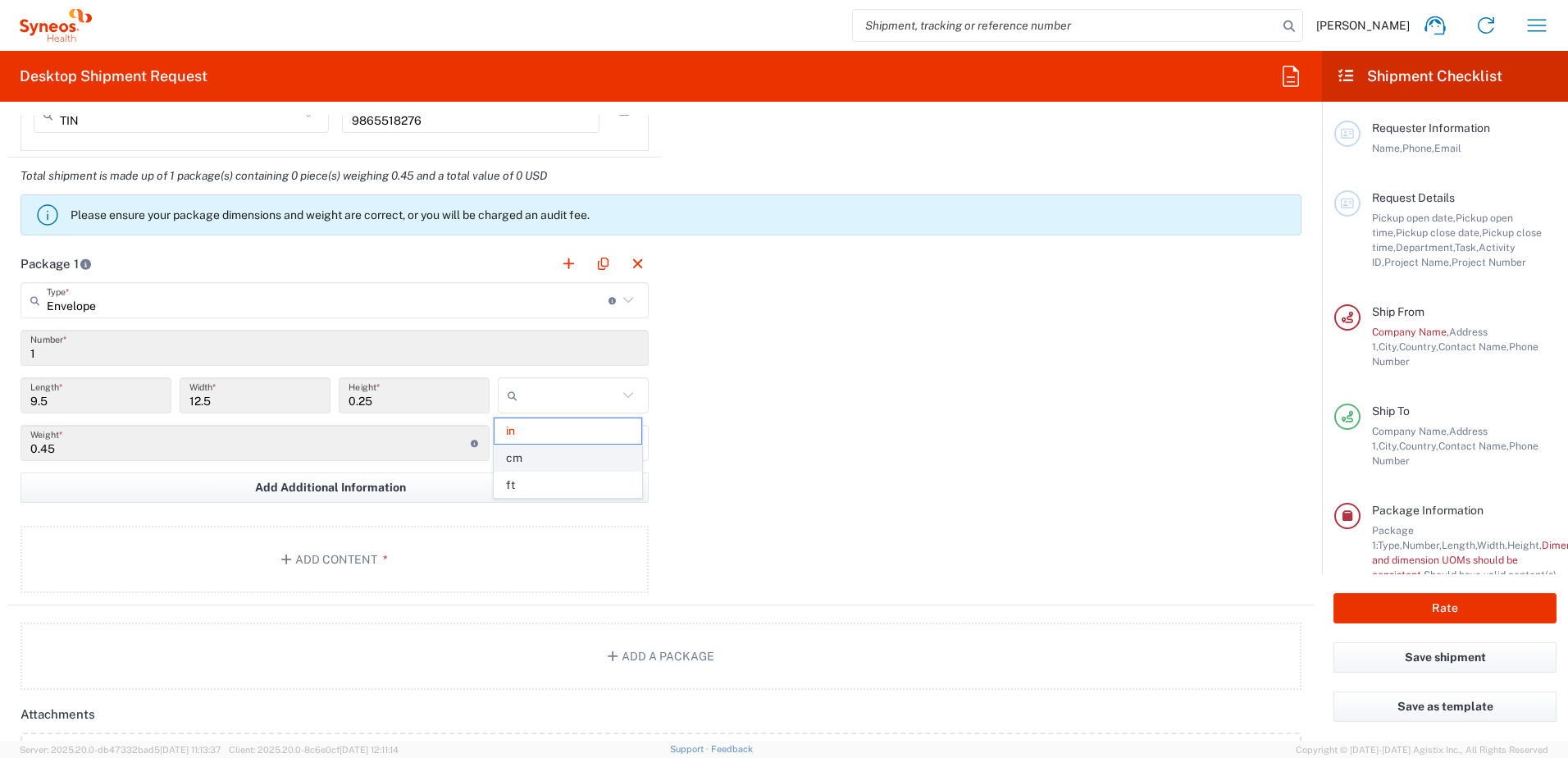
click at [549, 465] on span "cm" at bounding box center [567, 458] width 146 height 26
type input "24.13"
type input "31.75"
type input "0.64"
type input "cm"
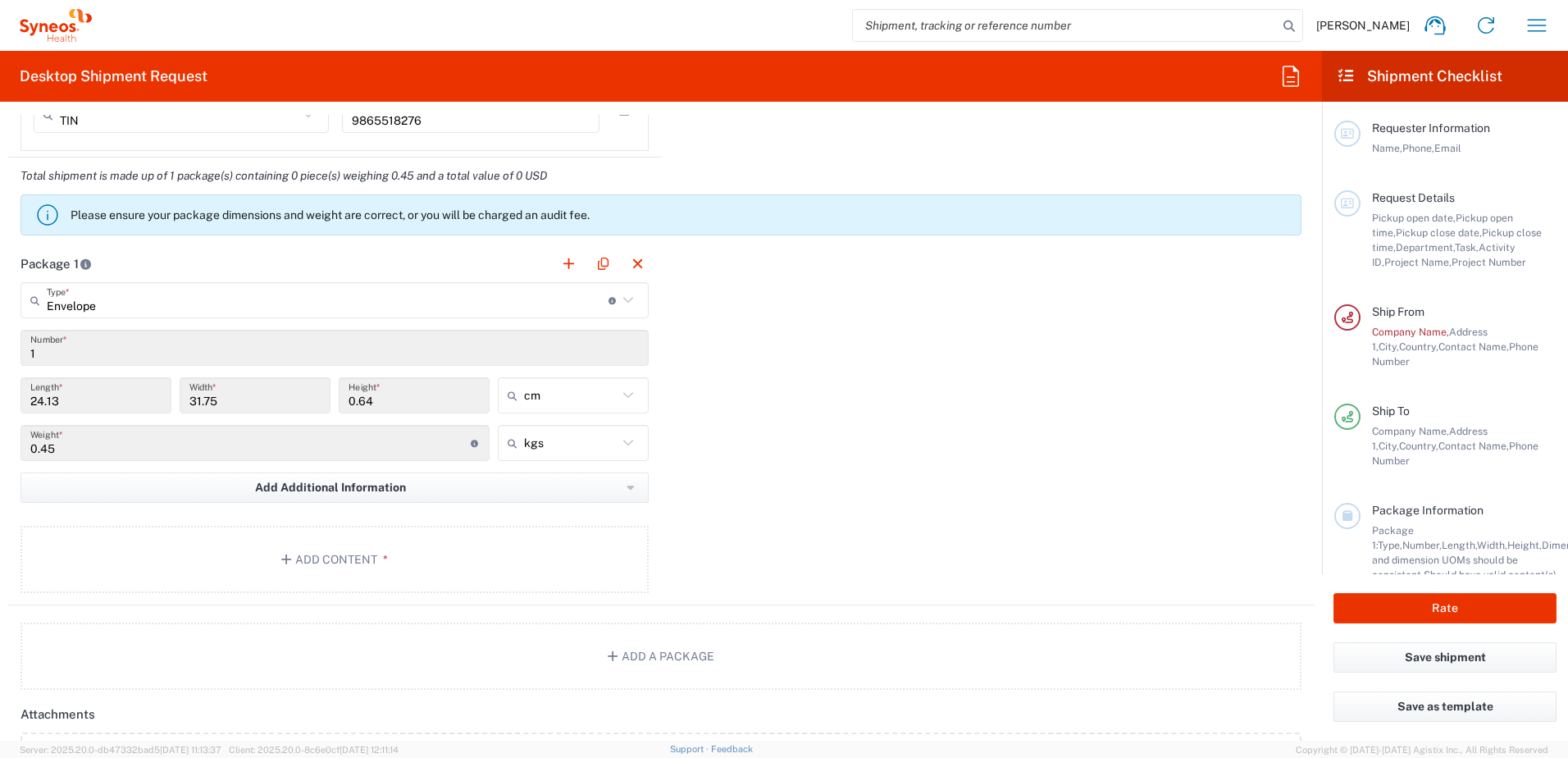
click at [873, 475] on div "Package 1 Envelope Type * Material used to package goods Envelope Large Box Med…" at bounding box center [661, 425] width 1306 height 360
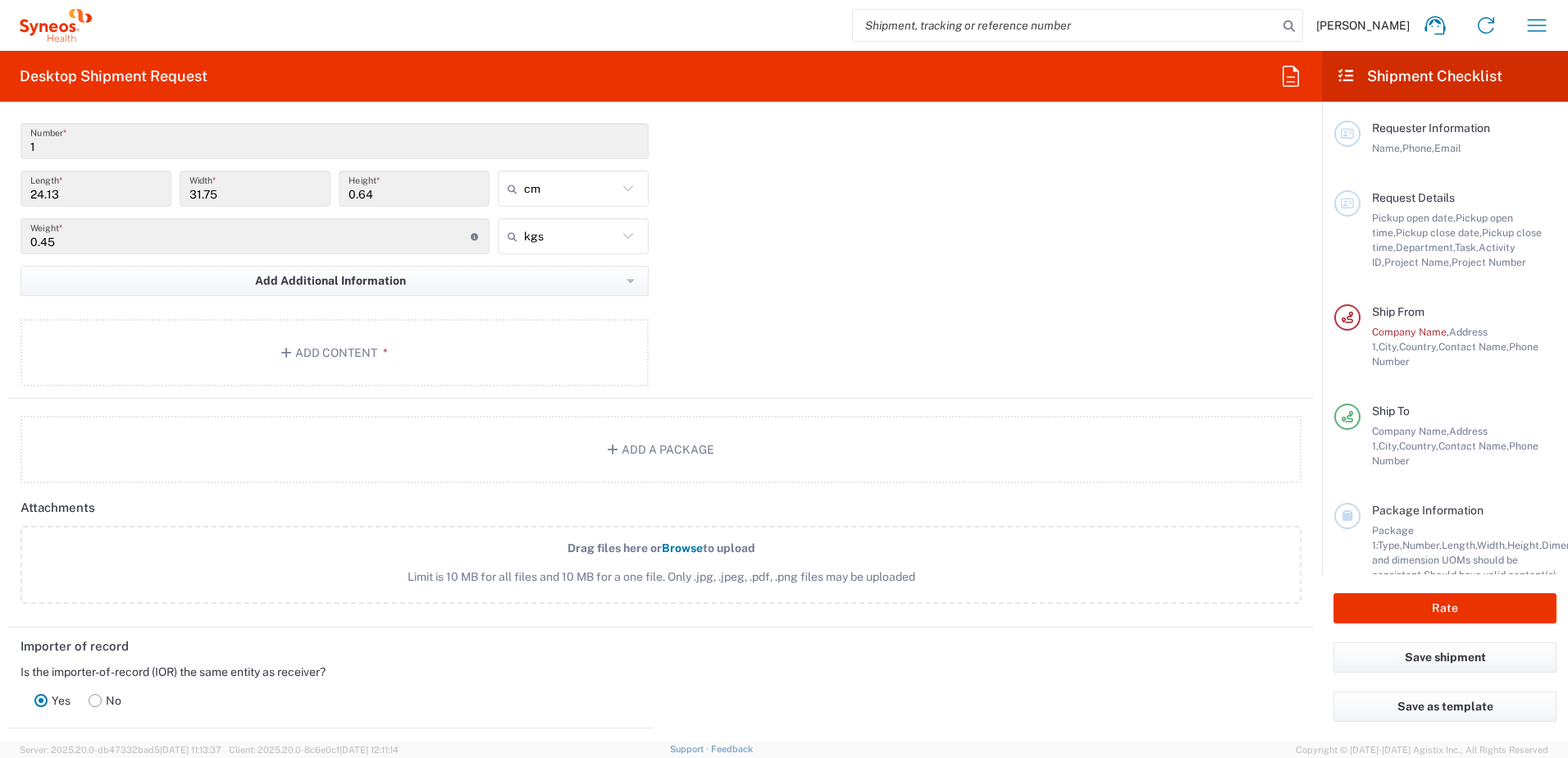
scroll to position [1641, 0]
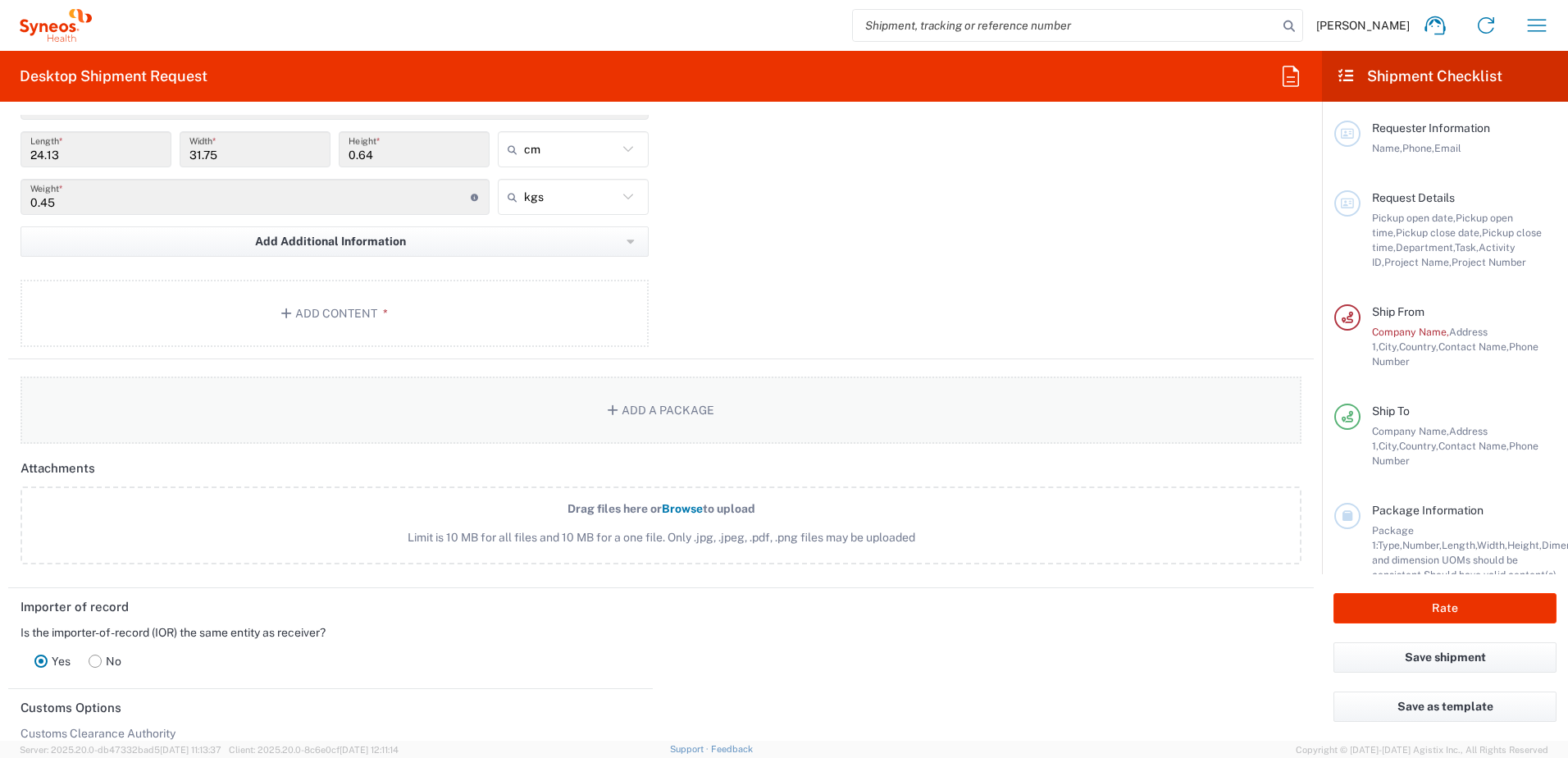
click at [661, 412] on button "Add a Package" at bounding box center [661, 410] width 1282 height 67
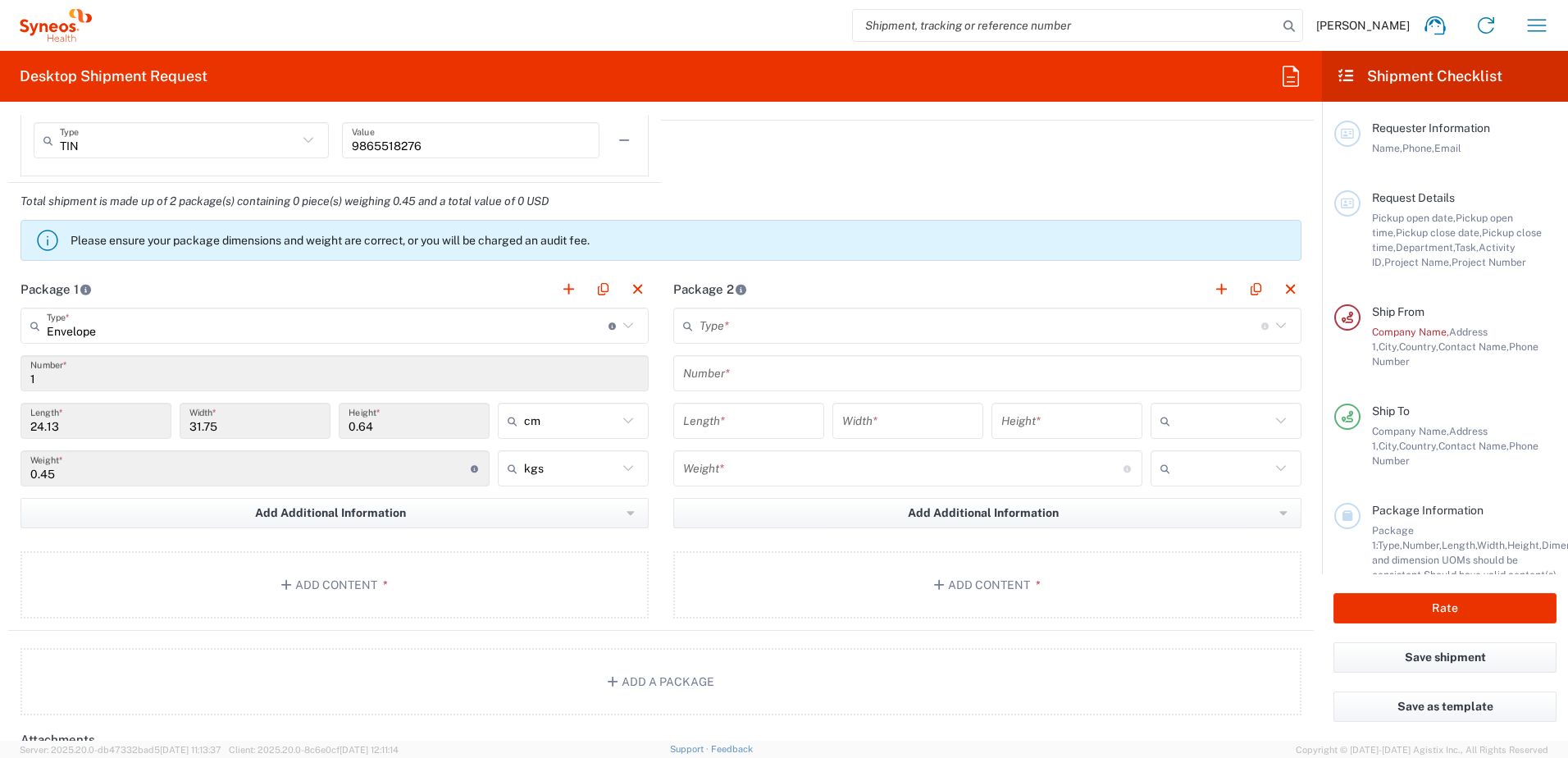
scroll to position [1395, 0]
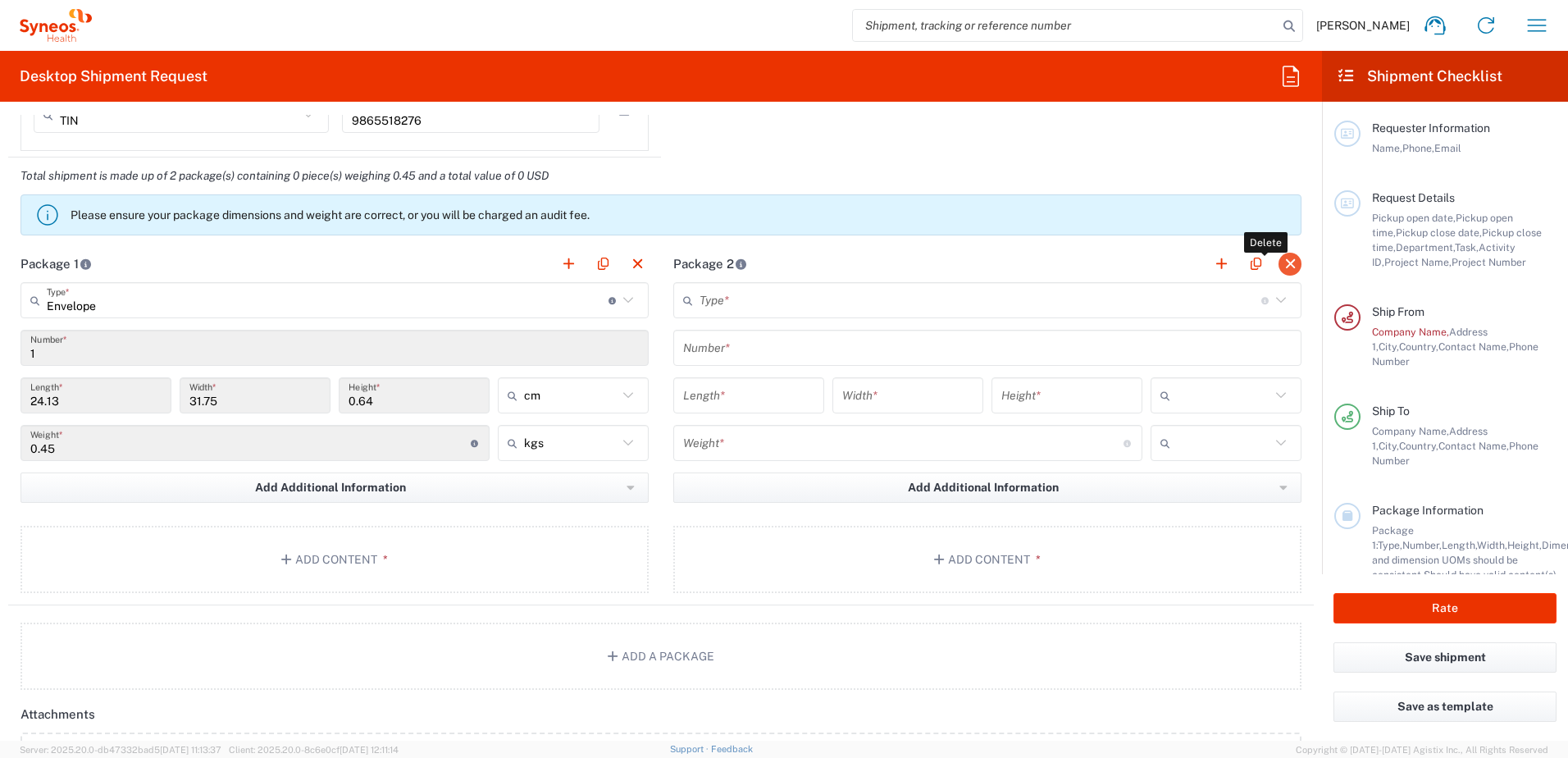
click at [1279, 268] on button "button" at bounding box center [1291, 264] width 23 height 23
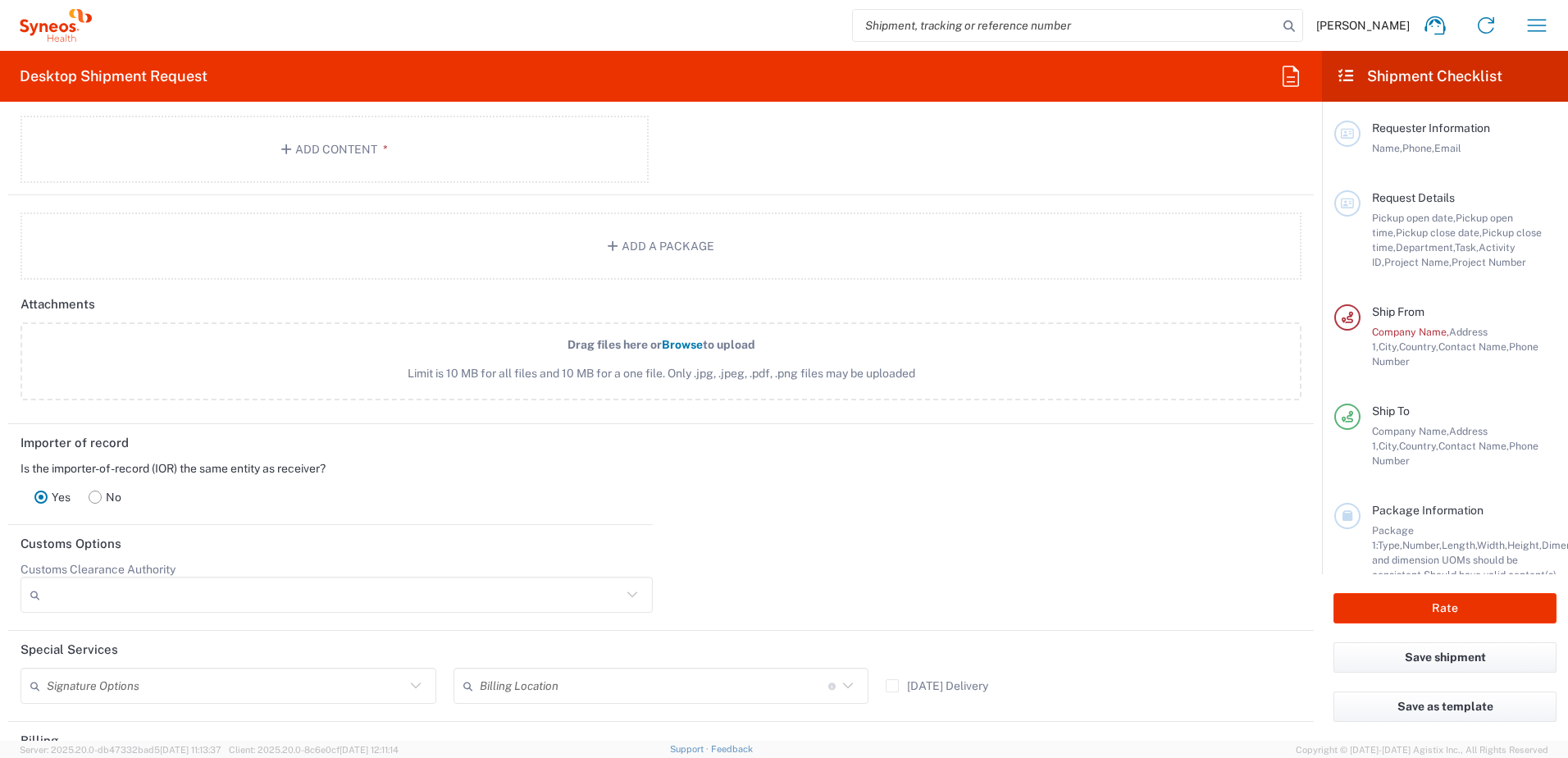
scroll to position [2031, 0]
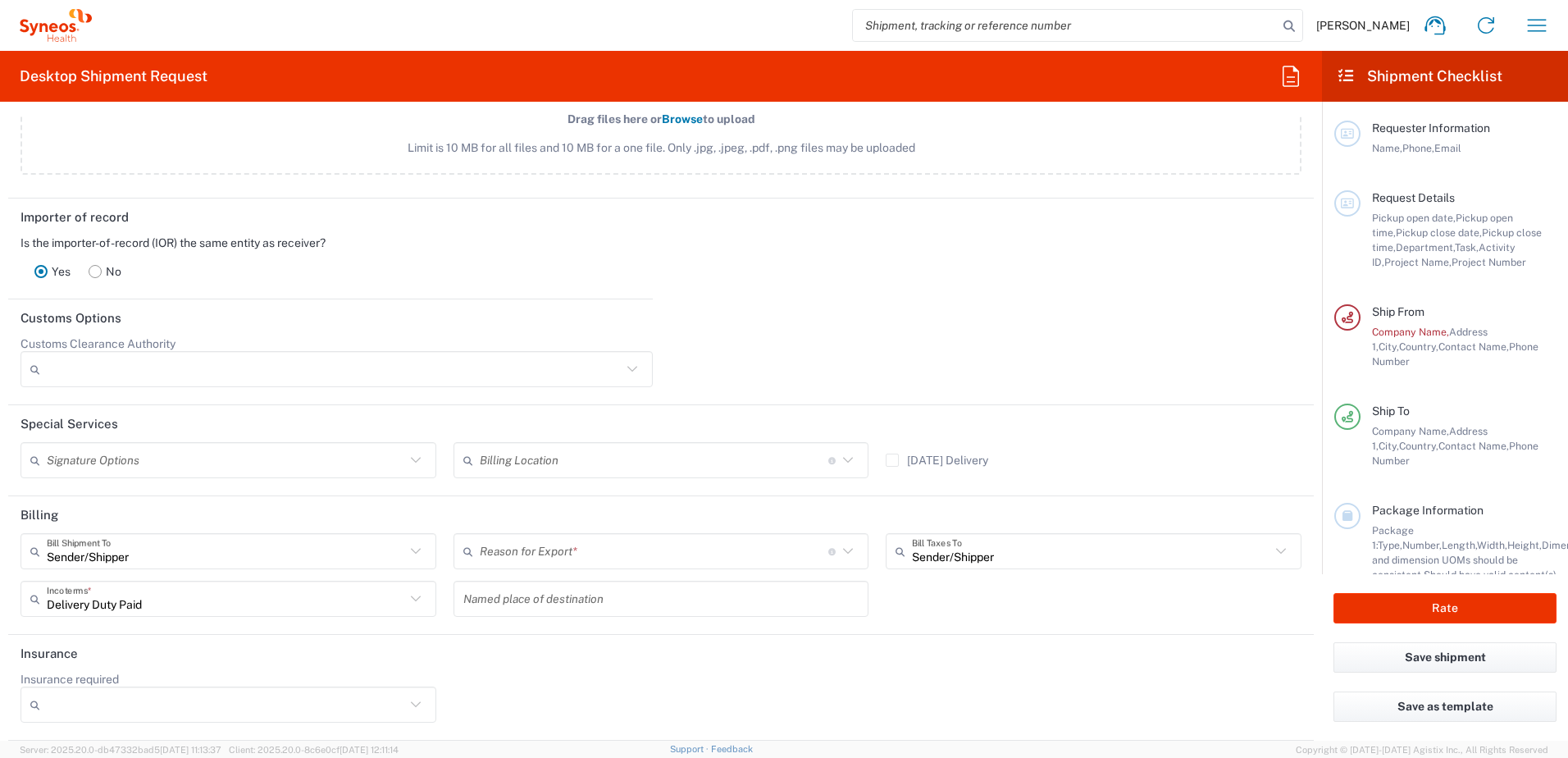
click at [618, 571] on div "Reason for Export * Gift Not Sold Personal Effects Repair/Warranty Return Sold" at bounding box center [661, 557] width 433 height 47
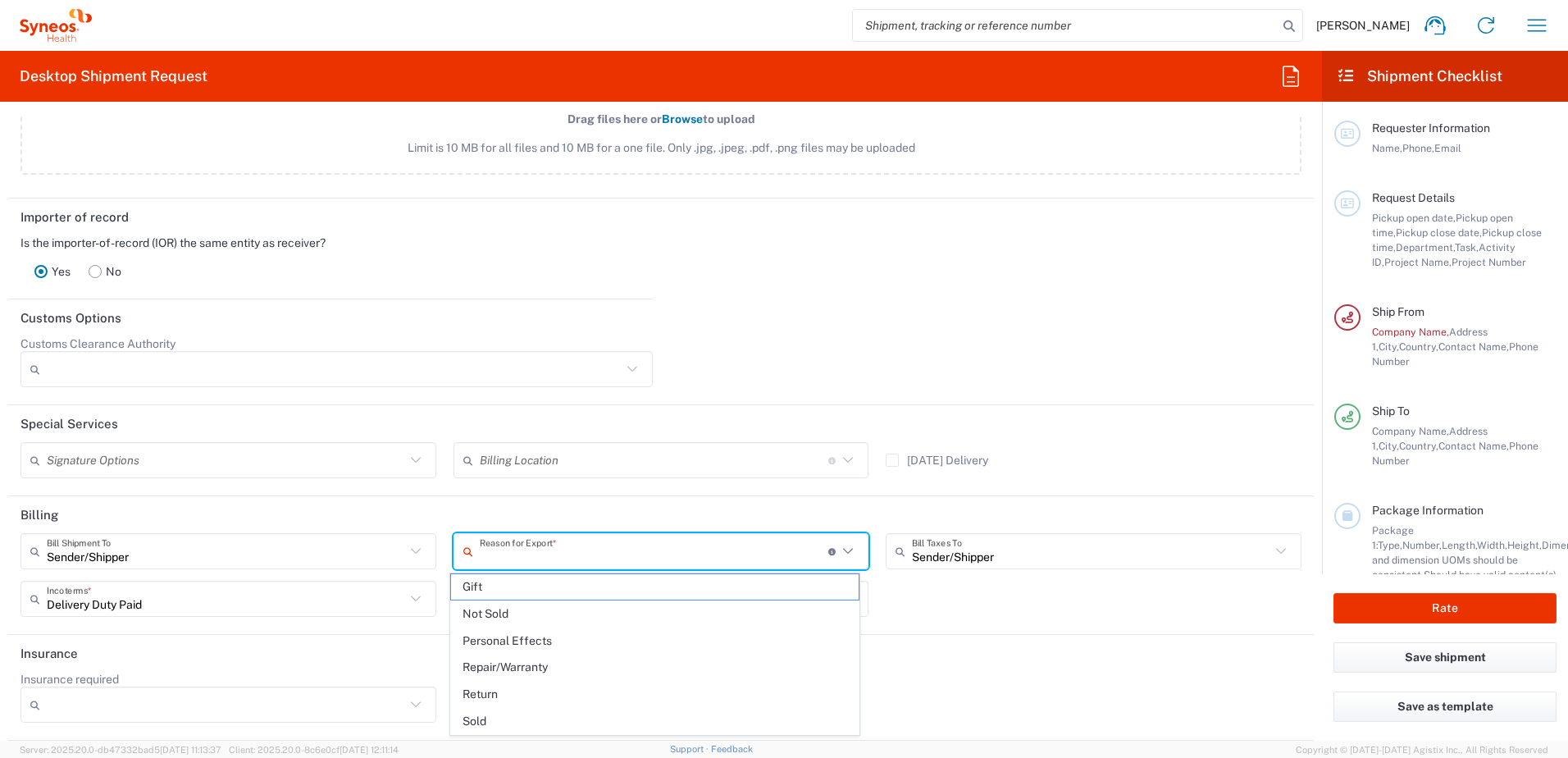
click at [614, 561] on input "text" at bounding box center [654, 552] width 349 height 29
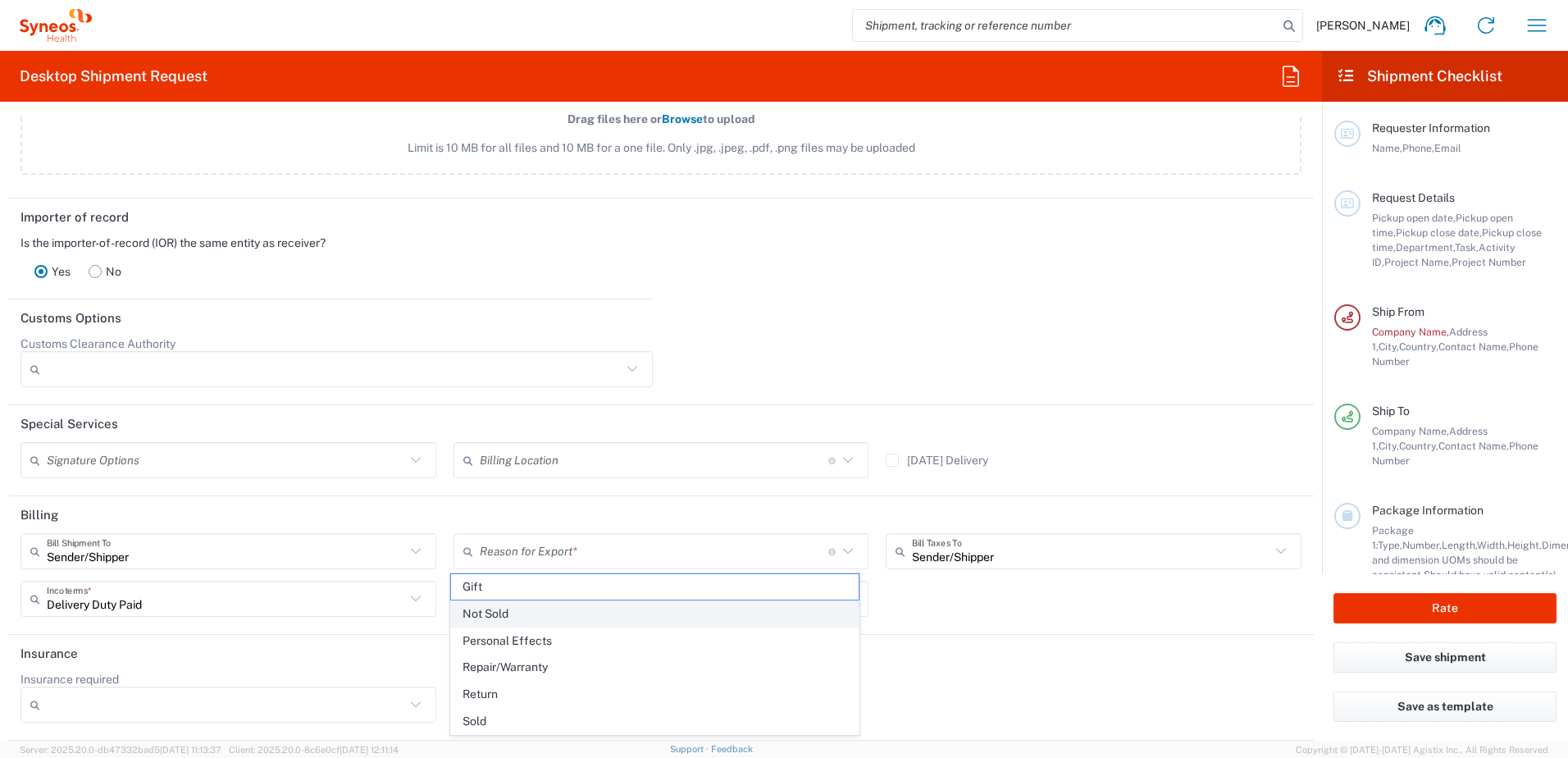
click at [557, 617] on span "Not Sold" at bounding box center [655, 614] width 408 height 26
type input "Not Sold"
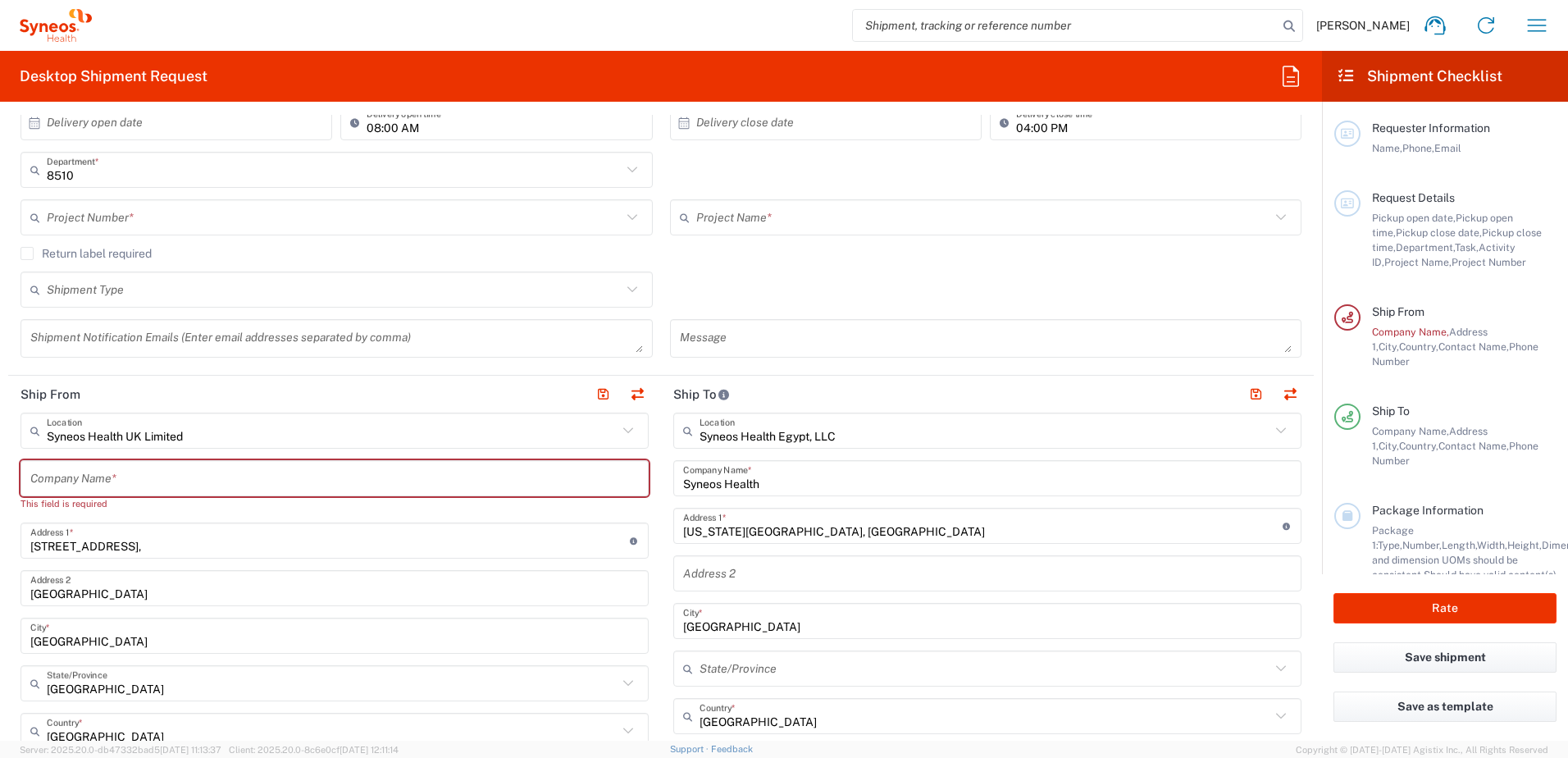
scroll to position [308, 0]
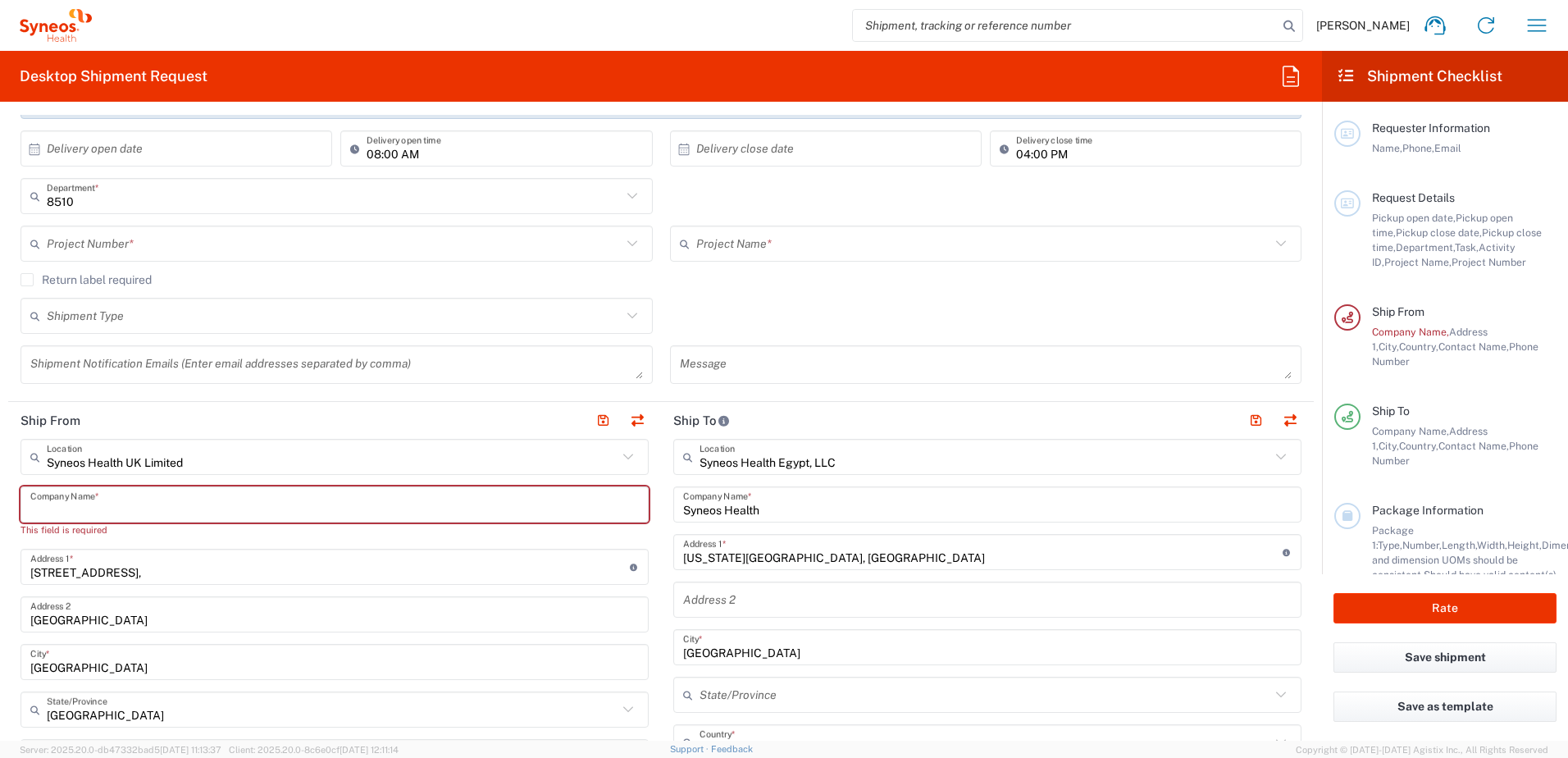
click at [300, 505] on input "text" at bounding box center [334, 505] width 608 height 29
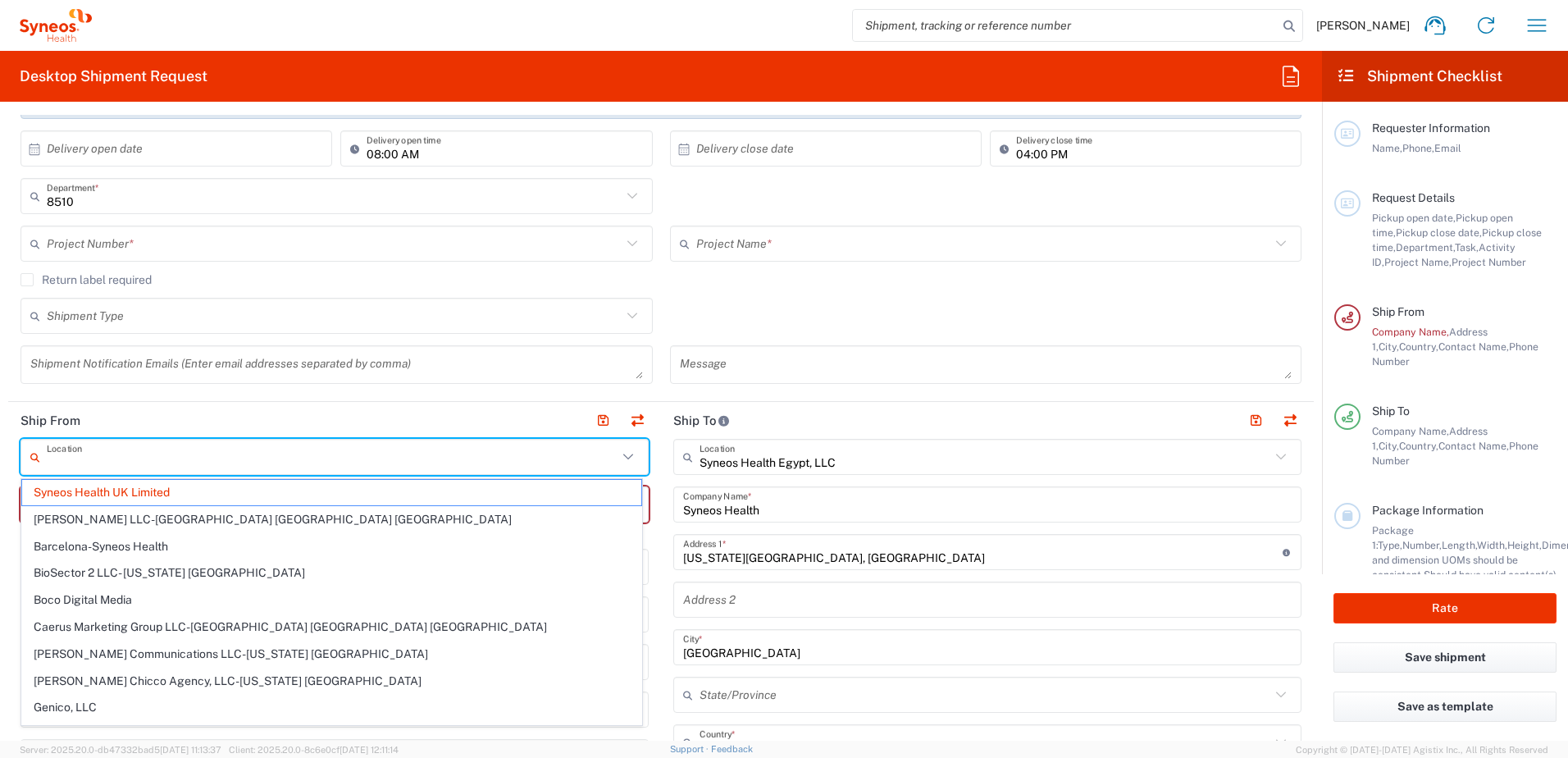
drag, startPoint x: 199, startPoint y: 466, endPoint x: 37, endPoint y: 451, distance: 162.7
click at [37, 451] on div "Location" at bounding box center [334, 457] width 628 height 36
click at [187, 490] on span "Syneos Health UK Limited" at bounding box center [332, 493] width 619 height 26
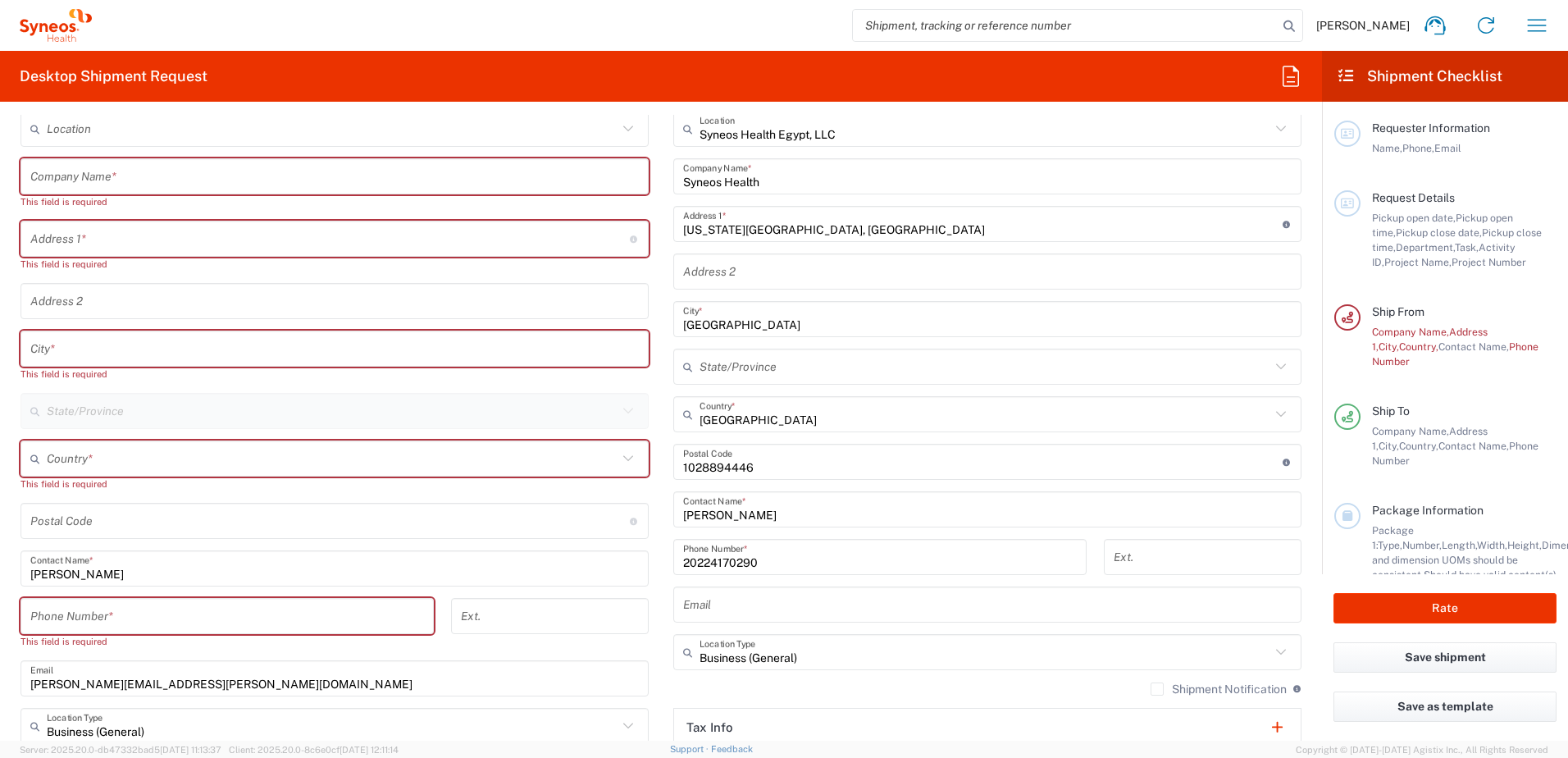
scroll to position [225, 0]
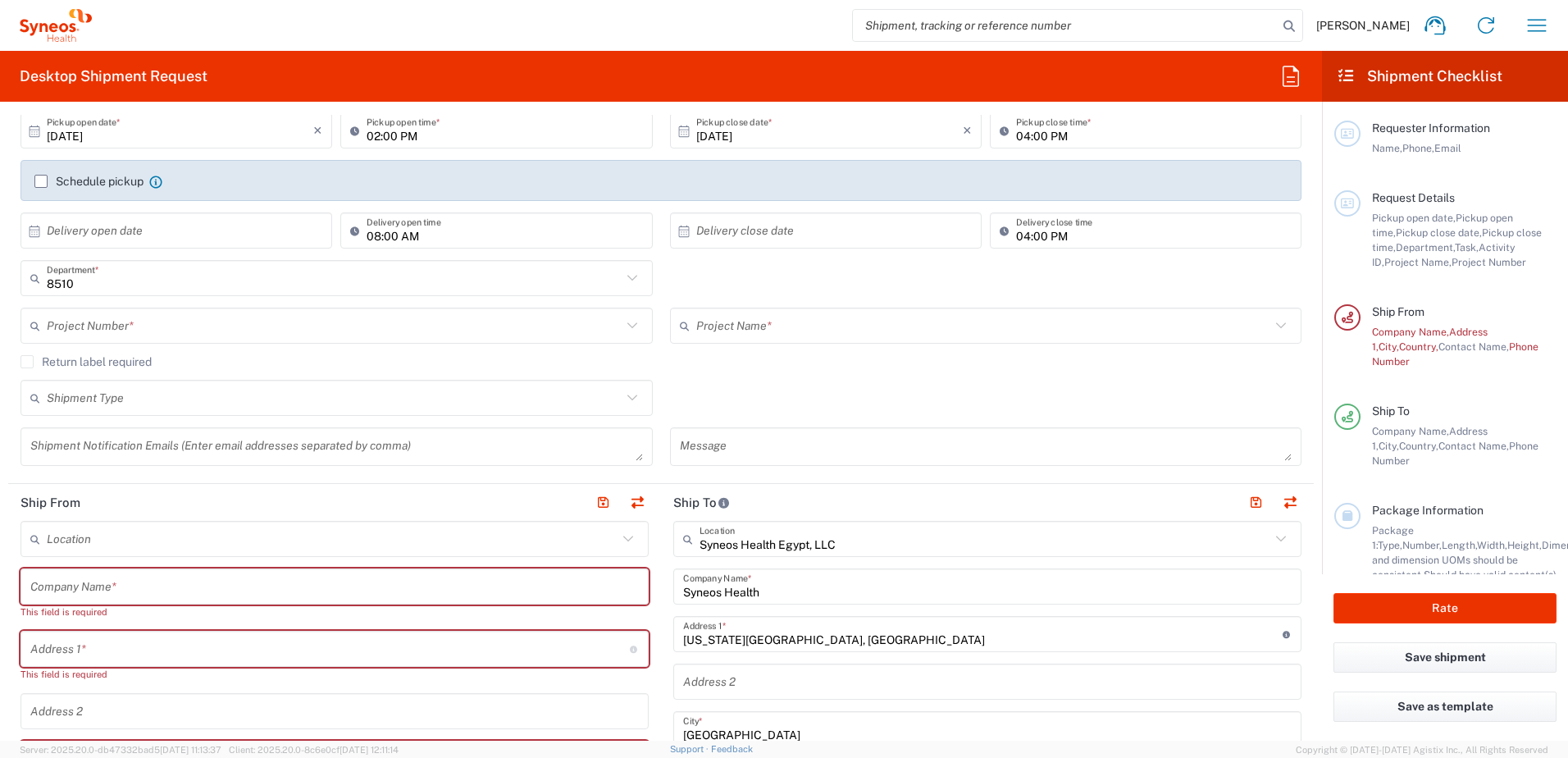
click at [87, 536] on input "text" at bounding box center [332, 539] width 571 height 29
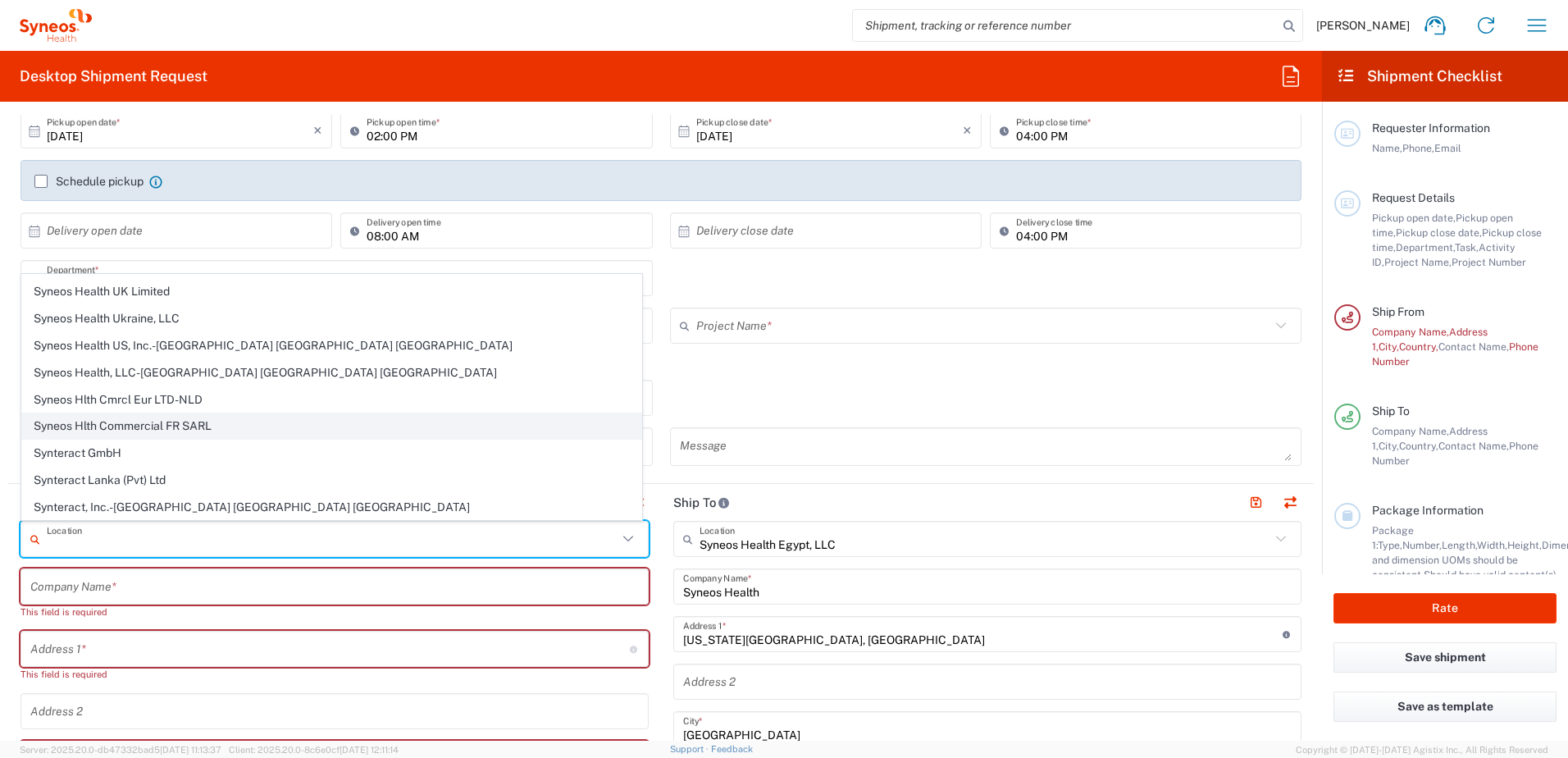
scroll to position [2708, 0]
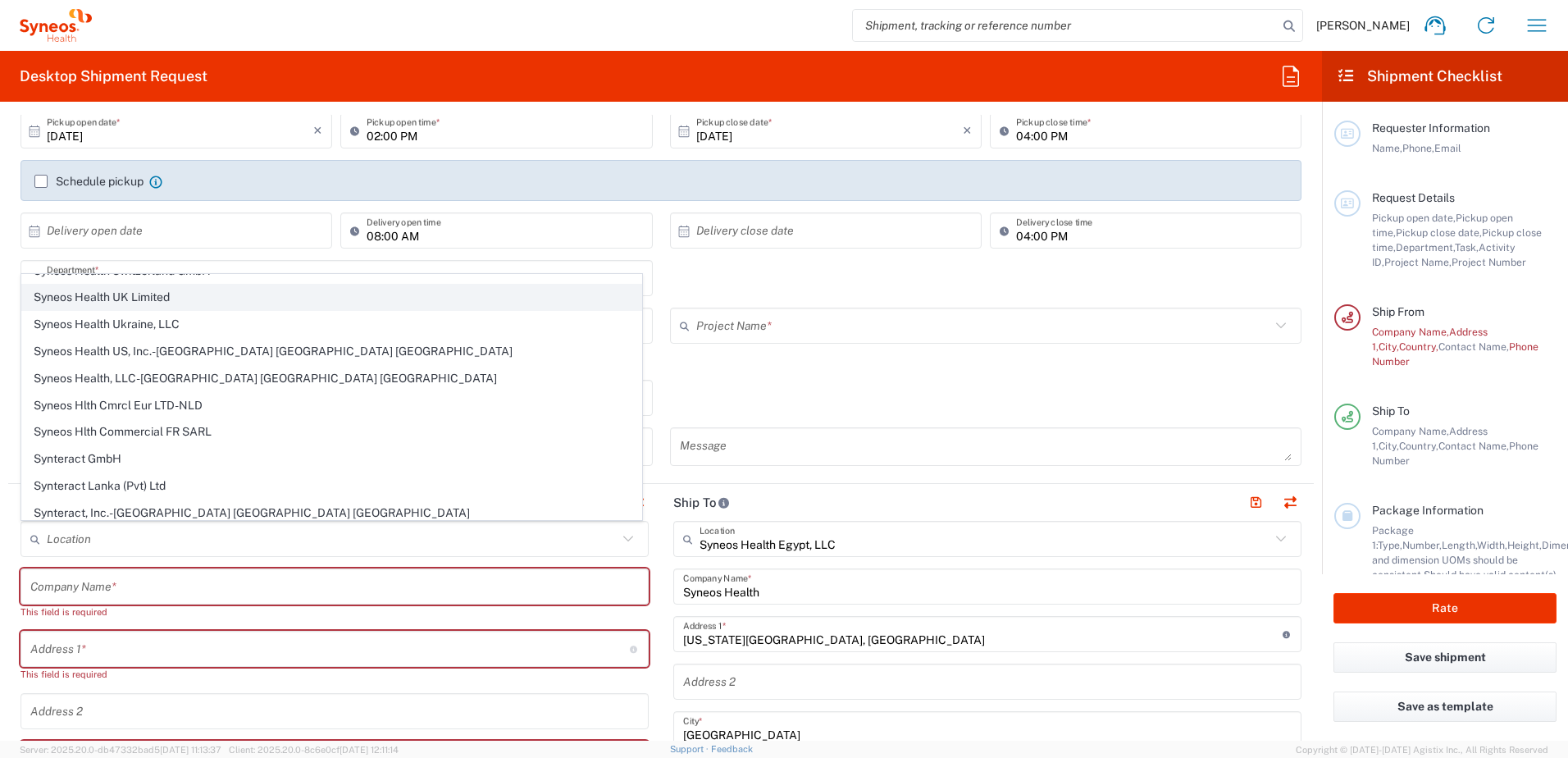
click at [118, 297] on span "Syneos Health UK Limited" at bounding box center [332, 297] width 619 height 26
type input "Syneos Health UK Limited"
type input "[STREET_ADDRESS],"
type input "[GEOGRAPHIC_DATA]"
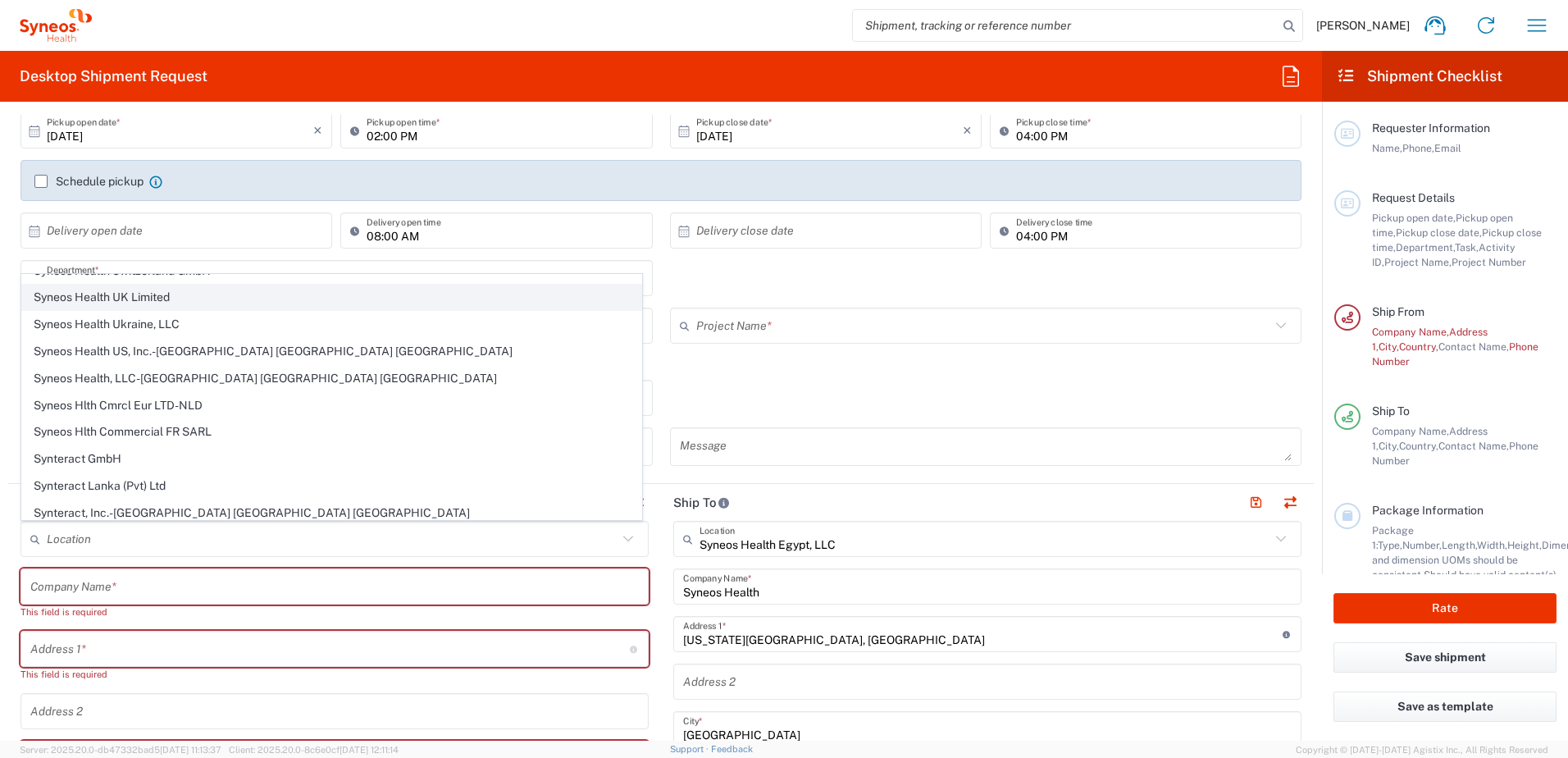
type input "[GEOGRAPHIC_DATA]"
type input "GU14 7BF"
type input "Sender/Shipper"
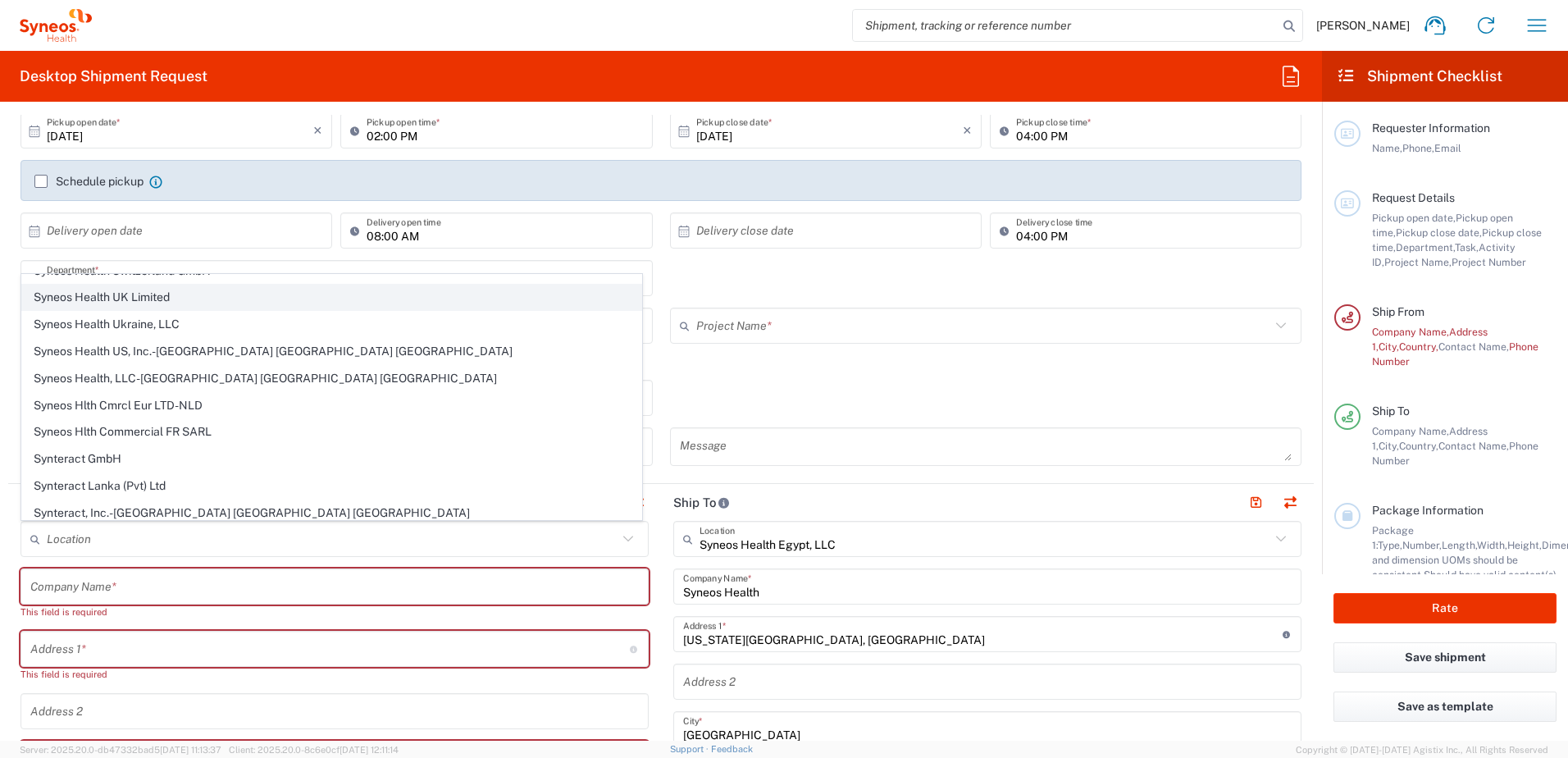
type input "Delivery Duty Paid"
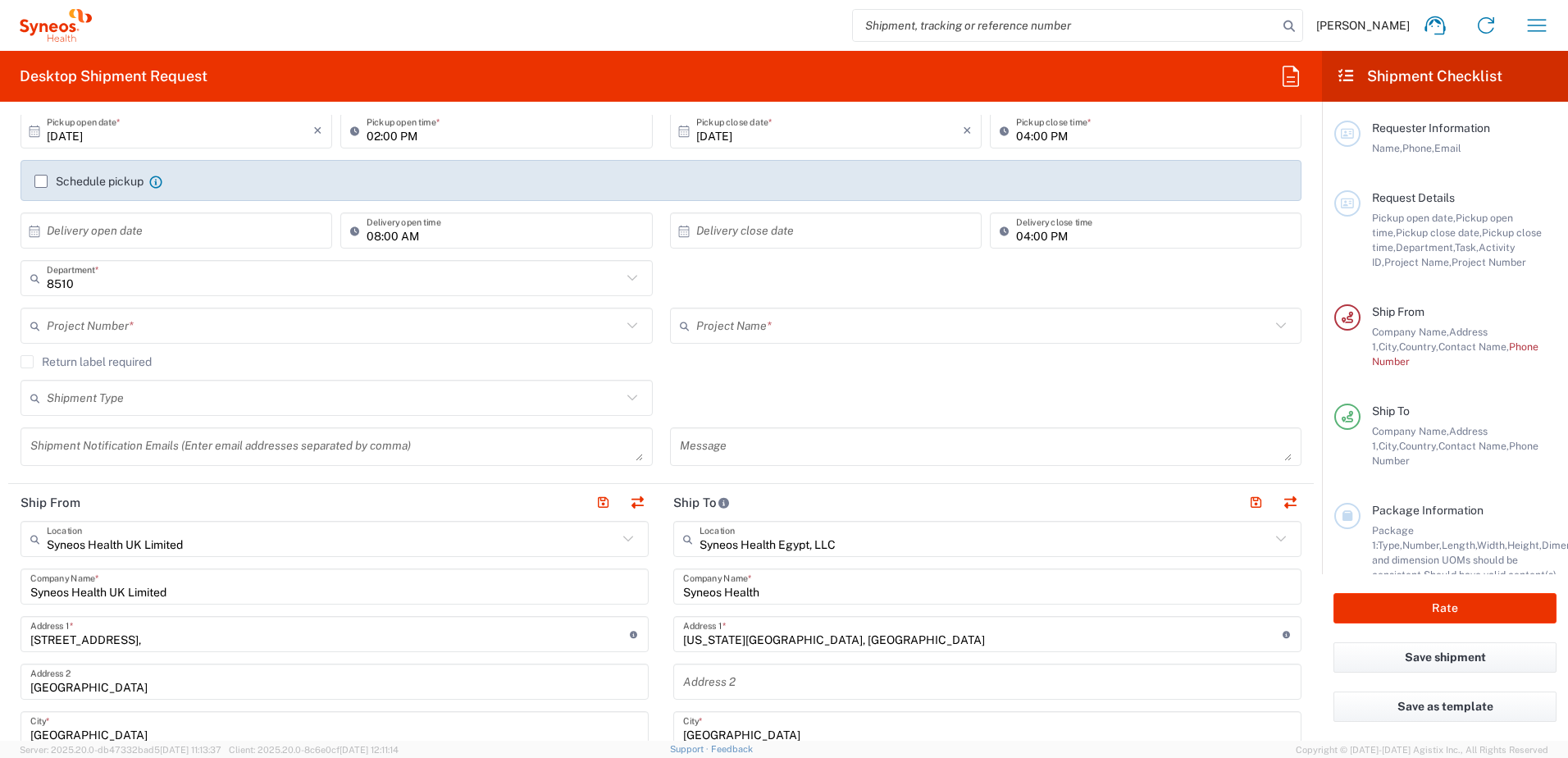
type input "[GEOGRAPHIC_DATA]"
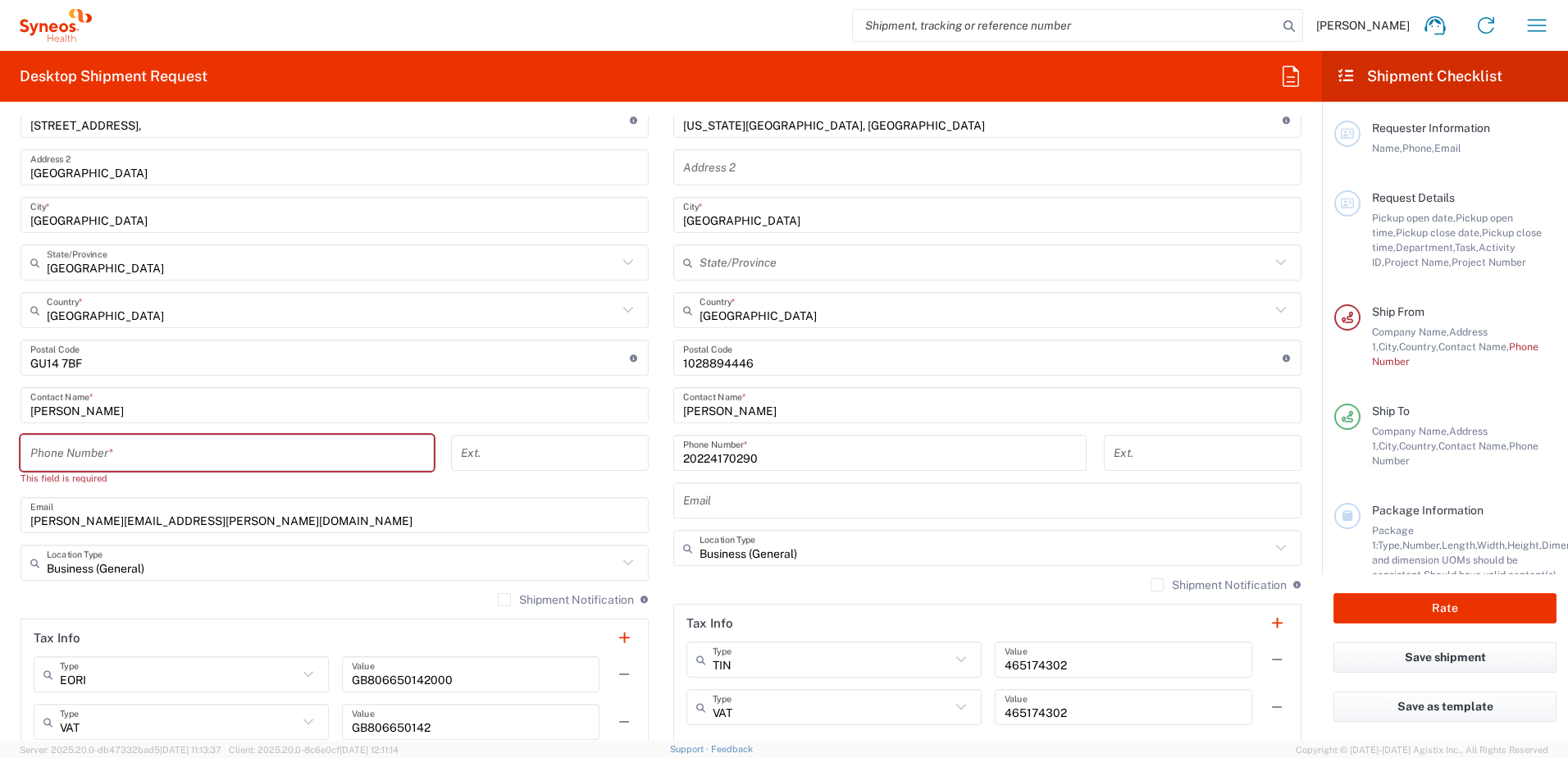
scroll to position [800, 0]
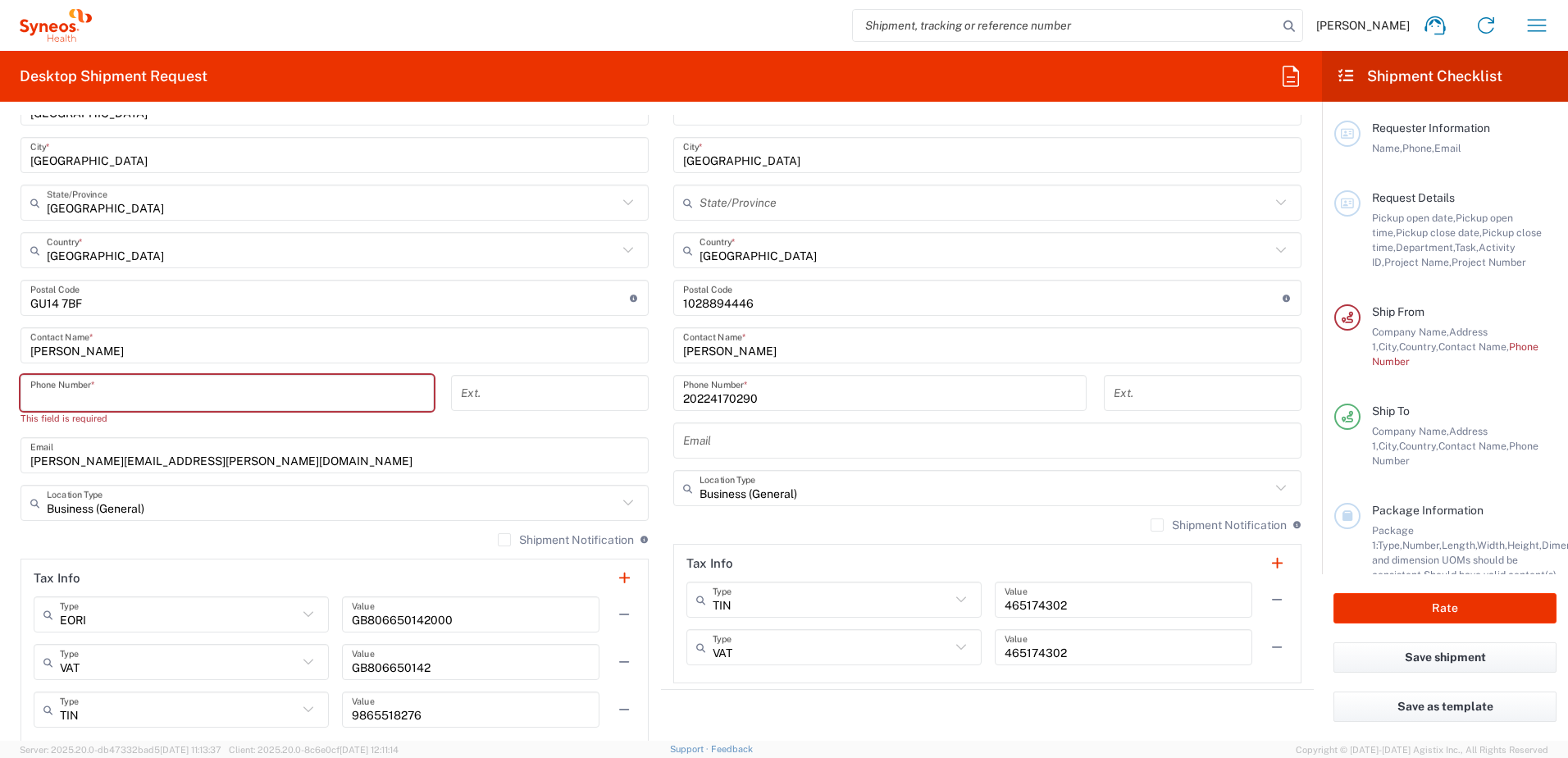
click at [112, 407] on input "tel" at bounding box center [228, 393] width 394 height 29
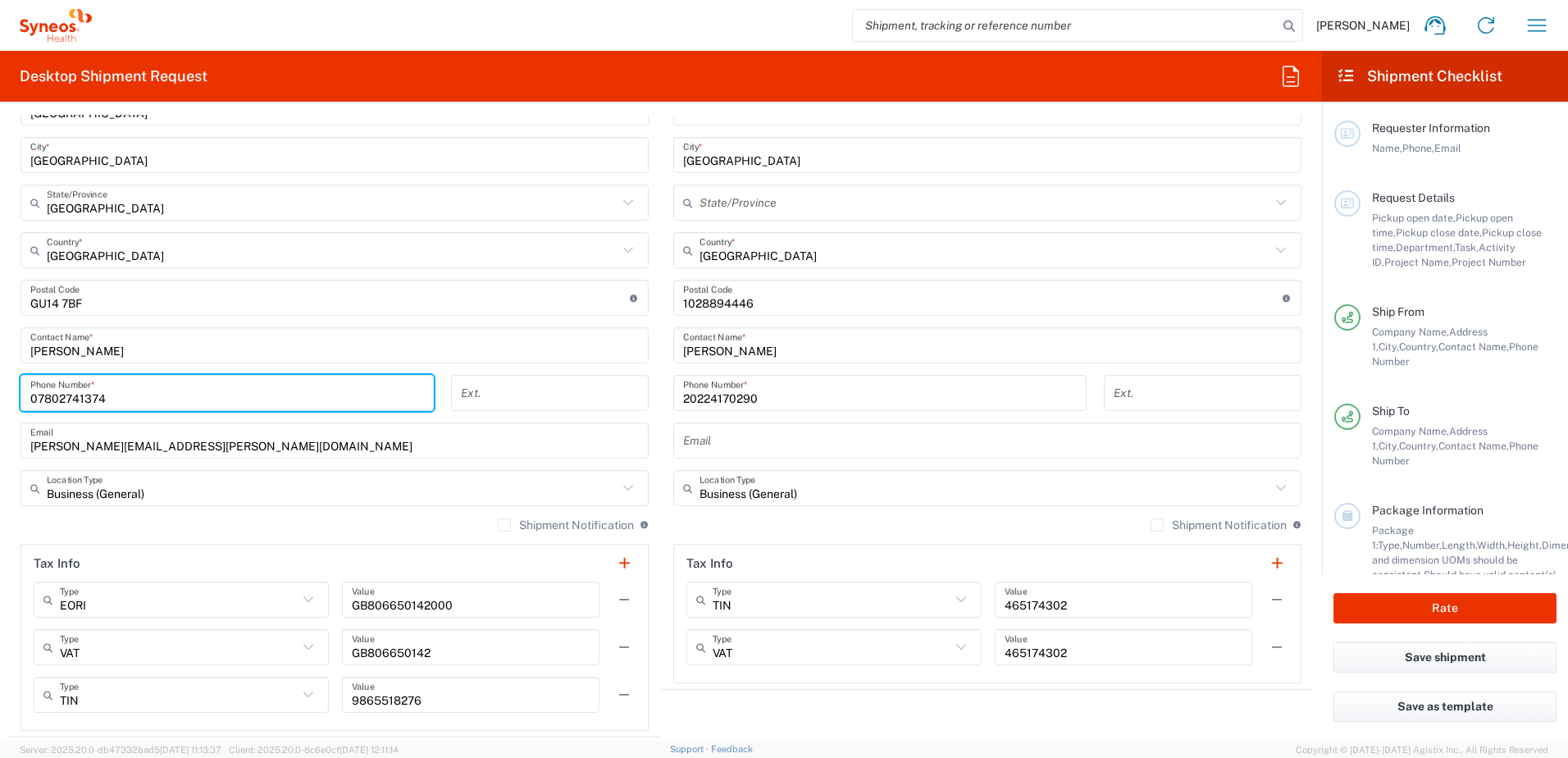
type input "07802741374"
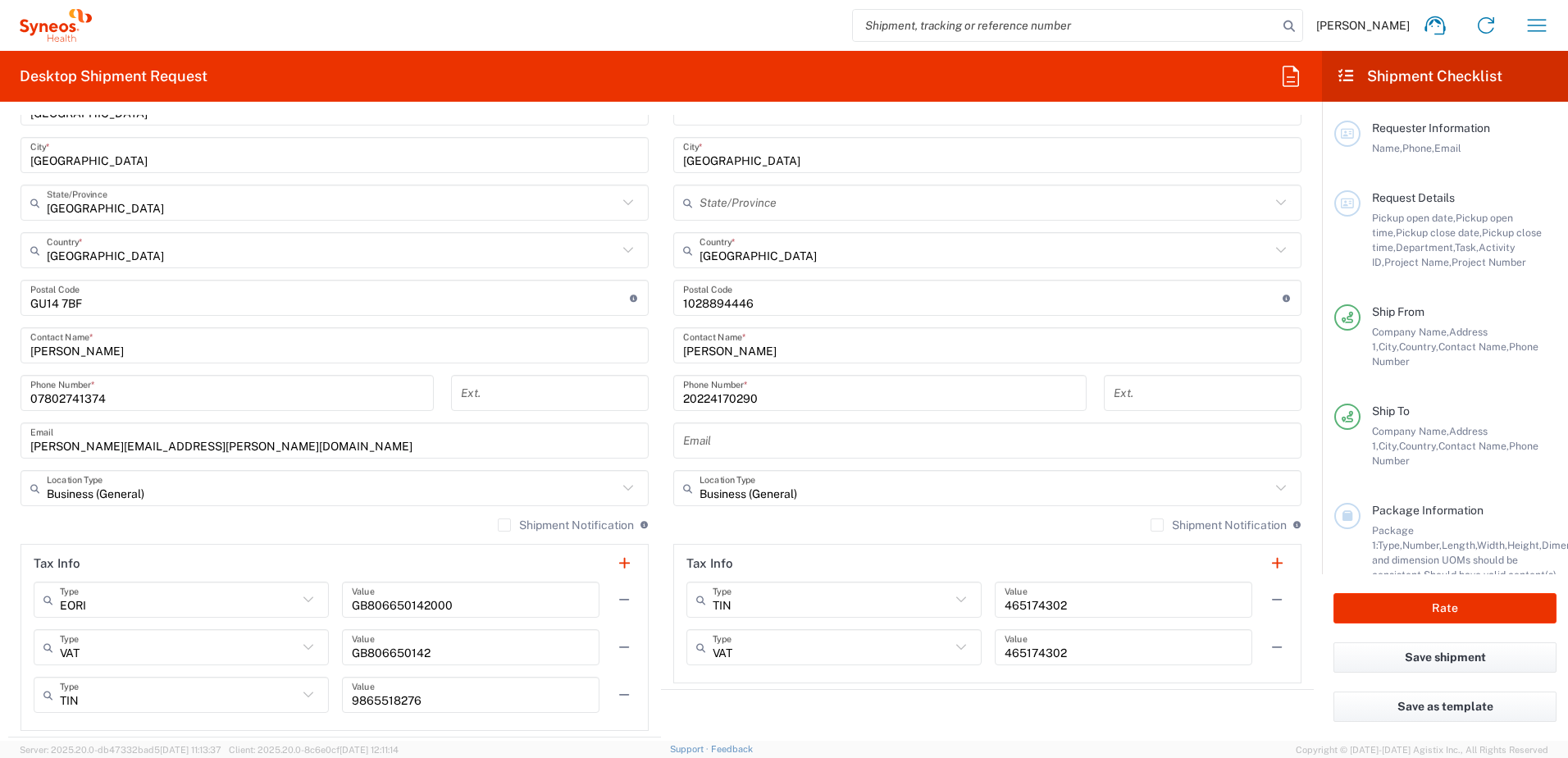
click at [663, 359] on main "Syneos Health Egypt, LLC Location Syneos Health Egypt, LLC [PERSON_NAME] LLC-[G…" at bounding box center [988, 316] width 653 height 737
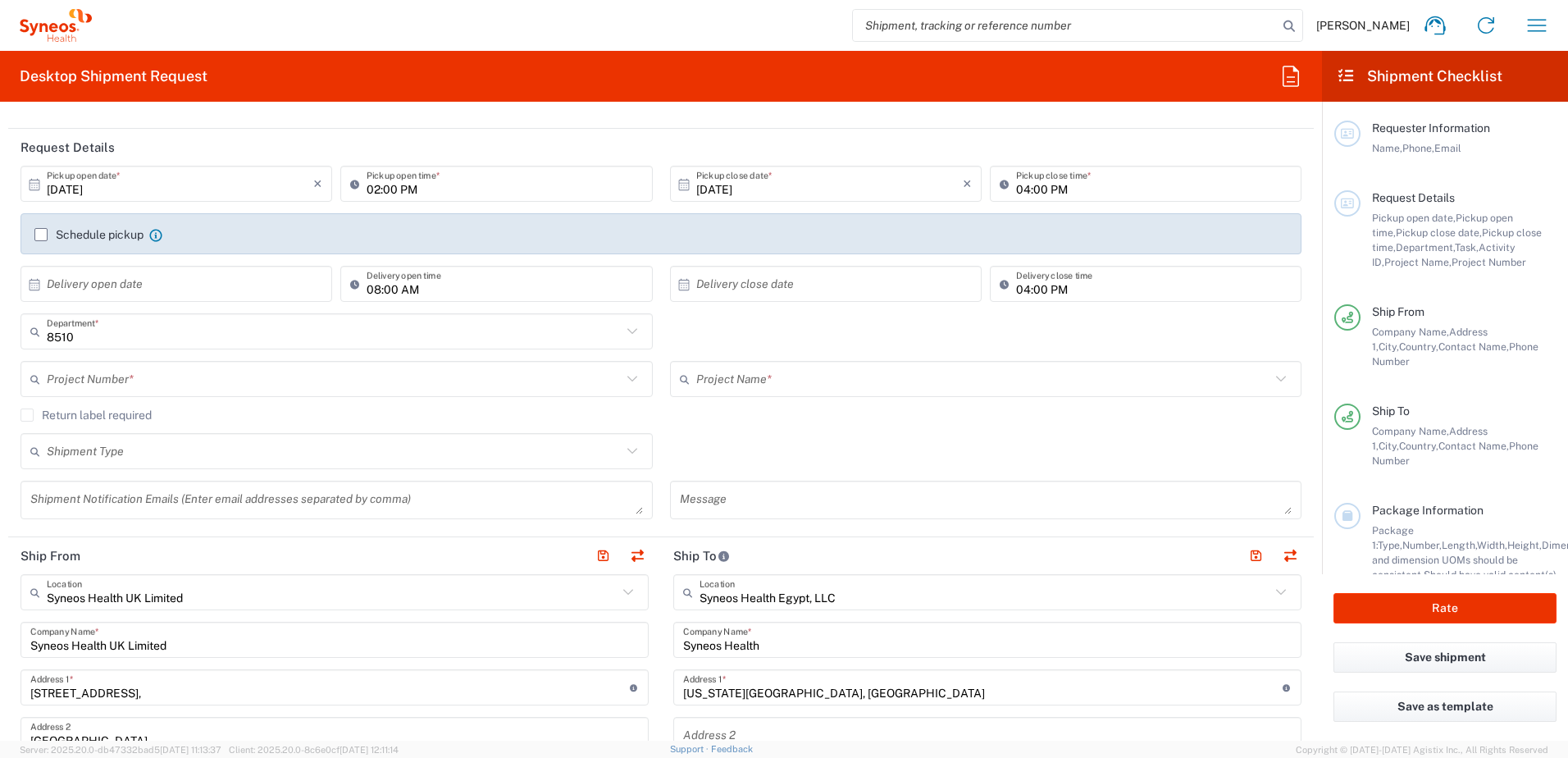
scroll to position [0, 0]
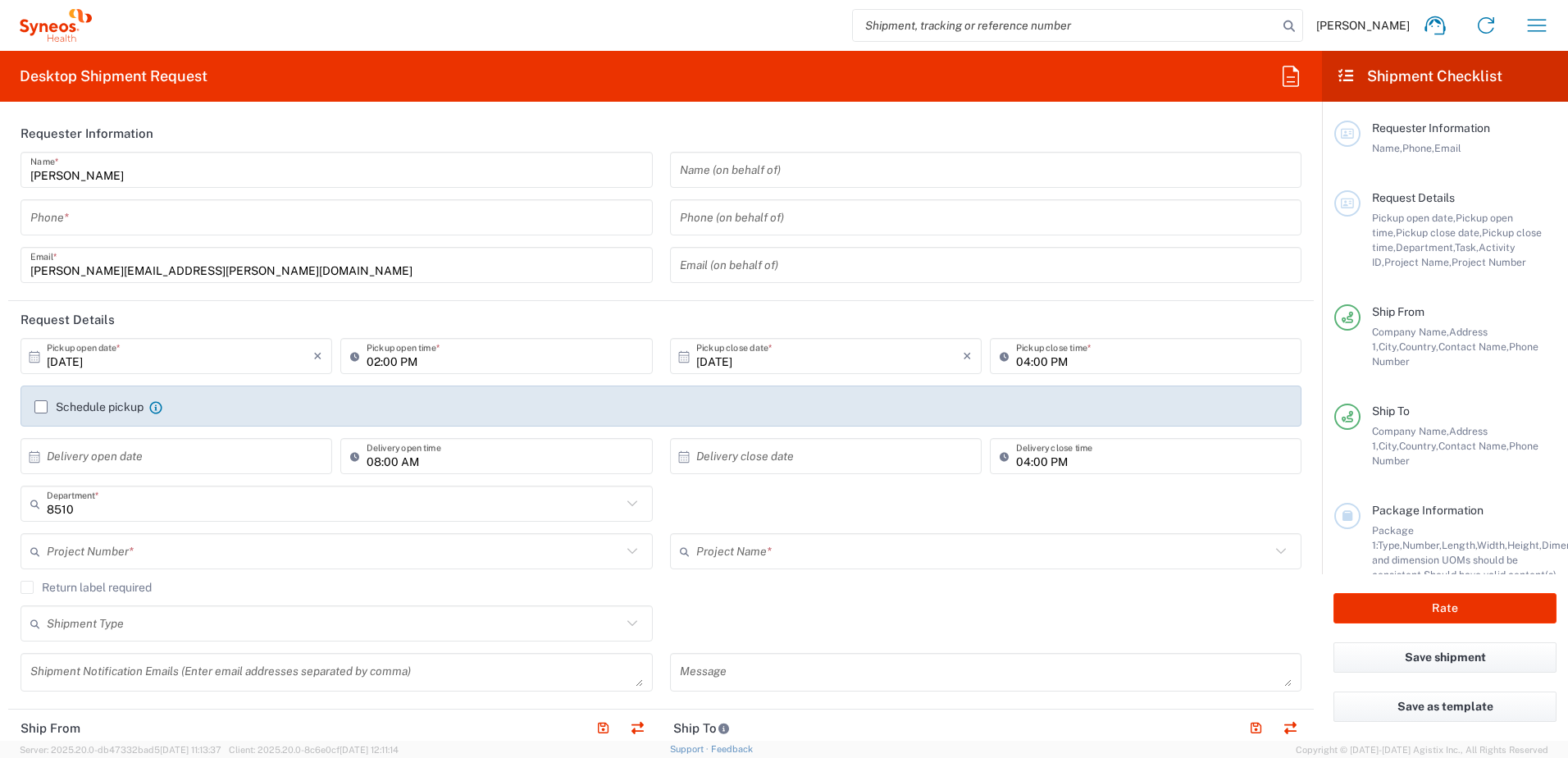
click at [216, 234] on div "Phone *" at bounding box center [337, 218] width 632 height 36
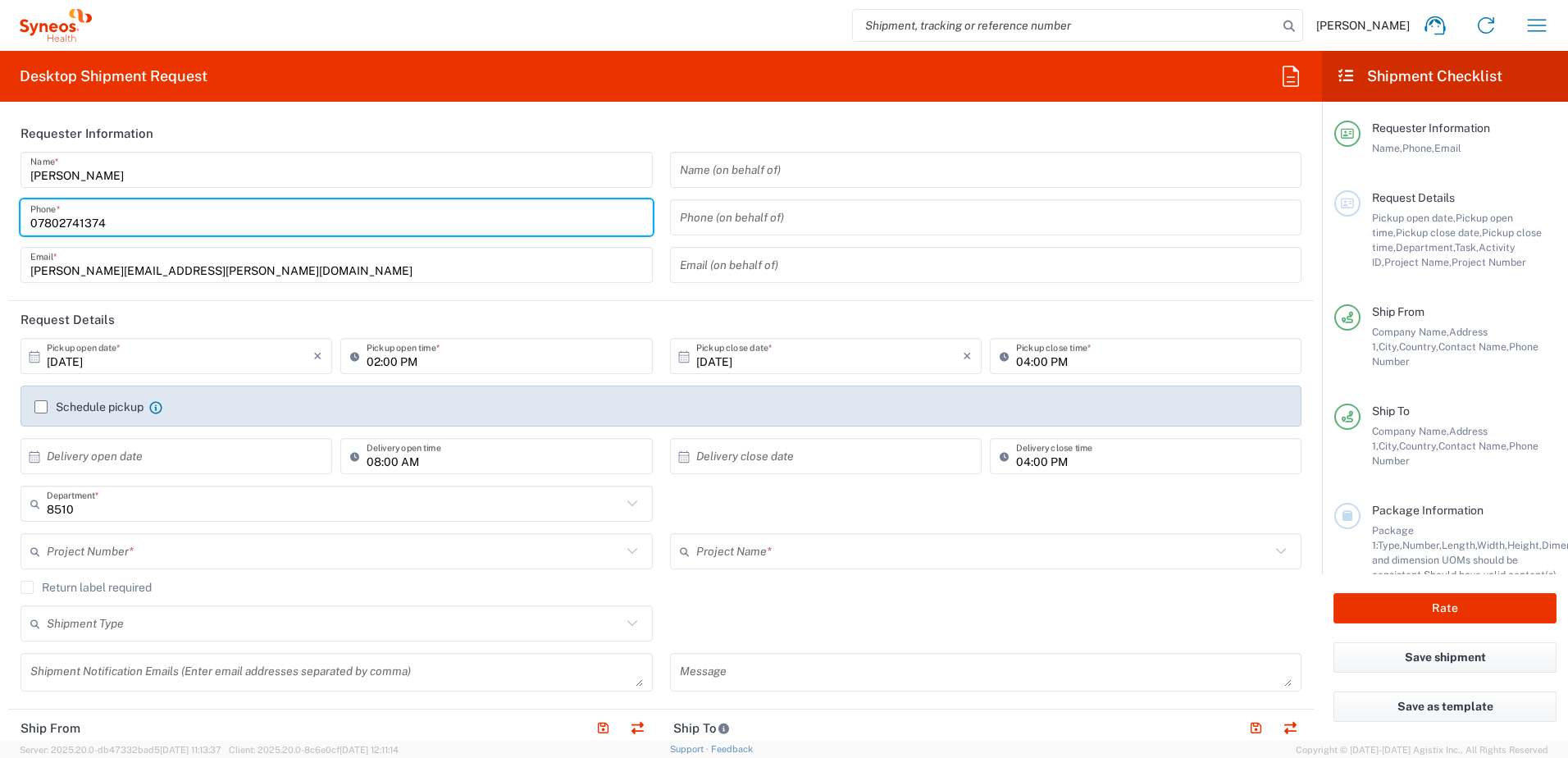
type input "07802741374"
click at [383, 184] on input "[PERSON_NAME]" at bounding box center [337, 170] width 613 height 29
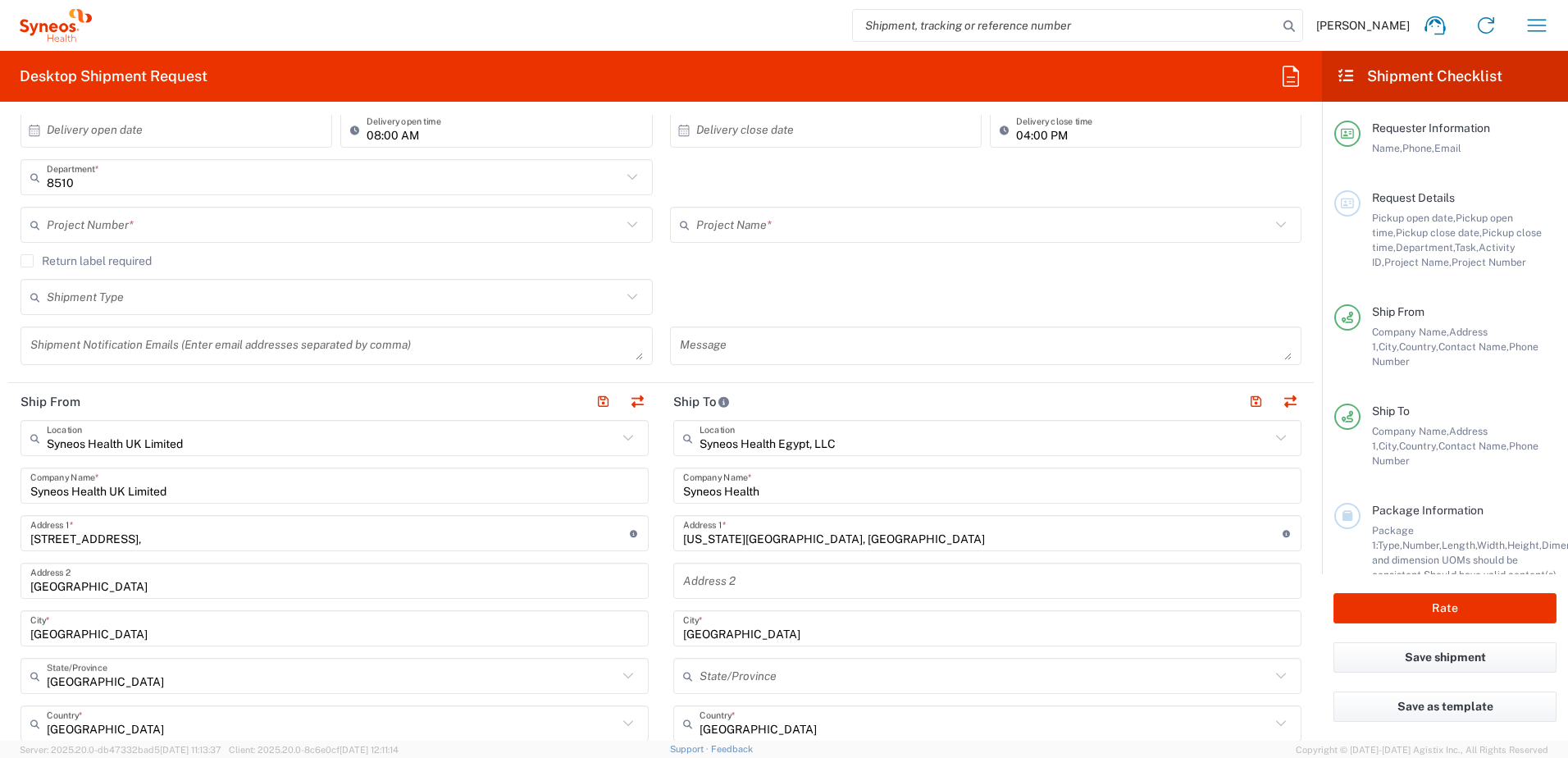
scroll to position [328, 0]
click at [248, 208] on div "Project Number *" at bounding box center [337, 224] width 632 height 36
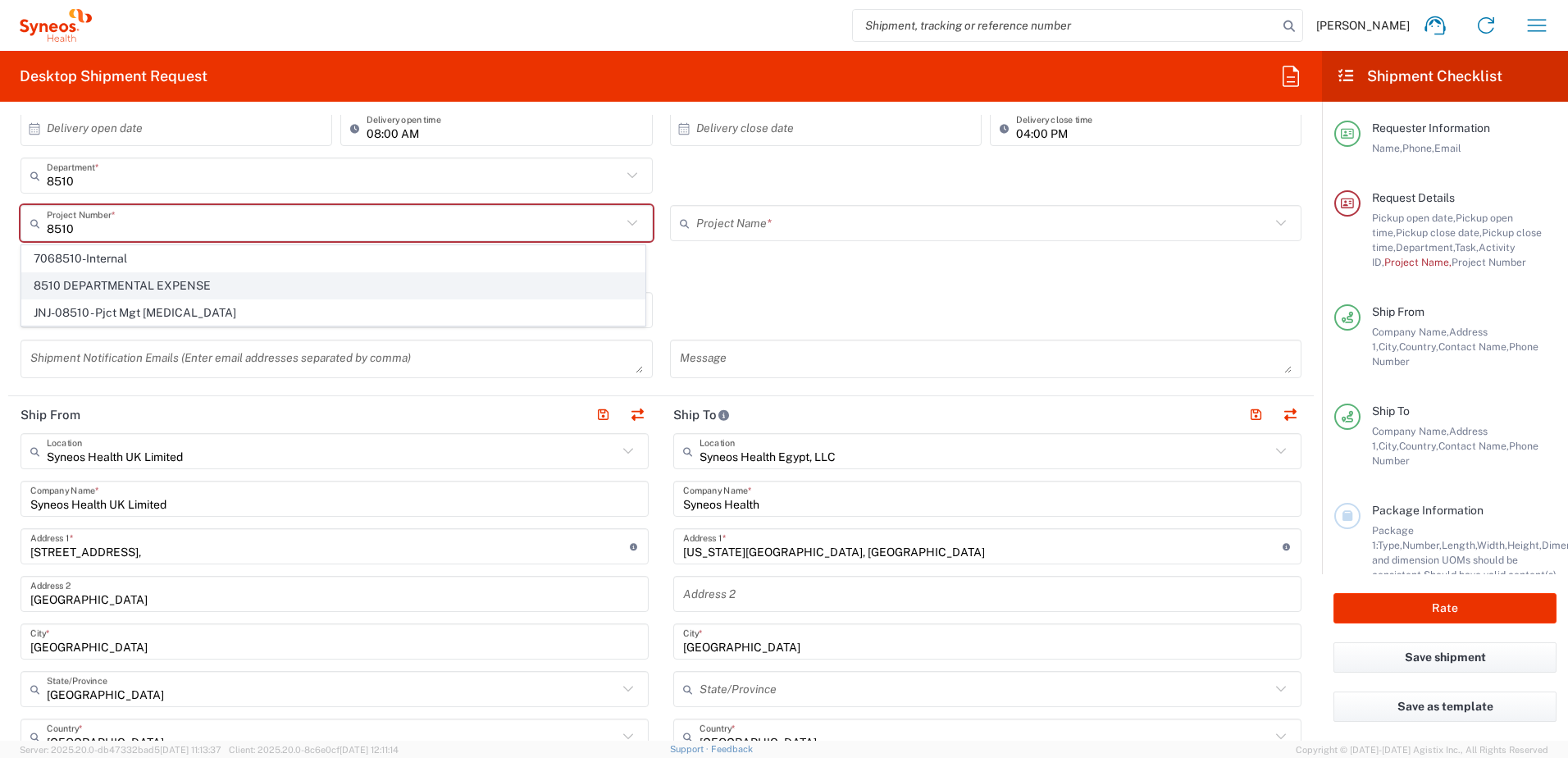
click at [220, 282] on span "8510 DEPARTMENTAL EXPENSE" at bounding box center [334, 286] width 623 height 26
type input "8510 DEPARTMENTAL EXPENSE"
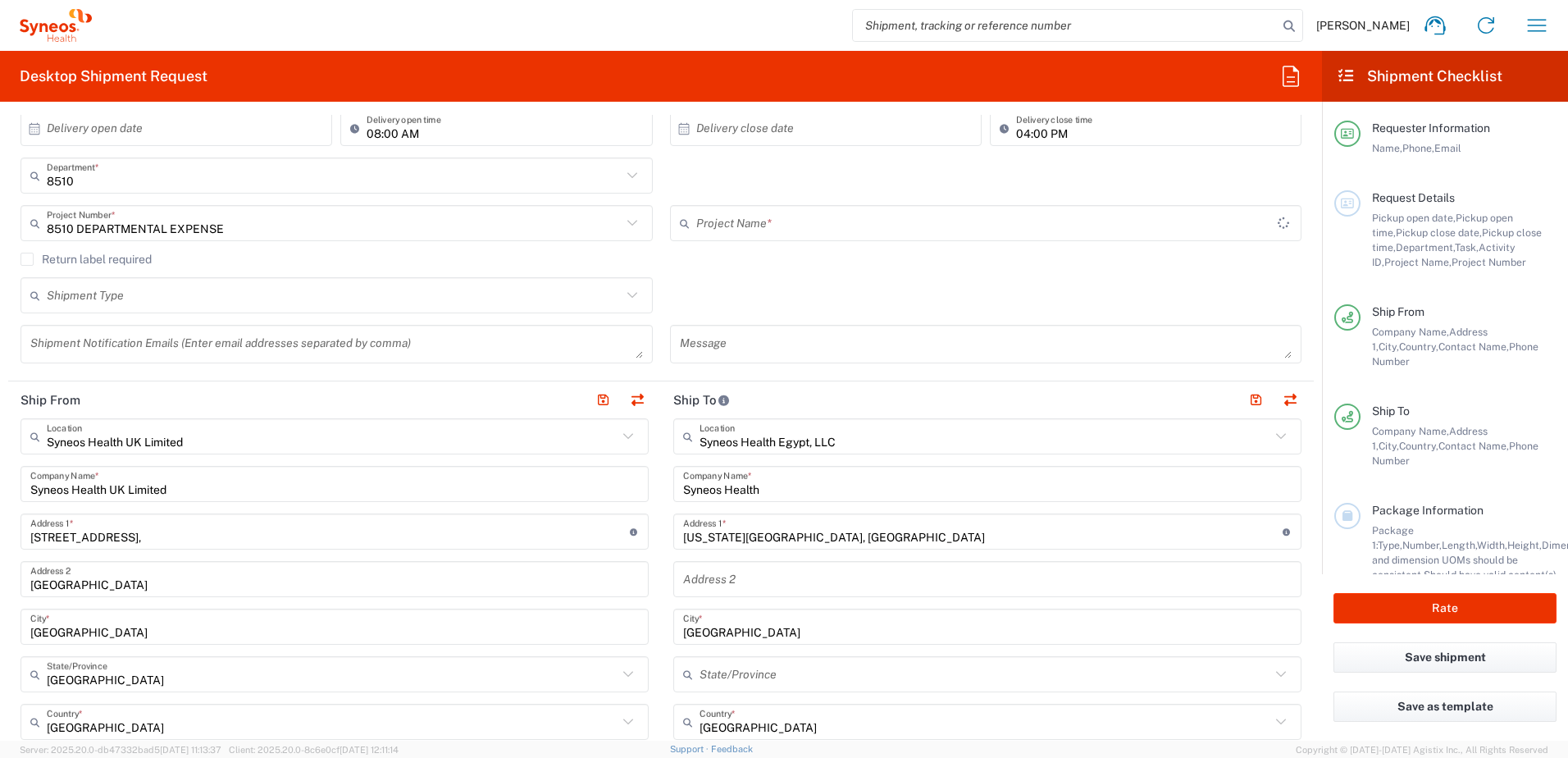
type input "8510 DEPARTMENTAL EXPENSE"
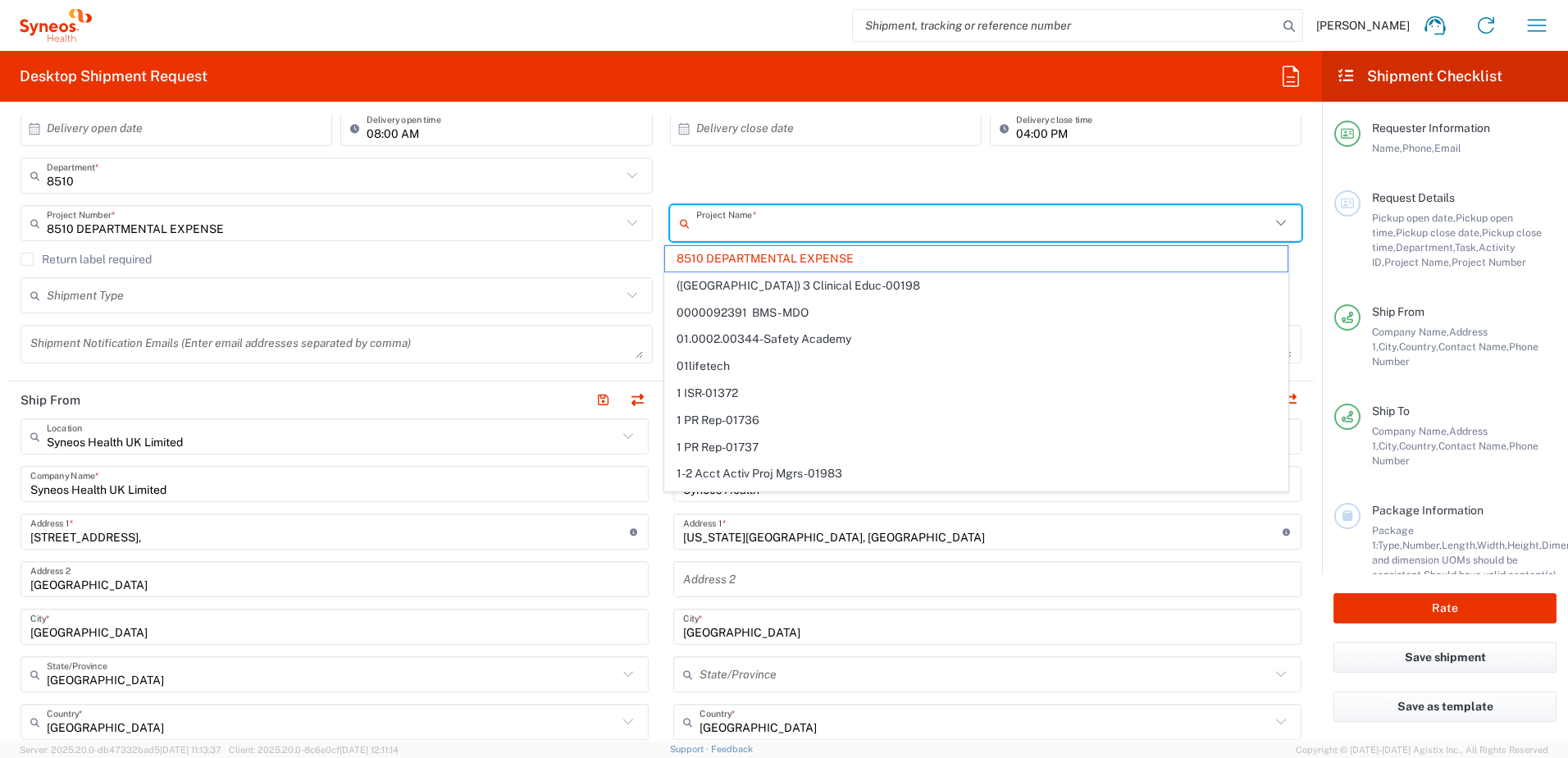
click at [758, 218] on input "text" at bounding box center [984, 224] width 575 height 29
click at [772, 261] on span "8510 DEPARTMENTAL EXPENSE" at bounding box center [976, 258] width 623 height 26
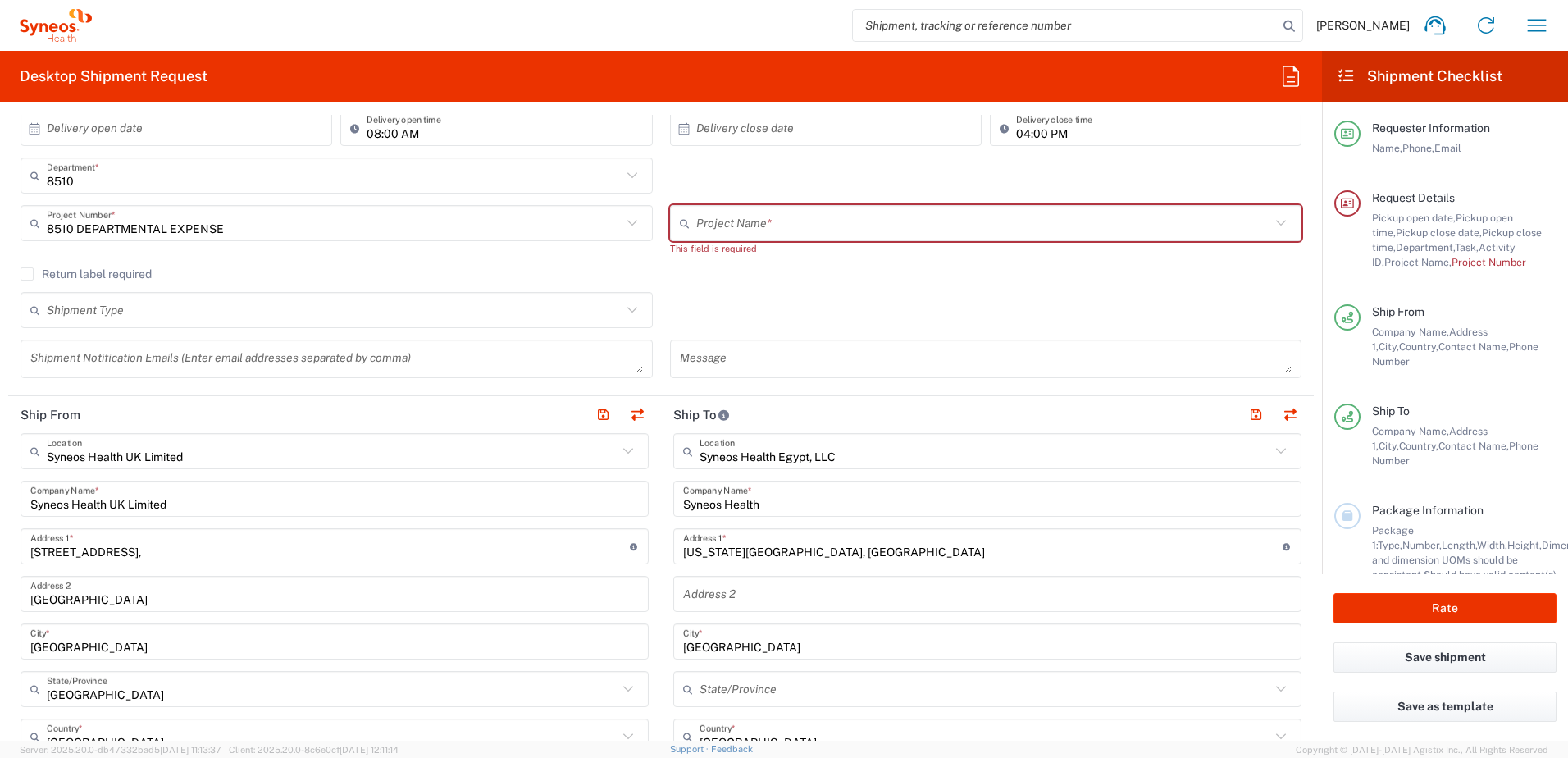
click at [791, 219] on input "text" at bounding box center [984, 224] width 575 height 29
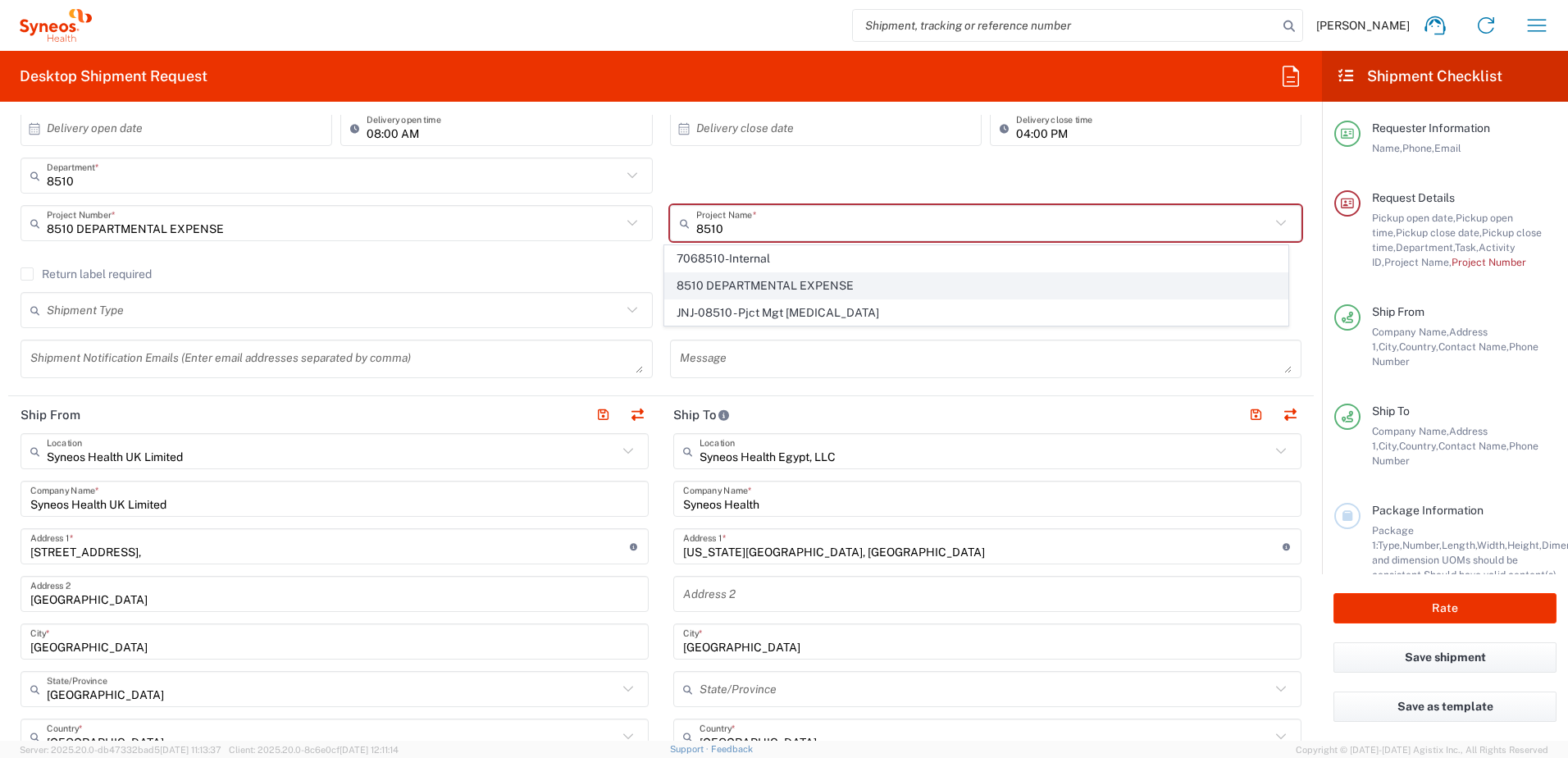
click at [778, 289] on span "8510 DEPARTMENTAL EXPENSE" at bounding box center [976, 286] width 623 height 26
type input "8510 DEPARTMENTAL EXPENSE"
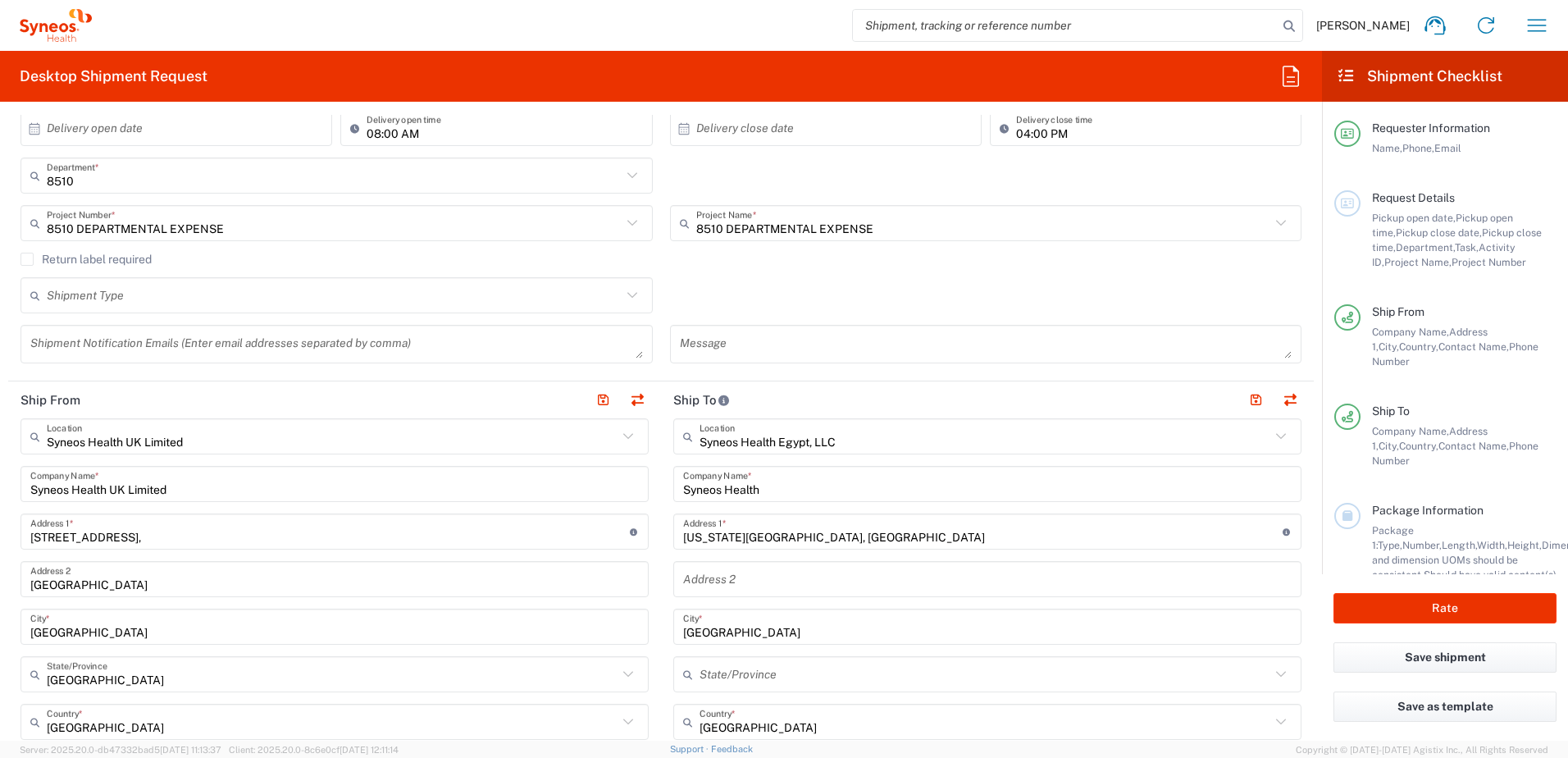
type input "8510 DEPARTMENTAL EXPENSE"
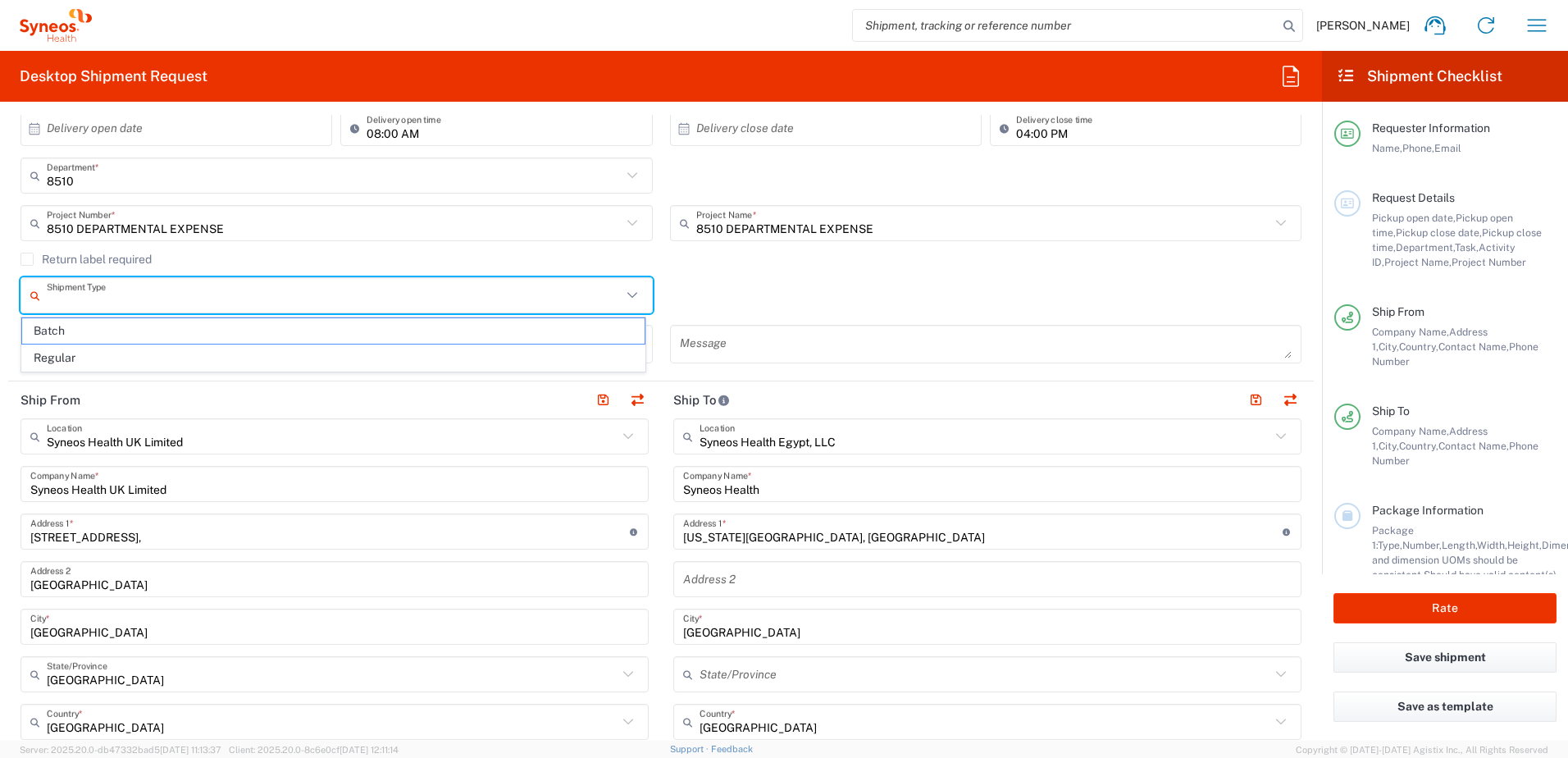
click at [532, 301] on input "text" at bounding box center [334, 296] width 575 height 29
click at [485, 360] on span "Regular" at bounding box center [334, 358] width 623 height 26
type input "Regular"
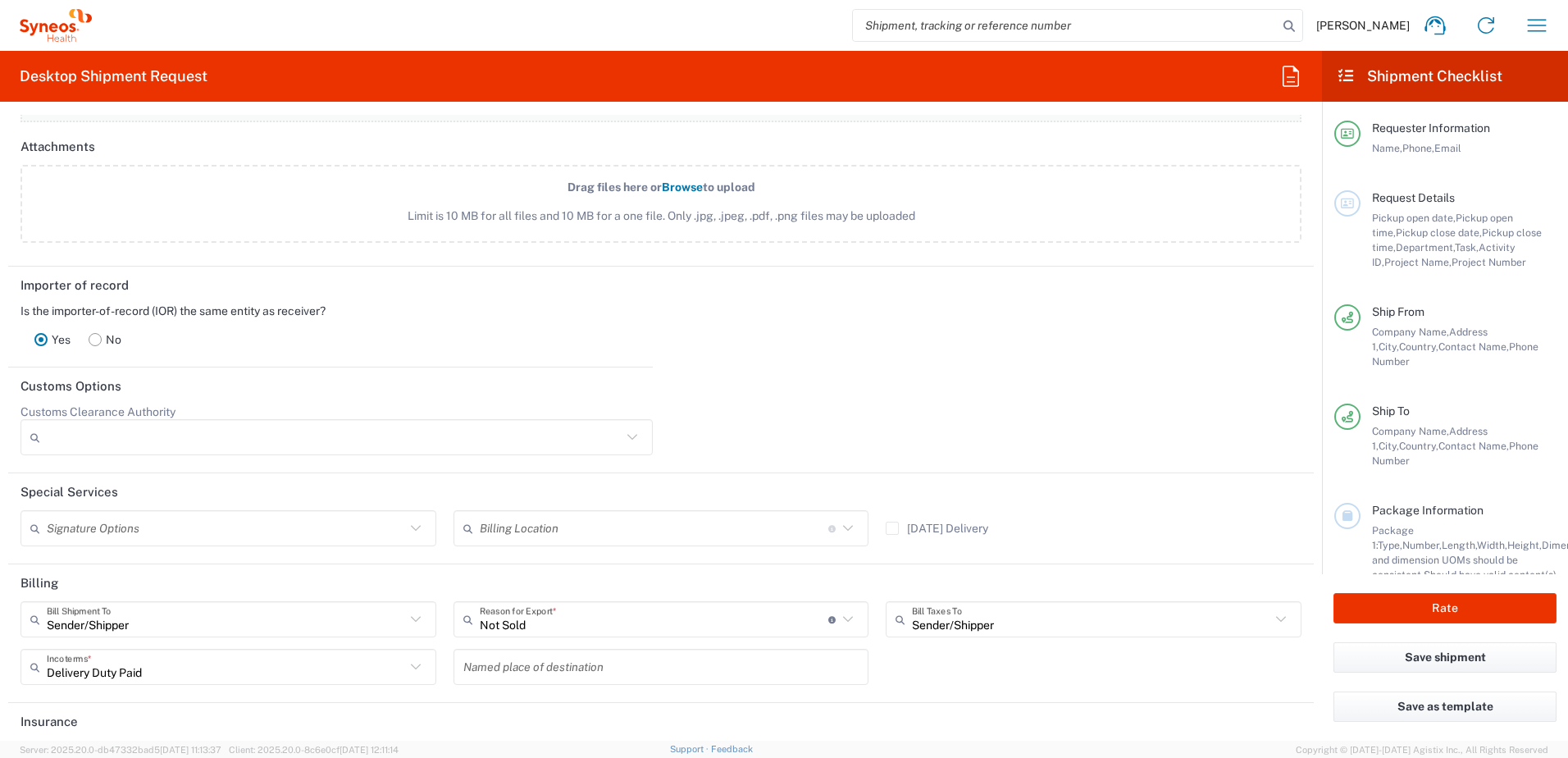
scroll to position [2016, 0]
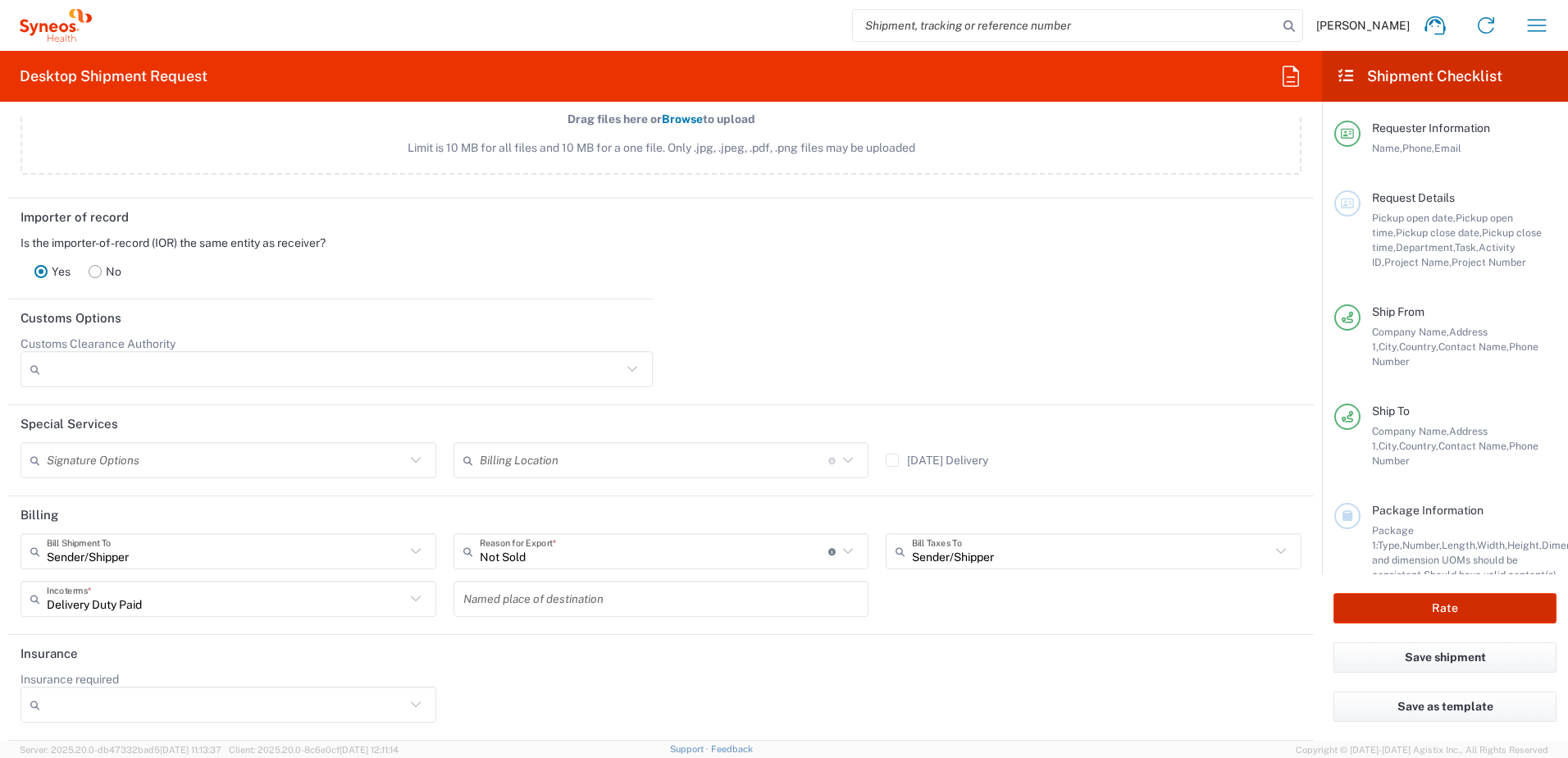
click at [1452, 598] on button "Rate" at bounding box center [1445, 608] width 223 height 31
type input "8510 DEPARTMENTAL EXPENSE"
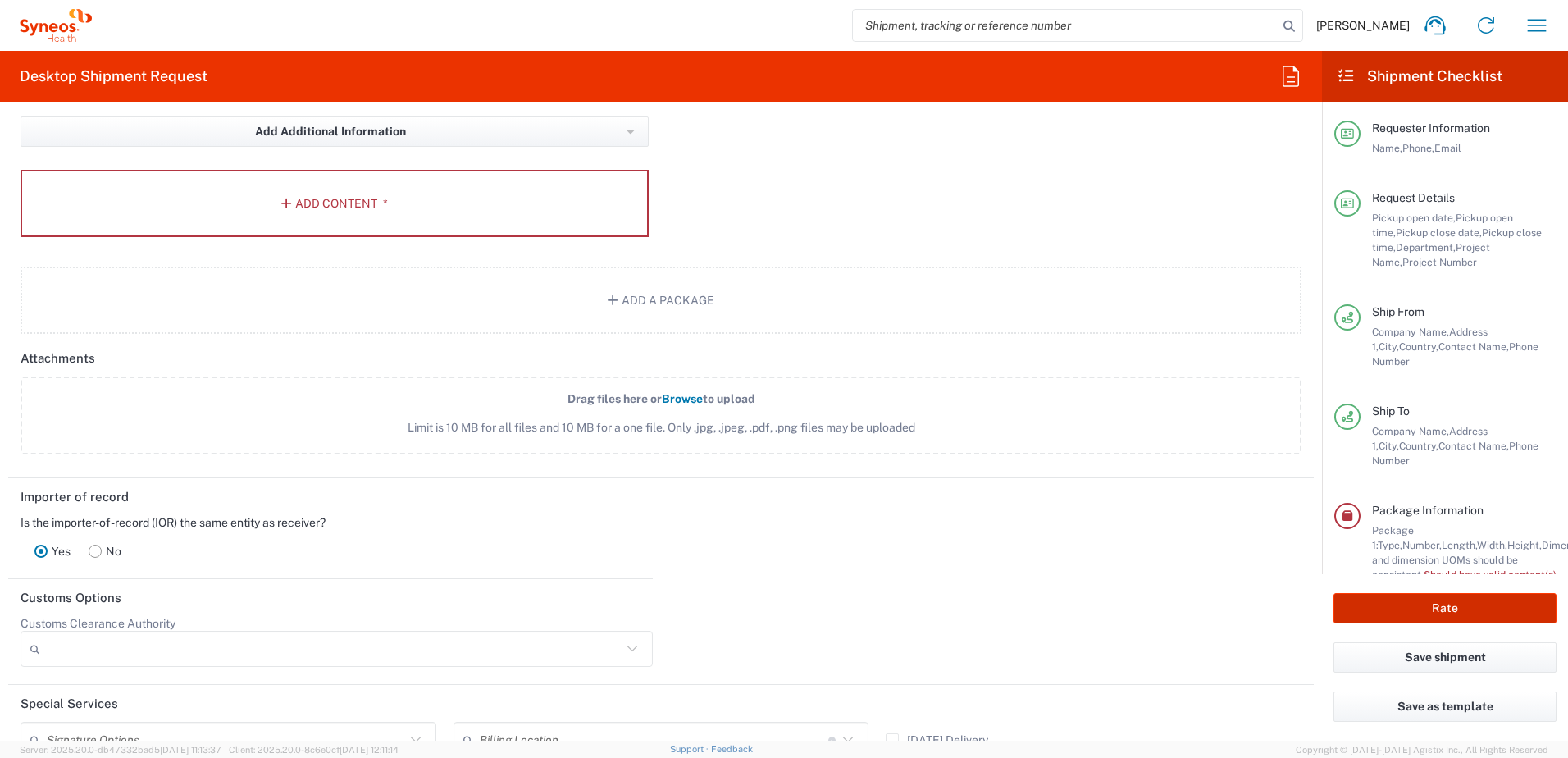
scroll to position [1442, 0]
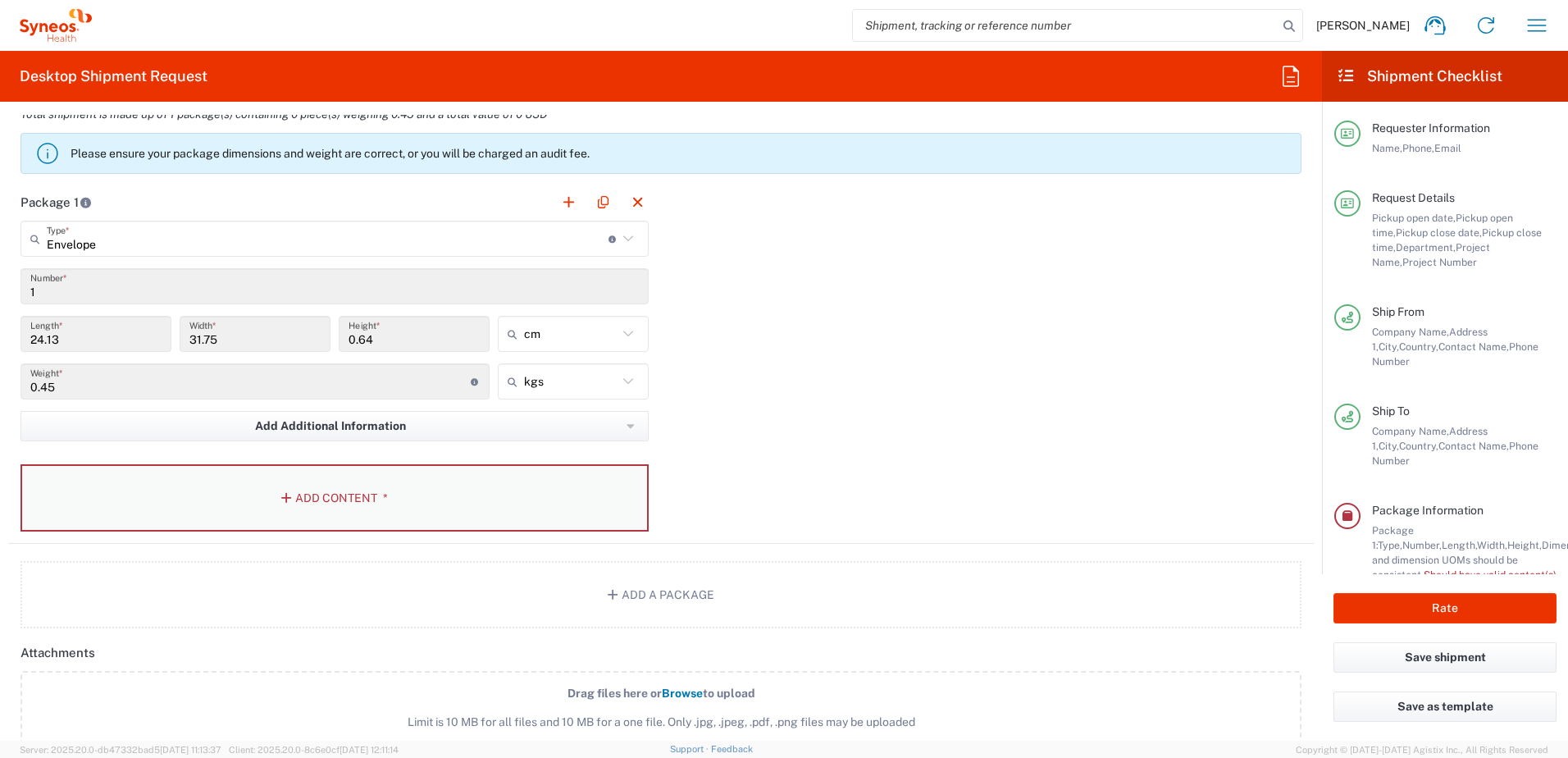
click at [331, 491] on button "Add Content *" at bounding box center [334, 498] width 628 height 67
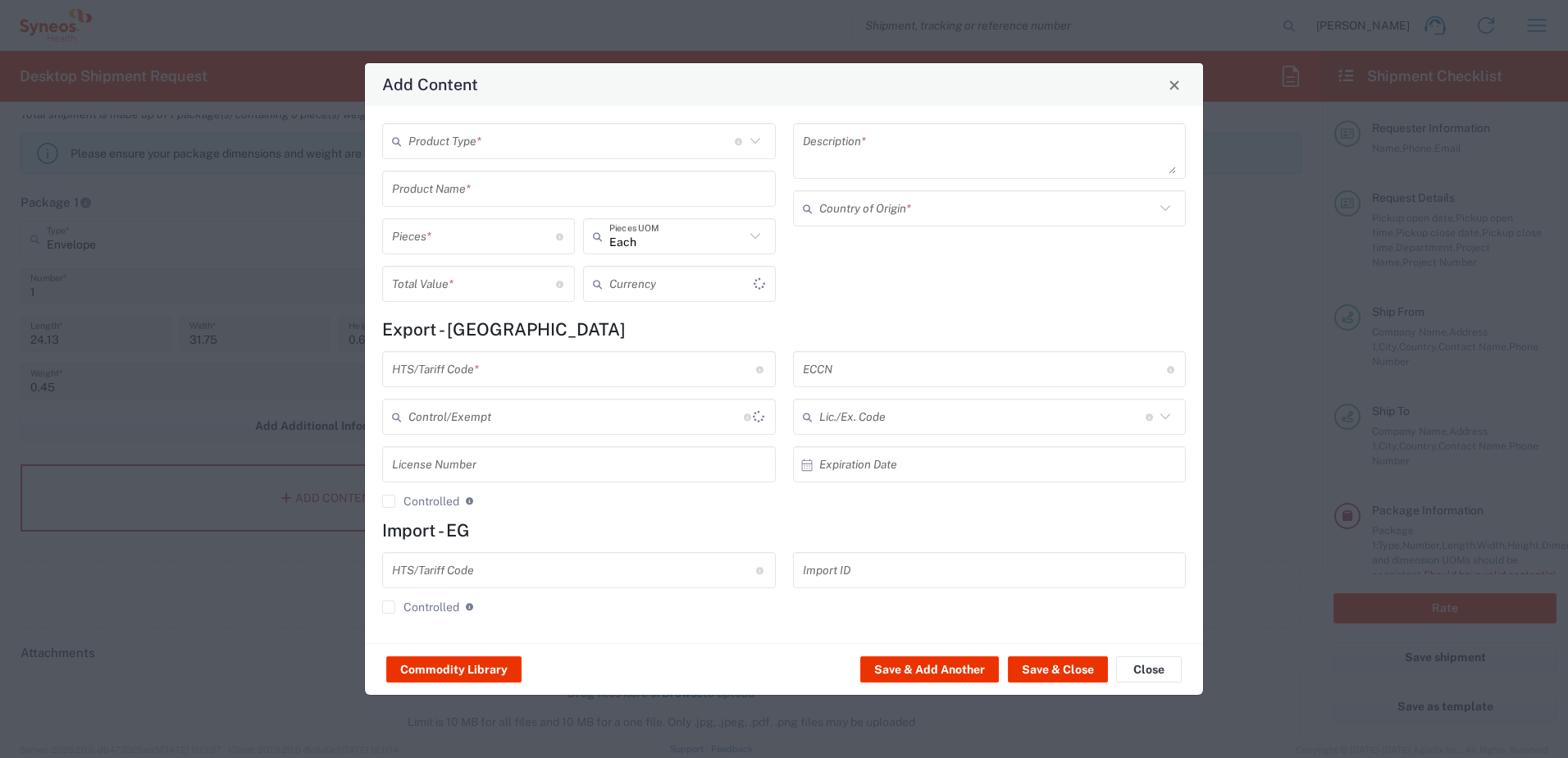
type input "US Dollar"
click at [503, 148] on input "text" at bounding box center [571, 142] width 326 height 29
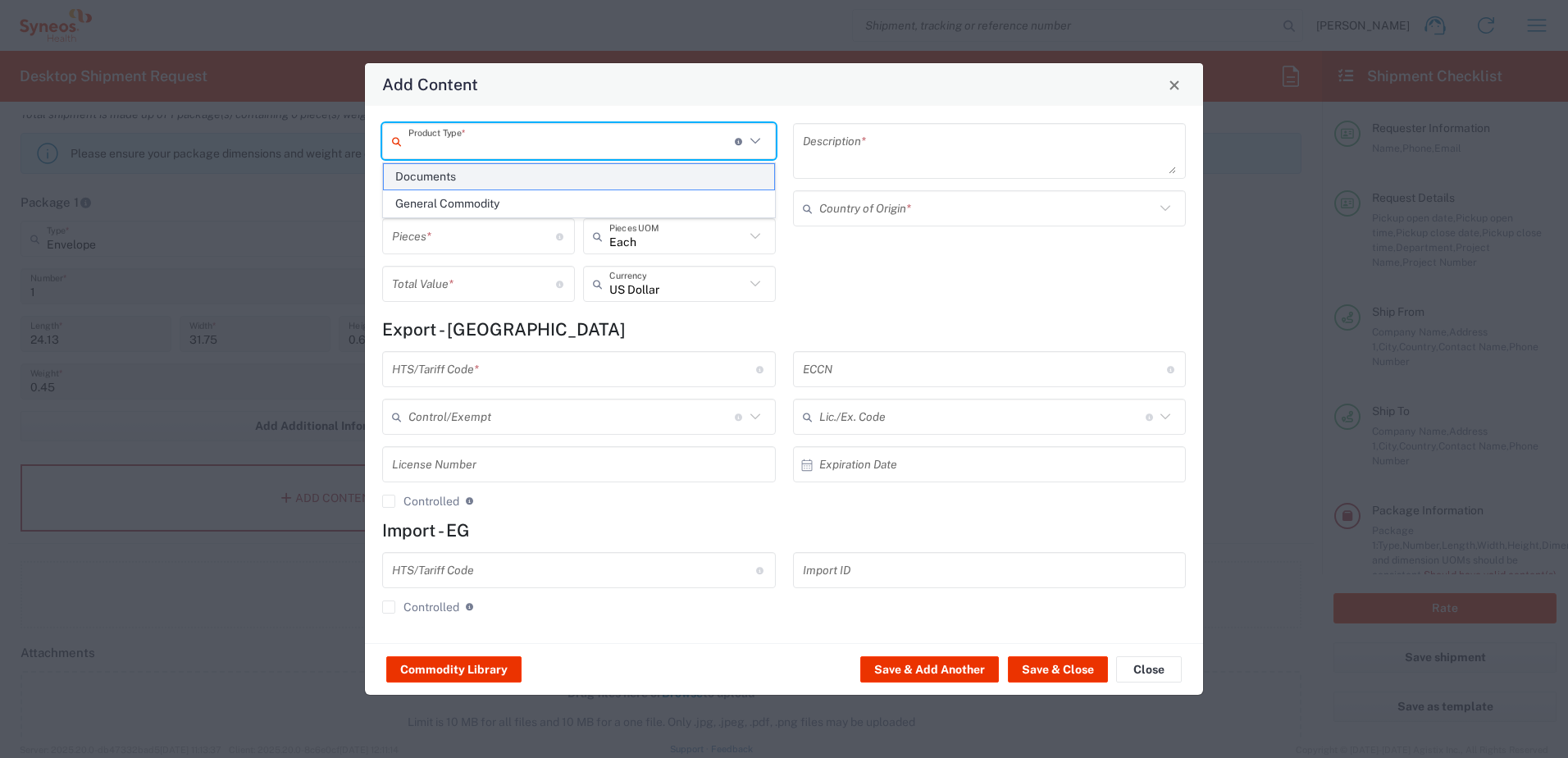
click at [487, 172] on span "Documents" at bounding box center [580, 176] width 391 height 26
type input "Documents"
type input "1"
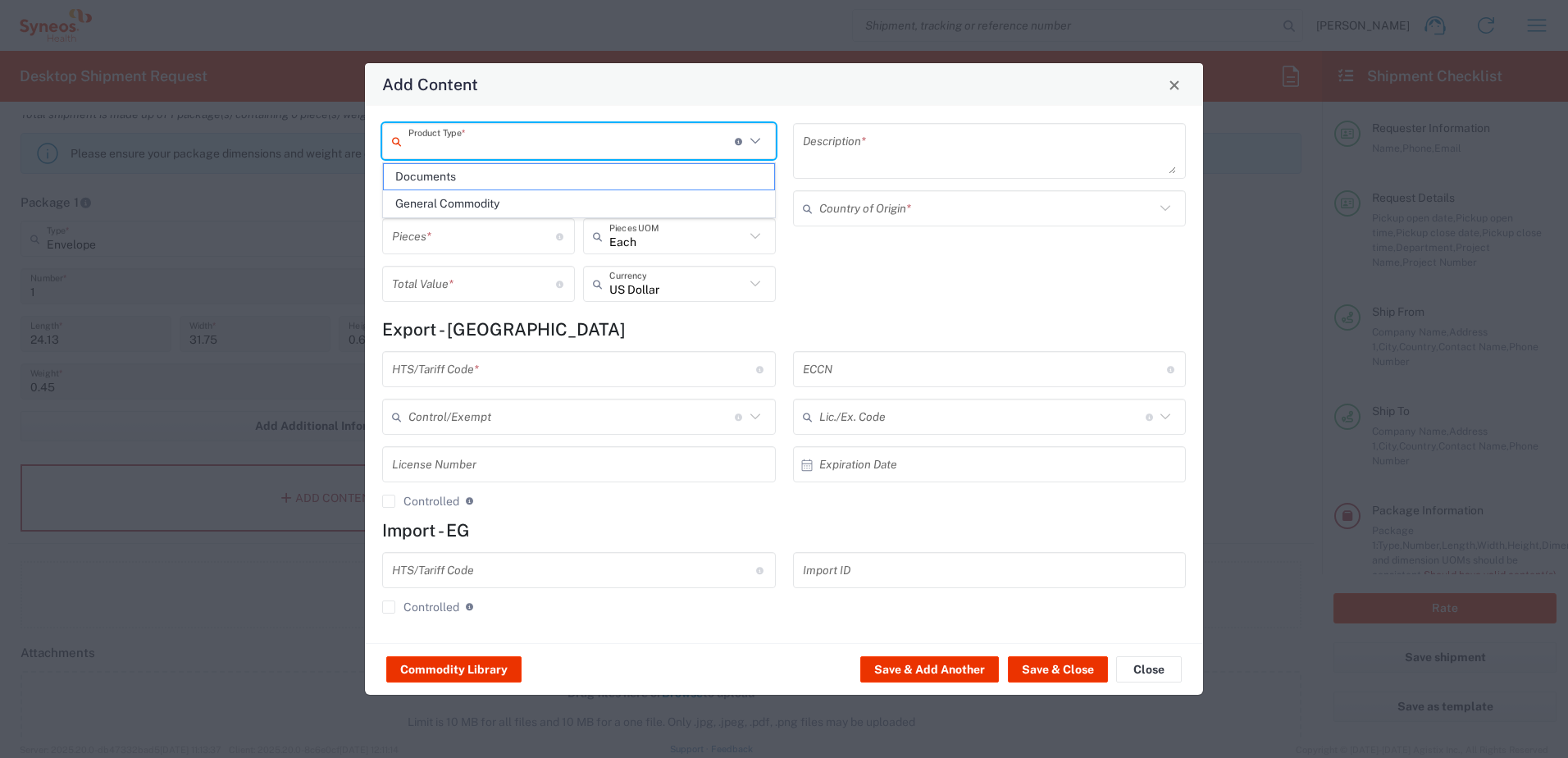
type textarea "Documents"
type input "[GEOGRAPHIC_DATA]"
type input "0000.00.0000"
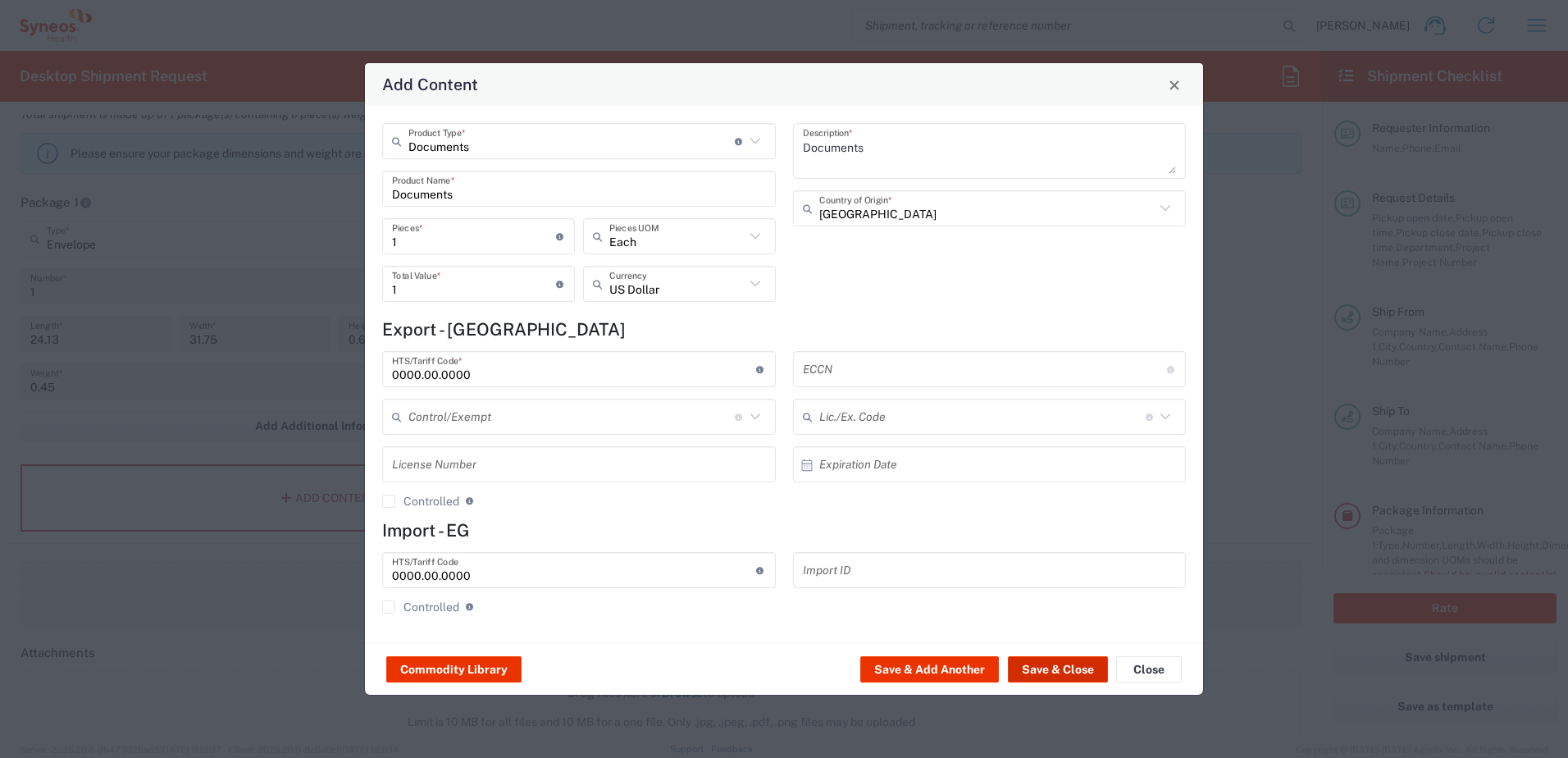
drag, startPoint x: 1056, startPoint y: 675, endPoint x: 1082, endPoint y: 669, distance: 26.7
click at [1056, 675] on button "Save & Close" at bounding box center [1058, 670] width 100 height 27
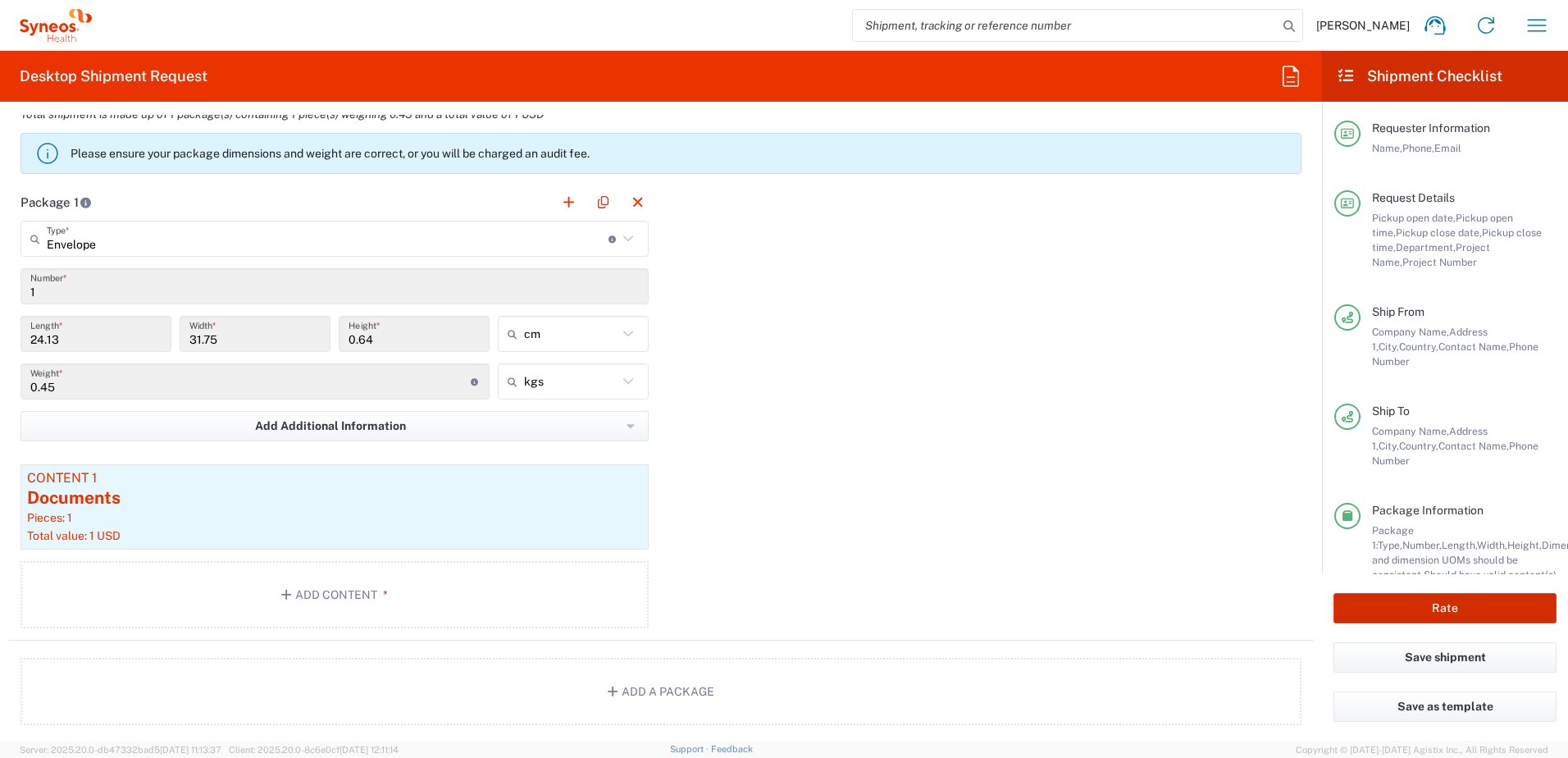
click at [1469, 609] on button "Rate" at bounding box center [1445, 608] width 223 height 31
click at [626, 233] on icon at bounding box center [628, 239] width 22 height 22
type input "Envelope"
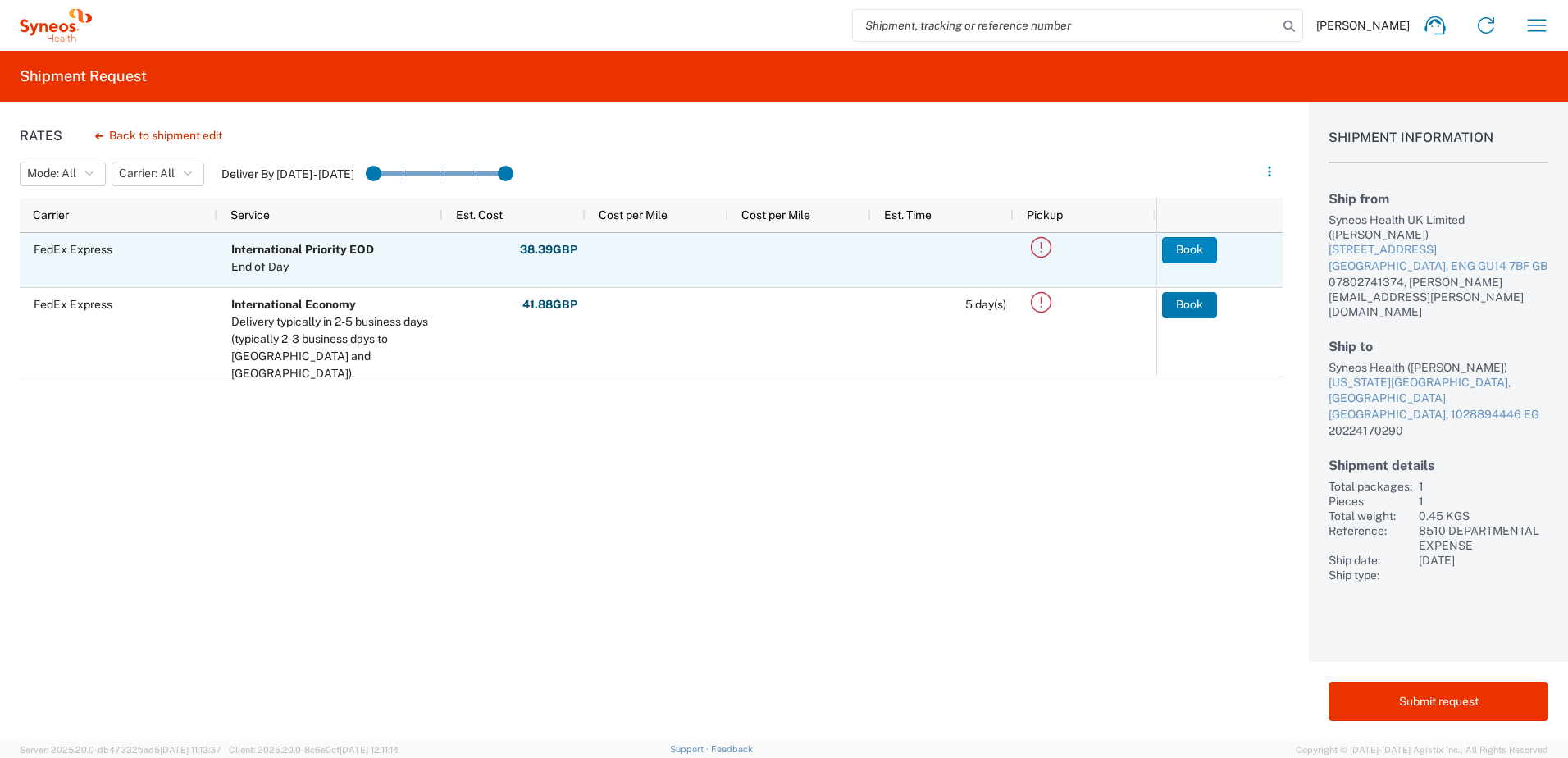
click at [1195, 244] on button "Book" at bounding box center [1190, 250] width 55 height 27
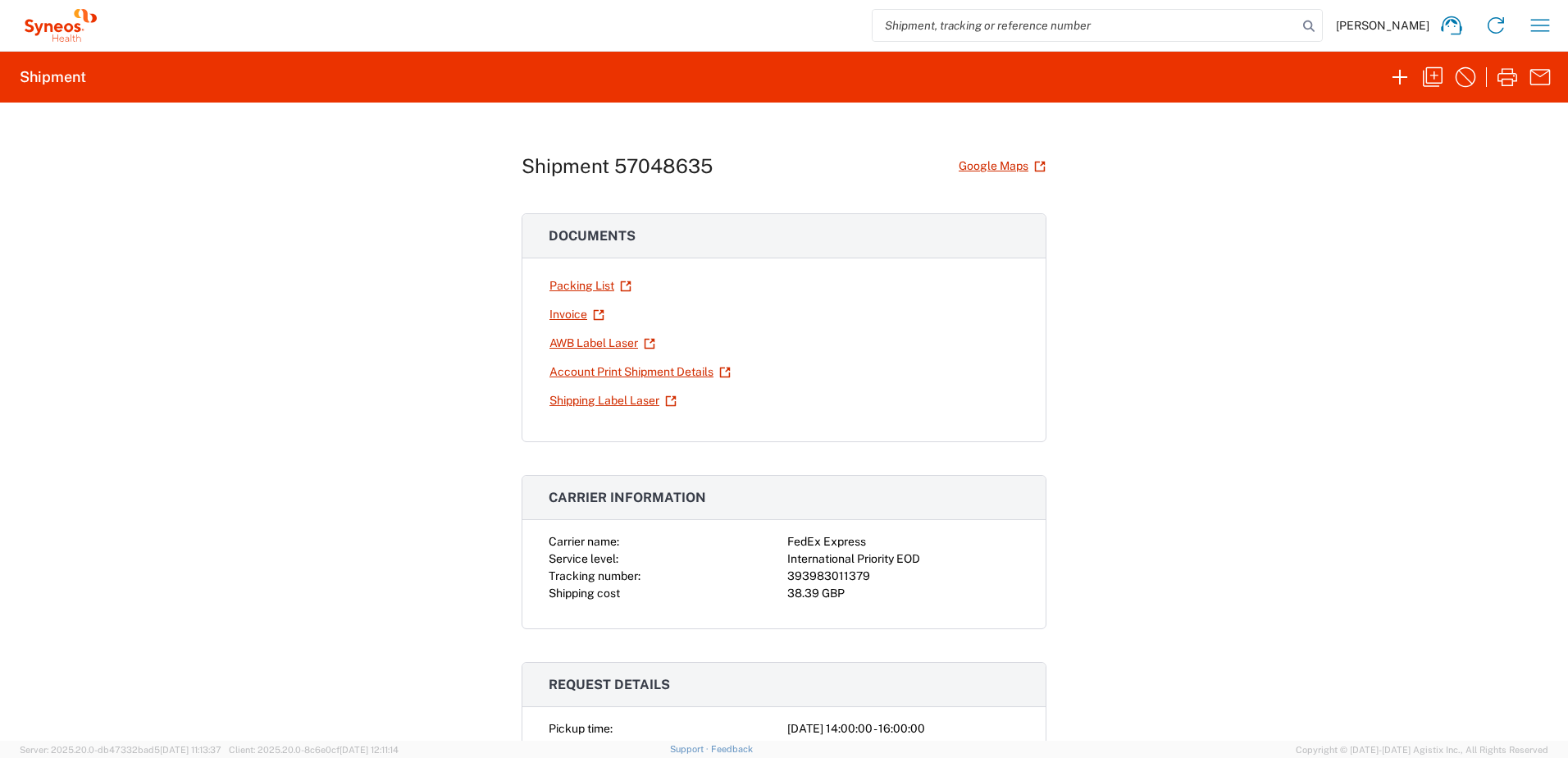
drag, startPoint x: 618, startPoint y: 694, endPoint x: 640, endPoint y: 688, distance: 22.8
click at [618, 694] on h3 "Request details" at bounding box center [784, 685] width 523 height 44
